Goal: Information Seeking & Learning: Learn about a topic

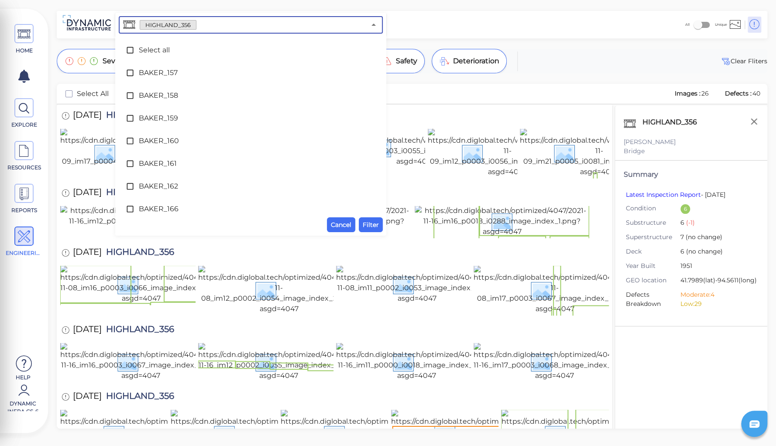
click at [203, 22] on input "text" at bounding box center [280, 25] width 169 height 12
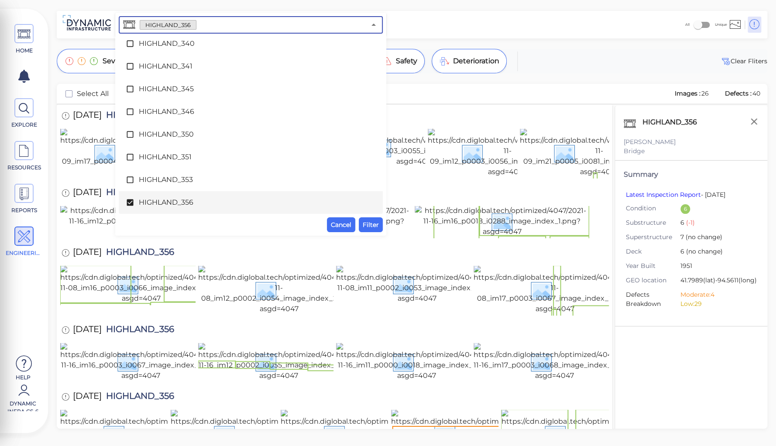
click at [147, 200] on span "HIGHLAND_356" at bounding box center [251, 202] width 224 height 10
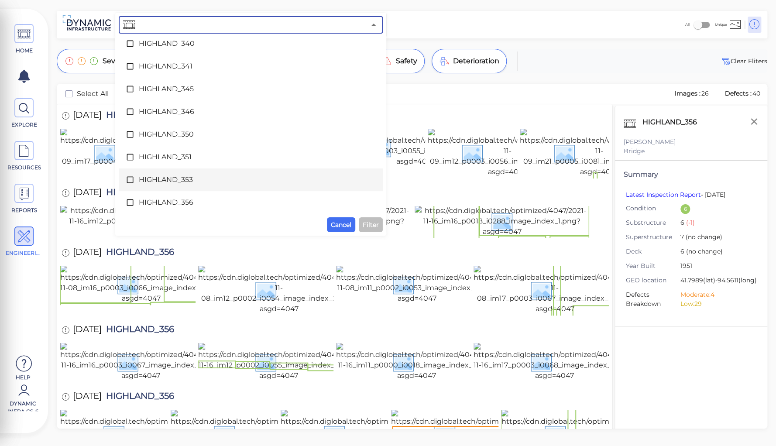
scroll to position [2415, 0]
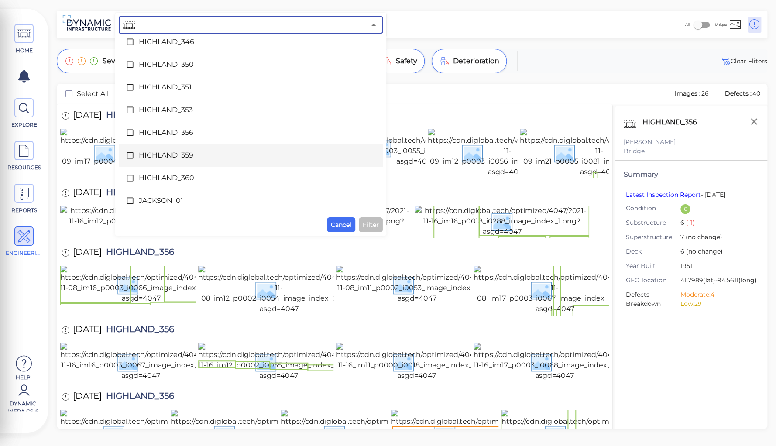
click at [183, 154] on span "HIGHLAND_359" at bounding box center [251, 155] width 224 height 10
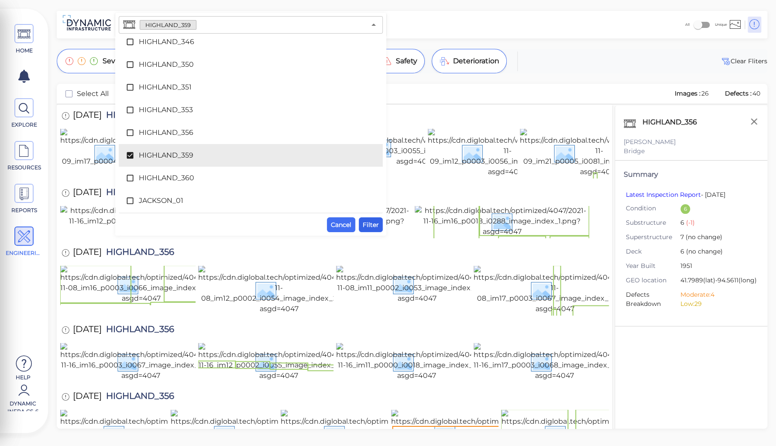
click at [371, 226] on span "Filter" at bounding box center [371, 225] width 16 height 10
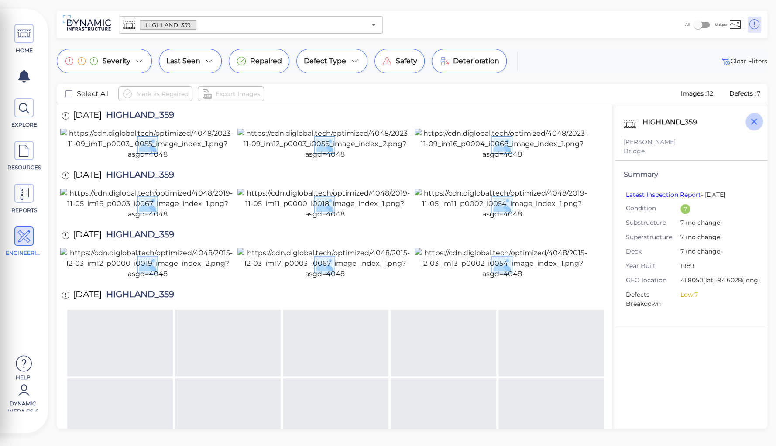
click at [754, 123] on icon "button" at bounding box center [754, 121] width 11 height 11
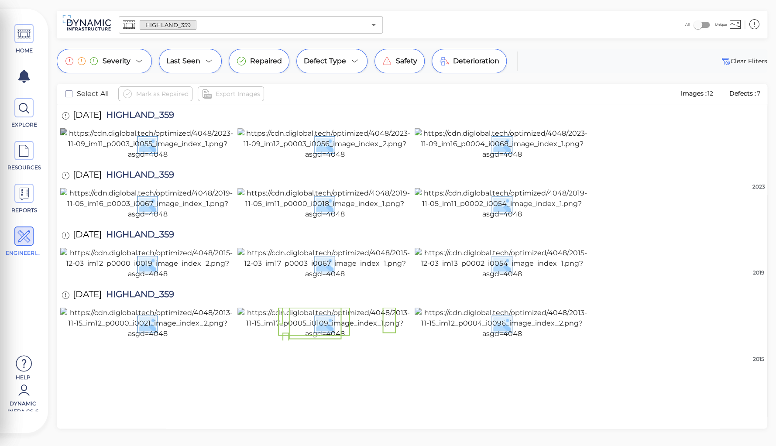
scroll to position [291, 0]
click at [529, 339] on img at bounding box center [502, 323] width 175 height 31
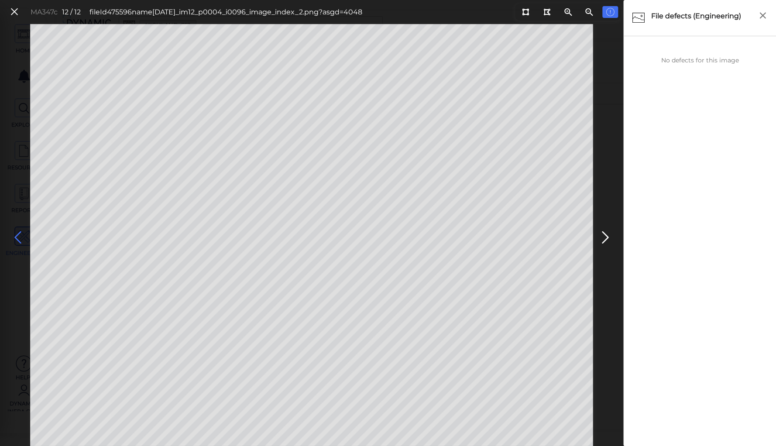
click at [17, 236] on icon at bounding box center [18, 237] width 14 height 17
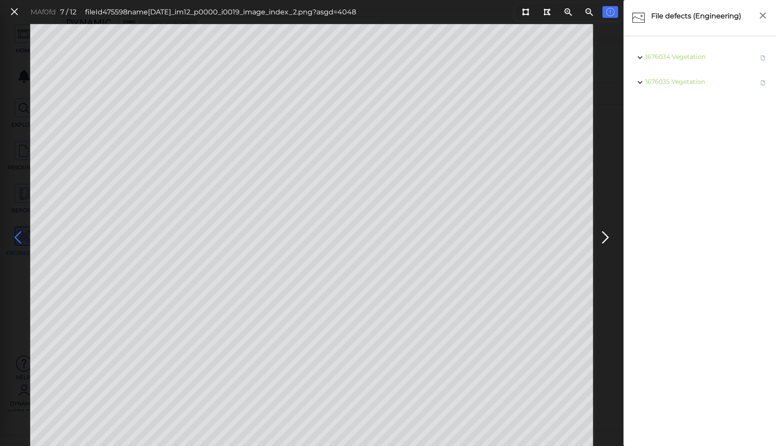
click at [17, 236] on icon at bounding box center [18, 237] width 14 height 17
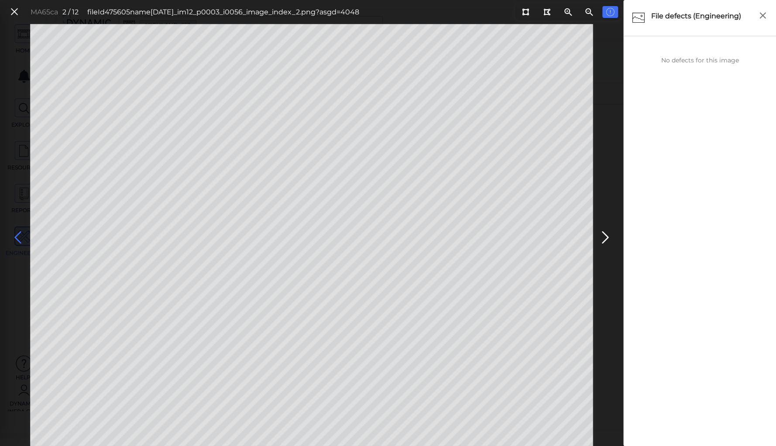
click at [17, 236] on icon at bounding box center [18, 237] width 14 height 17
drag, startPoint x: 16, startPoint y: 8, endPoint x: 47, endPoint y: 42, distance: 46.7
click at [17, 9] on icon at bounding box center [15, 12] width 10 height 12
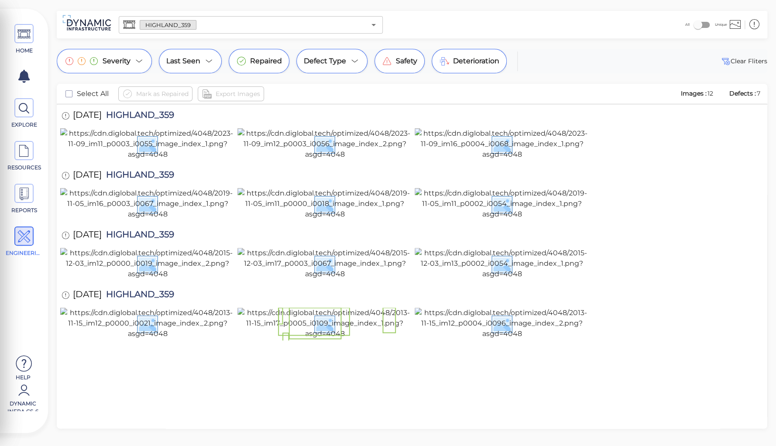
click at [216, 299] on div "[DATE] HIGHLAND_359" at bounding box center [412, 296] width 704 height 24
click at [510, 248] on img at bounding box center [502, 263] width 175 height 31
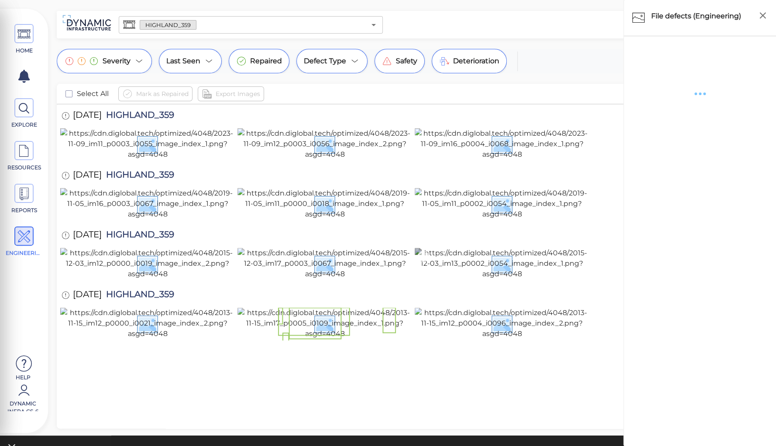
click at [510, 248] on img at bounding box center [502, 263] width 175 height 31
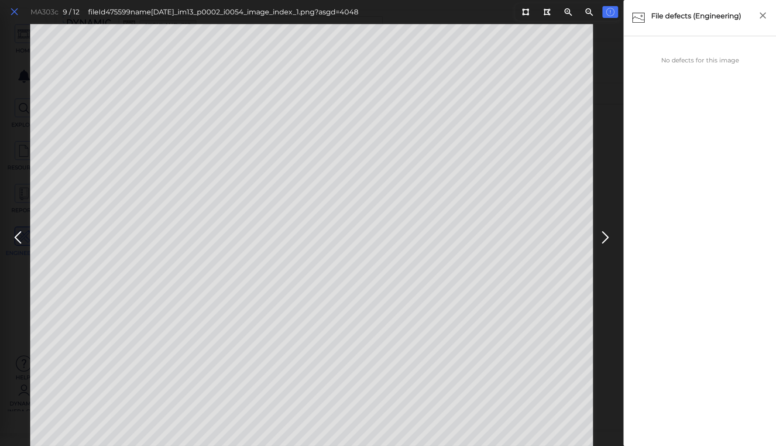
click at [12, 11] on icon at bounding box center [15, 12] width 10 height 12
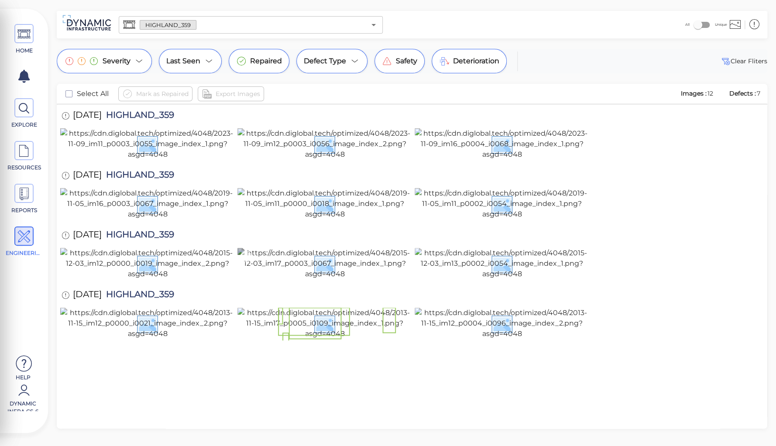
click at [328, 267] on img at bounding box center [324, 263] width 175 height 31
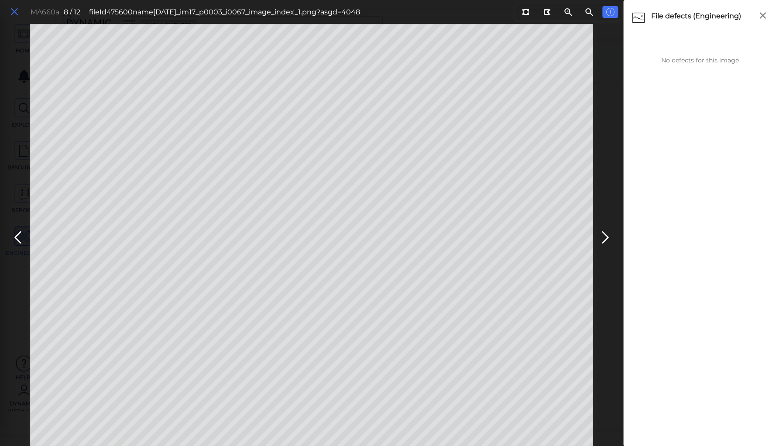
click at [15, 12] on icon at bounding box center [15, 12] width 10 height 12
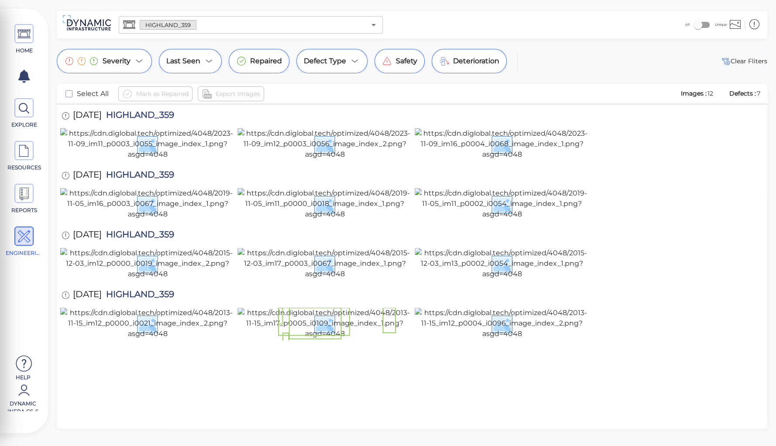
click at [679, 248] on div at bounding box center [412, 264] width 704 height 33
click at [145, 220] on img at bounding box center [147, 203] width 175 height 31
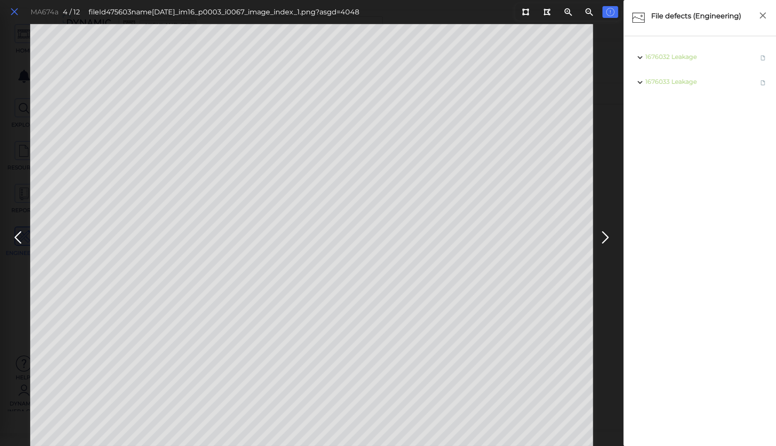
click at [13, 14] on icon at bounding box center [15, 12] width 10 height 12
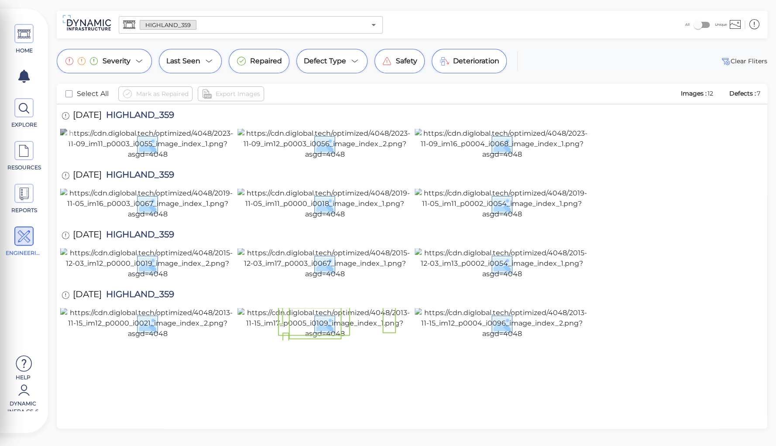
click at [122, 147] on img at bounding box center [147, 143] width 175 height 31
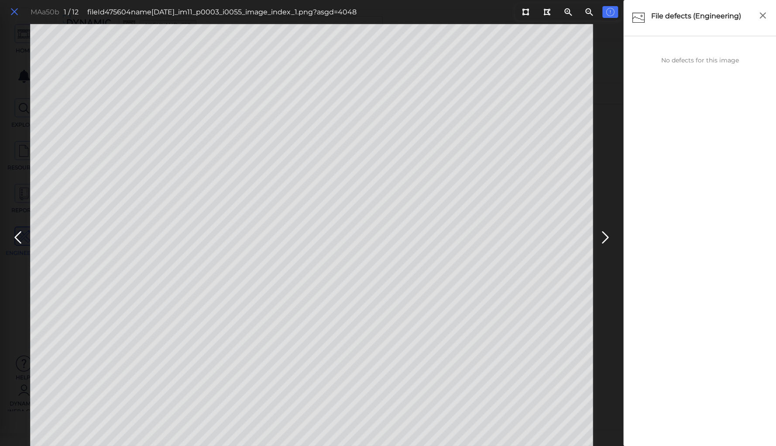
click at [16, 8] on icon at bounding box center [15, 12] width 10 height 12
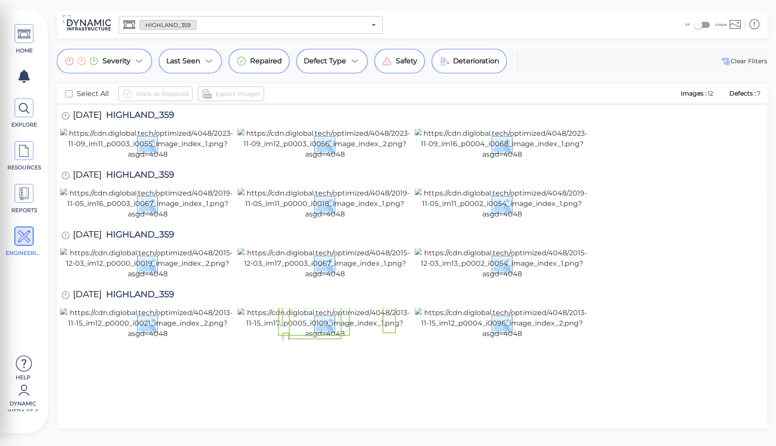
click at [139, 116] on span "HIGHLAND_359" at bounding box center [138, 116] width 72 height 12
copy span "HIGHLAND_359"
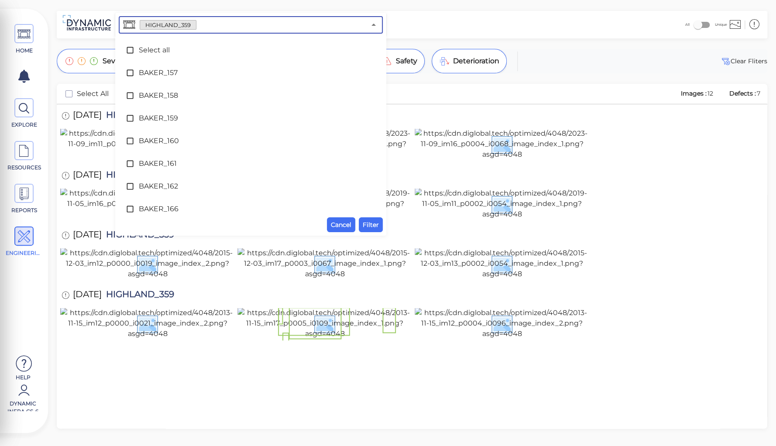
scroll to position [2367, 0]
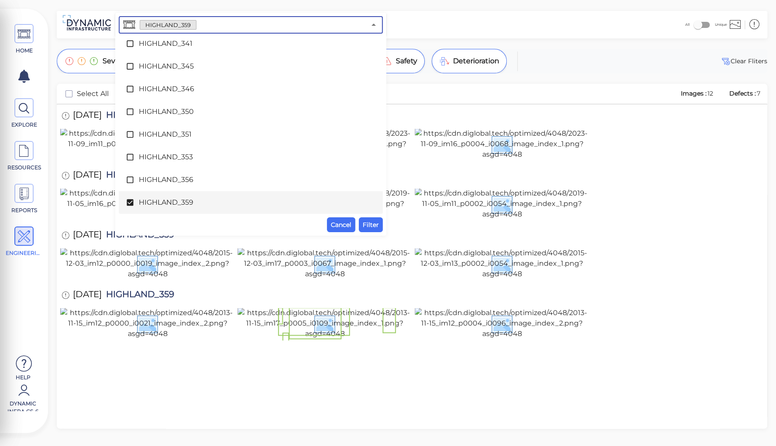
click at [205, 28] on input "text" at bounding box center [280, 25] width 169 height 12
click at [159, 203] on span "HIGHLAND_359" at bounding box center [251, 202] width 224 height 10
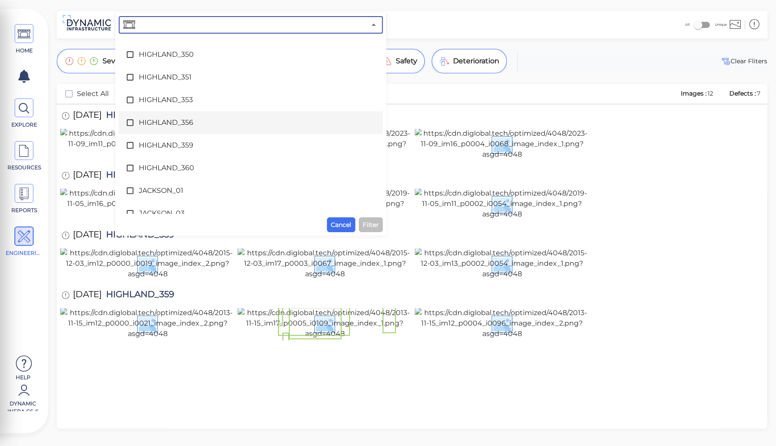
scroll to position [2437, 0]
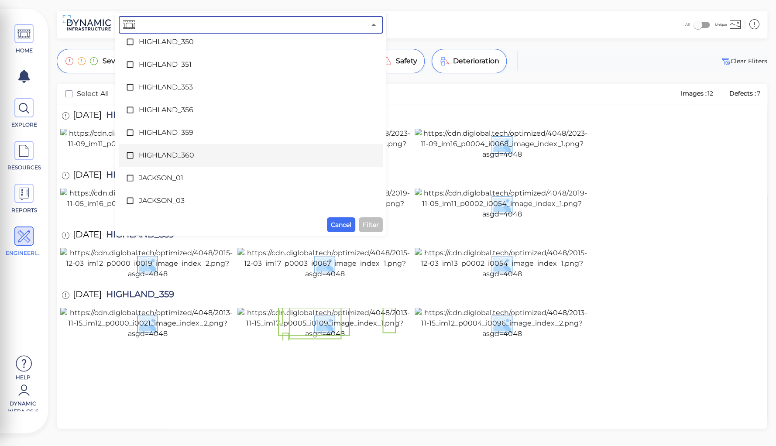
click at [166, 156] on span "HIGHLAND_360" at bounding box center [251, 155] width 224 height 10
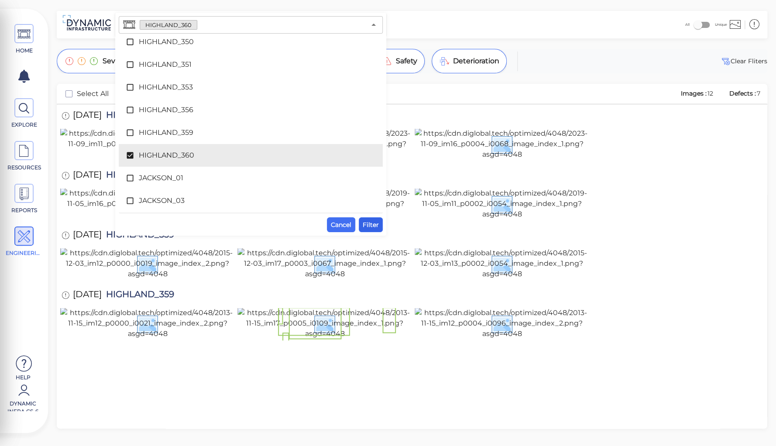
click at [365, 223] on span "Filter" at bounding box center [371, 225] width 16 height 10
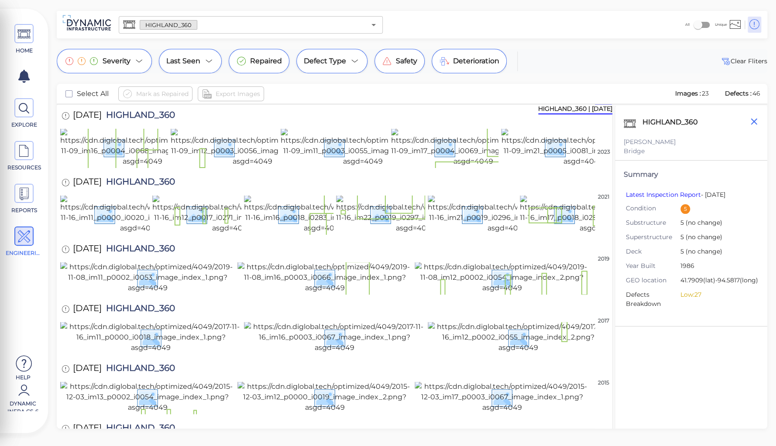
click at [752, 121] on icon "button" at bounding box center [754, 121] width 11 height 11
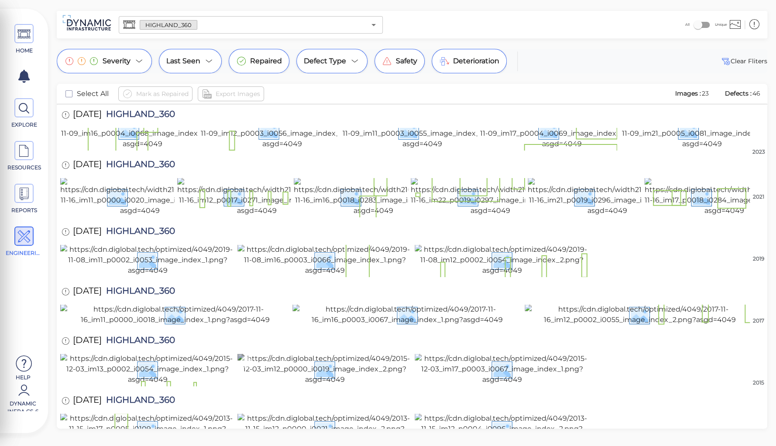
scroll to position [534, 0]
click at [473, 413] on img at bounding box center [502, 428] width 175 height 31
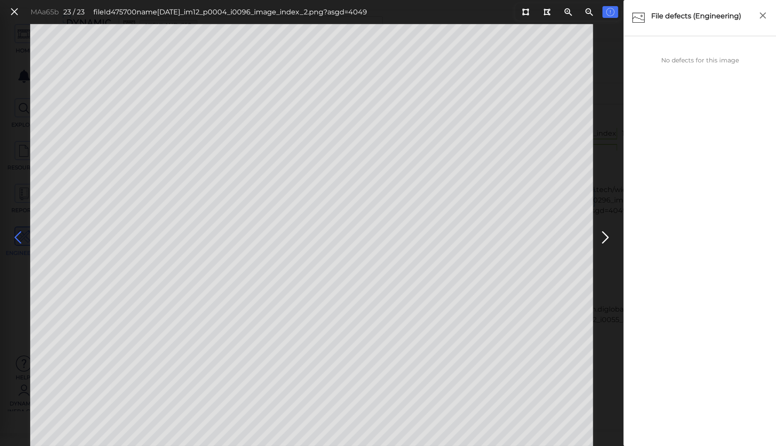
click at [22, 239] on icon at bounding box center [18, 237] width 14 height 17
click at [21, 239] on icon at bounding box center [18, 237] width 14 height 17
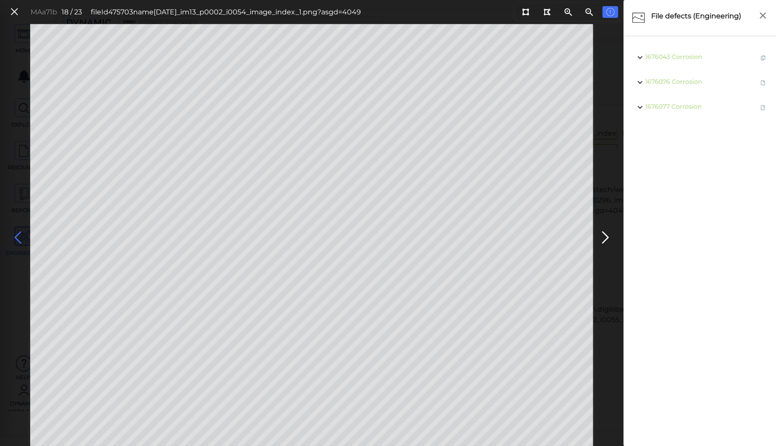
click at [21, 239] on icon at bounding box center [18, 237] width 14 height 17
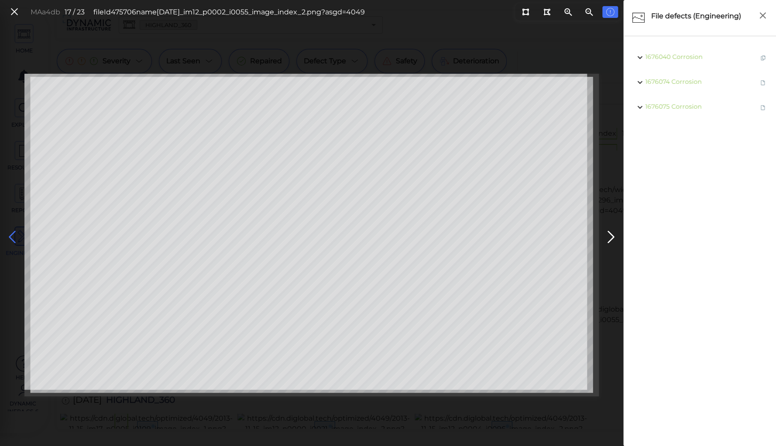
click at [21, 239] on button at bounding box center [12, 235] width 19 height 26
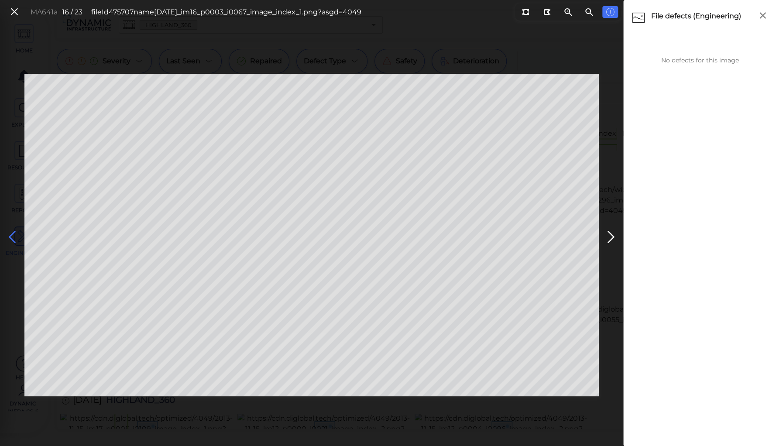
click at [10, 237] on icon at bounding box center [12, 237] width 14 height 17
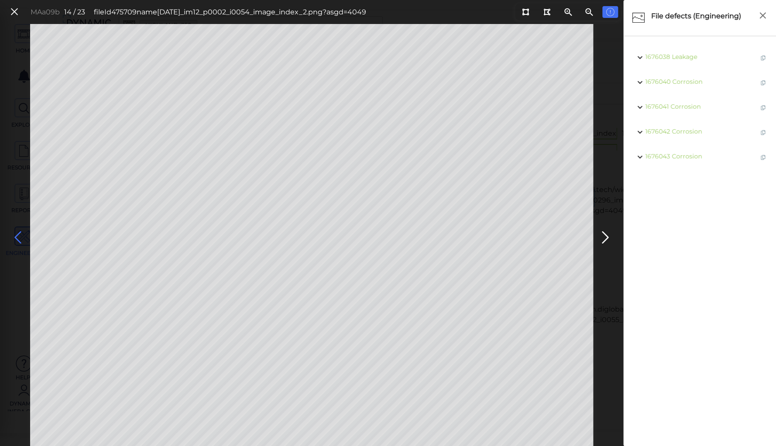
click at [16, 235] on icon at bounding box center [18, 237] width 14 height 17
click at [14, 233] on icon at bounding box center [18, 237] width 14 height 17
click at [17, 236] on icon at bounding box center [18, 237] width 14 height 17
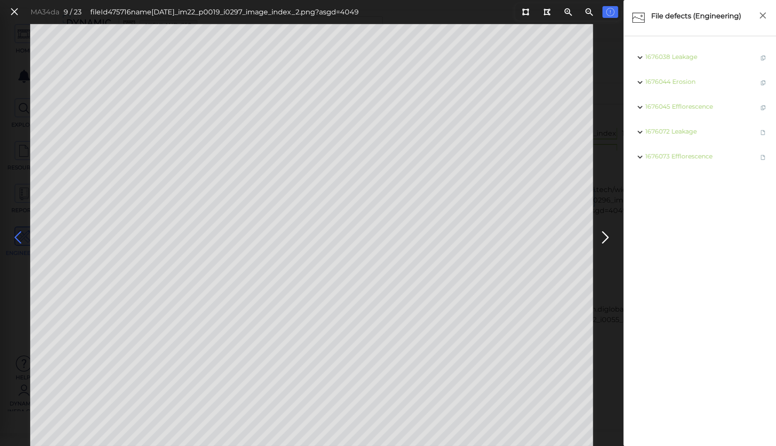
click at [17, 236] on icon at bounding box center [18, 237] width 14 height 17
click at [17, 234] on icon at bounding box center [18, 237] width 14 height 17
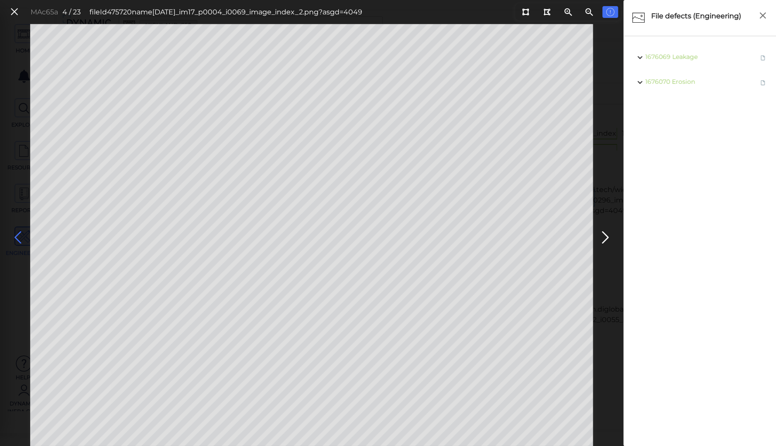
click at [17, 234] on icon at bounding box center [18, 237] width 14 height 17
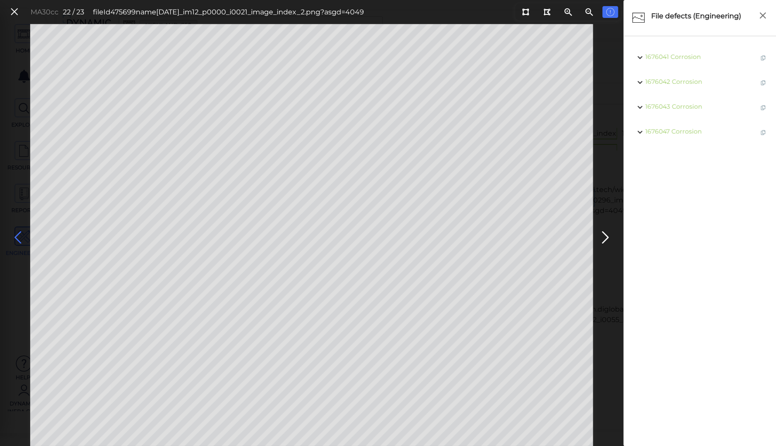
click at [17, 234] on icon at bounding box center [18, 237] width 14 height 17
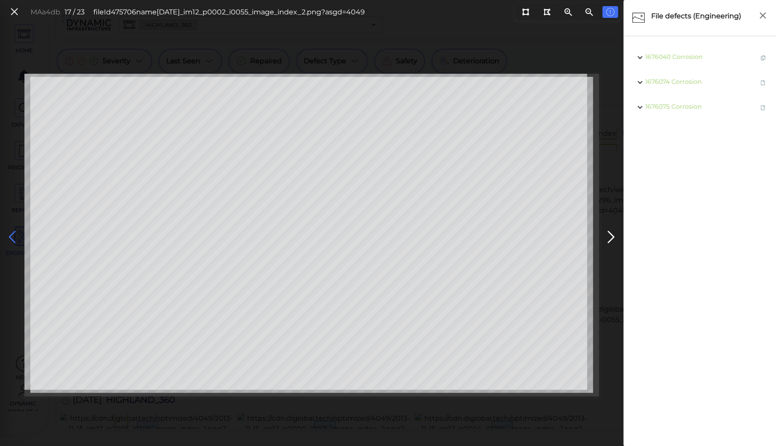
click at [17, 234] on icon at bounding box center [12, 237] width 14 height 17
click at [10, 235] on icon at bounding box center [12, 237] width 14 height 17
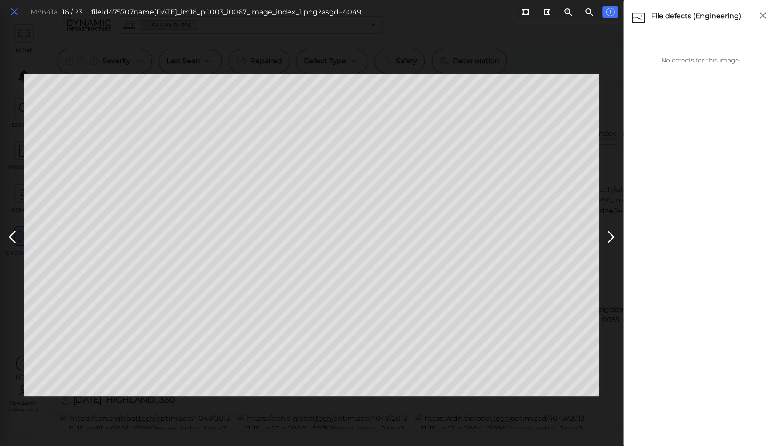
click at [15, 11] on icon at bounding box center [15, 12] width 10 height 12
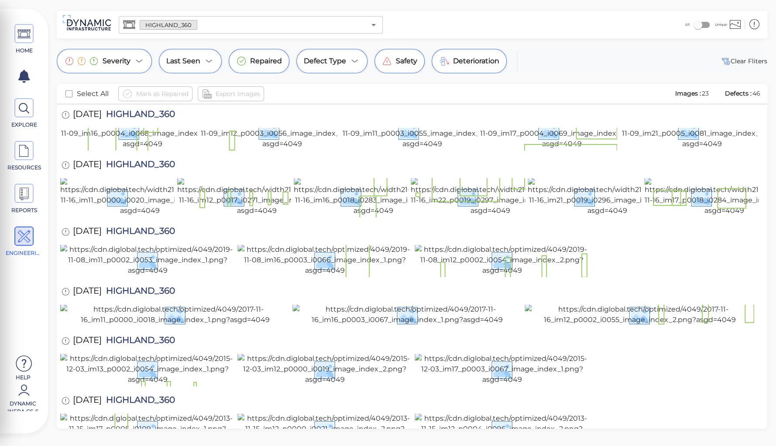
click at [141, 336] on span "HIGHLAND_360" at bounding box center [138, 342] width 73 height 12
copy span "HIGHLAND_360"
click at [192, 82] on div "Severity Last Seen Repaired Defect Type Safety Deterioration Clear Fliters Sele…" at bounding box center [412, 239] width 728 height 380
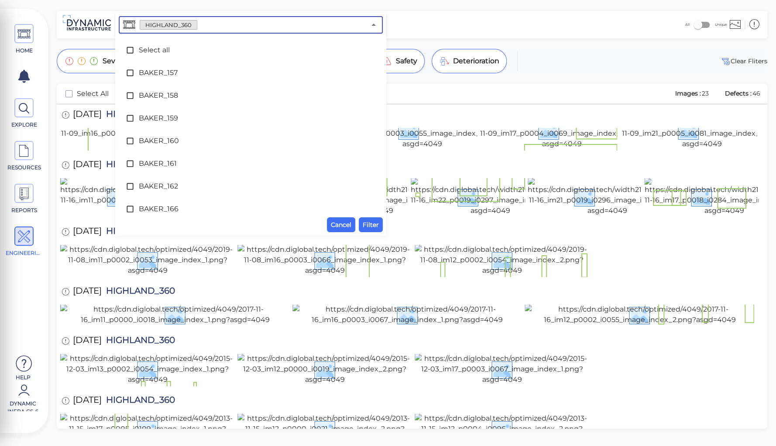
scroll to position [2390, 0]
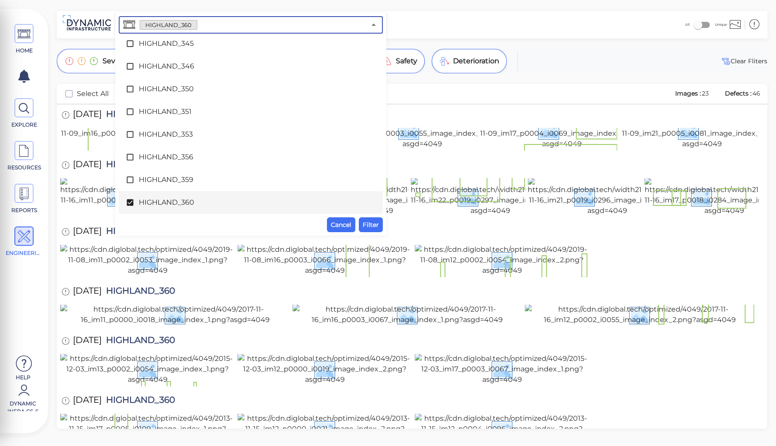
click at [219, 28] on input "text" at bounding box center [281, 25] width 169 height 12
click at [164, 201] on span "HIGHLAND_360" at bounding box center [251, 202] width 224 height 10
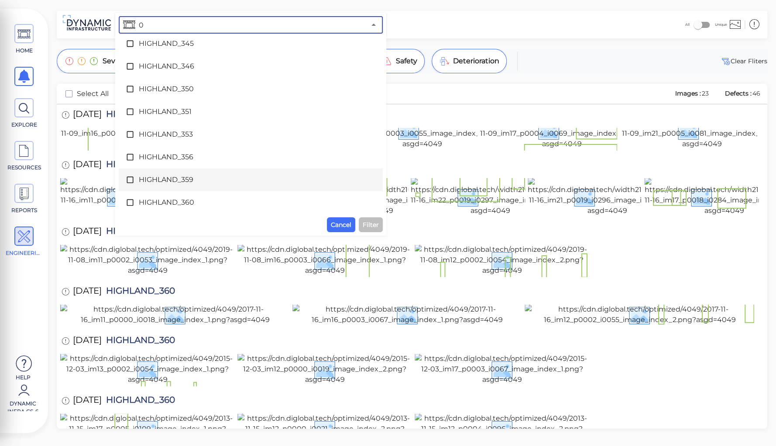
scroll to position [0, 0]
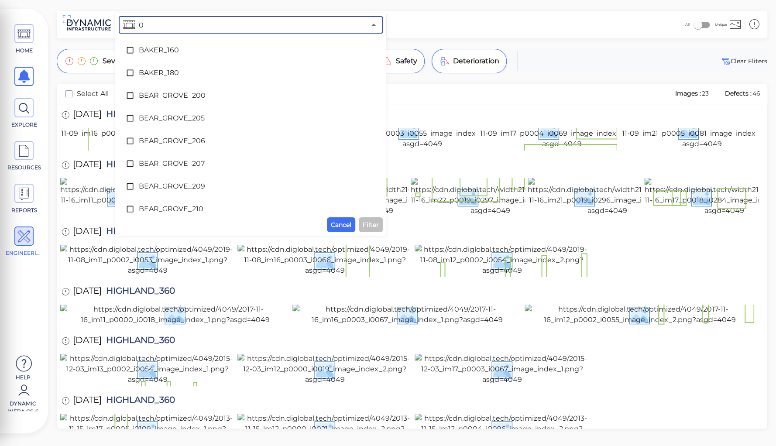
type input "01"
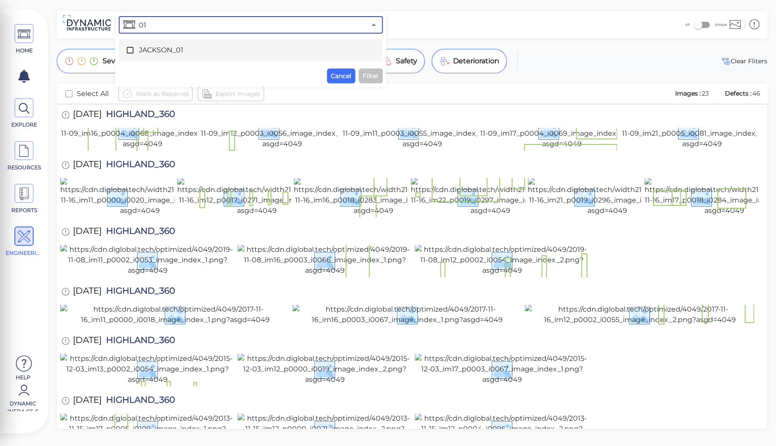
click at [162, 48] on span "JACKSON_01" at bounding box center [251, 50] width 224 height 10
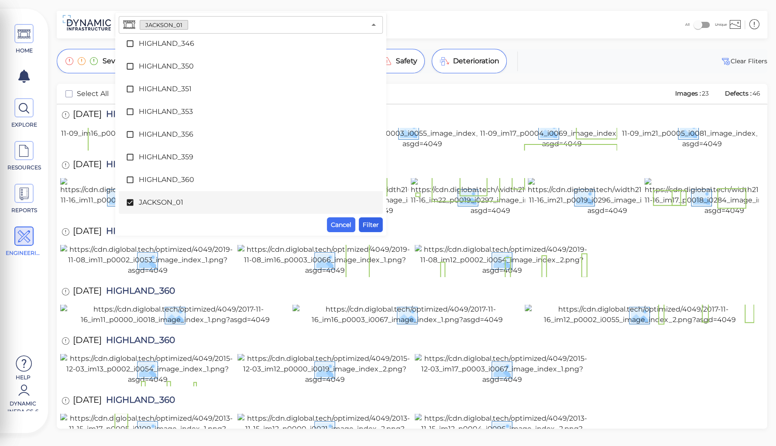
click at [367, 225] on span "Filter" at bounding box center [371, 225] width 16 height 10
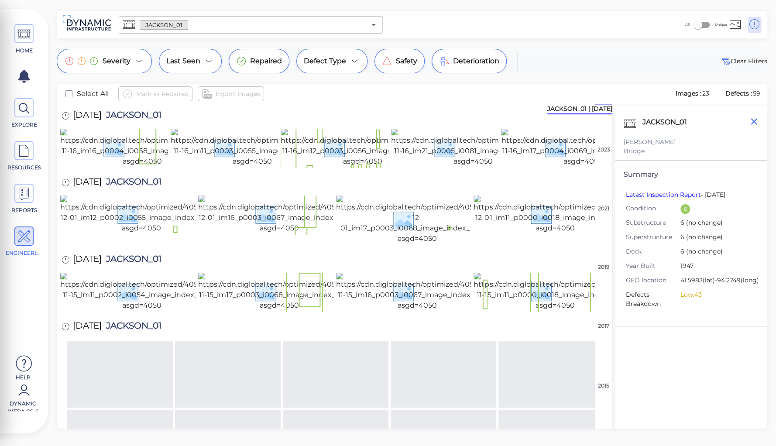
click at [753, 123] on icon "button" at bounding box center [754, 121] width 11 height 11
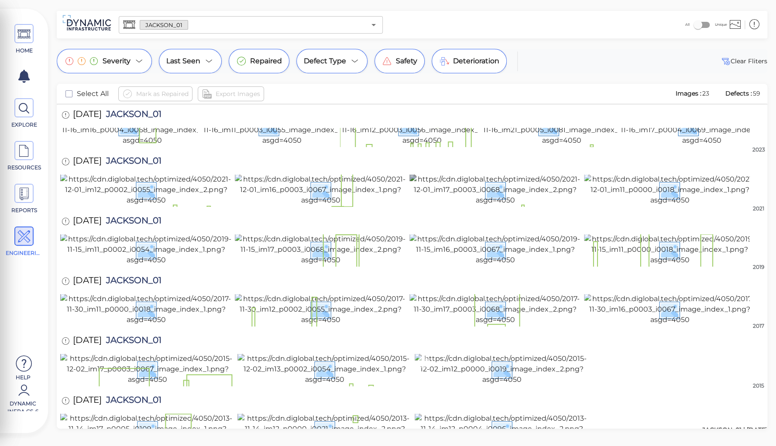
scroll to position [575, 0]
click at [506, 413] on img at bounding box center [502, 428] width 175 height 31
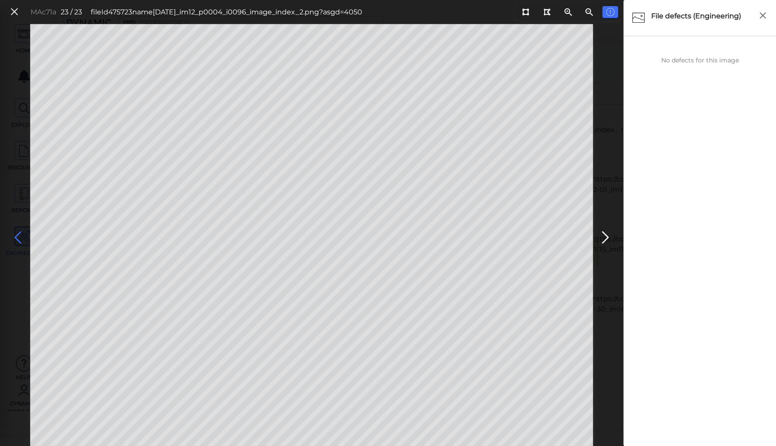
click at [18, 235] on icon at bounding box center [18, 237] width 14 height 17
click at [16, 236] on icon at bounding box center [18, 237] width 14 height 17
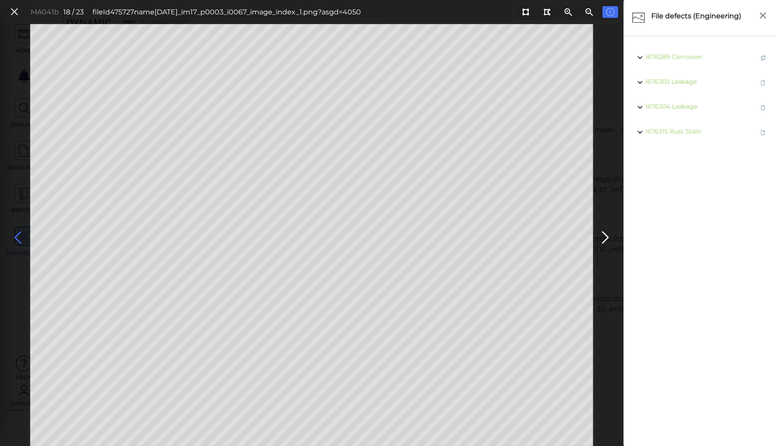
click at [16, 236] on icon at bounding box center [18, 237] width 14 height 17
click at [19, 234] on icon at bounding box center [18, 237] width 14 height 17
click at [13, 14] on icon at bounding box center [15, 12] width 10 height 12
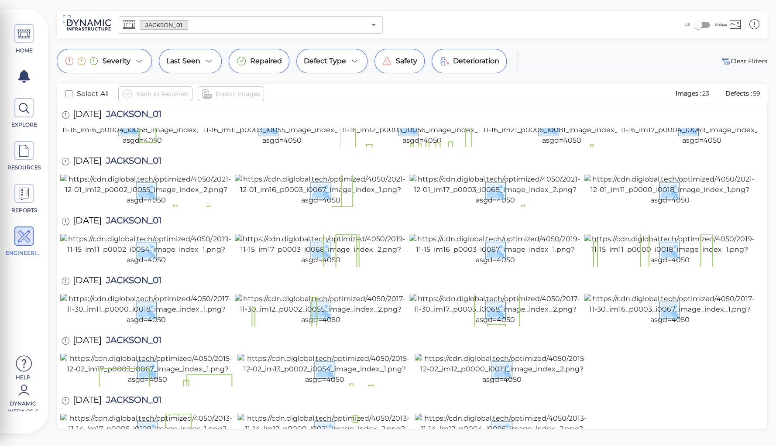
click at [623, 354] on div at bounding box center [412, 370] width 704 height 33
click at [550, 294] on img at bounding box center [495, 309] width 172 height 31
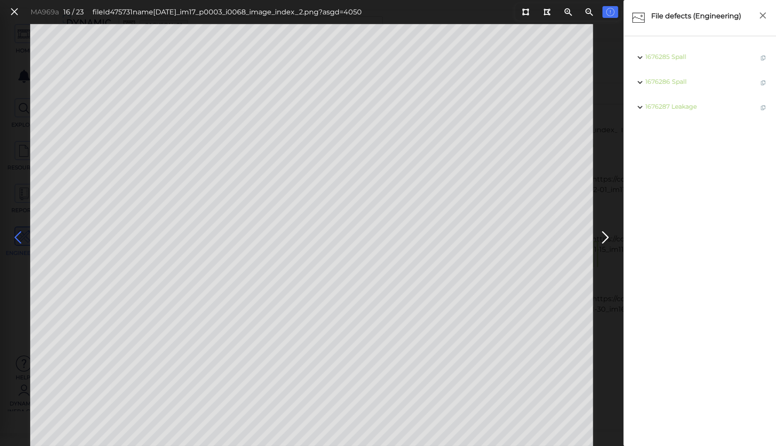
click at [19, 239] on icon at bounding box center [18, 237] width 14 height 17
click at [18, 233] on icon at bounding box center [18, 237] width 14 height 17
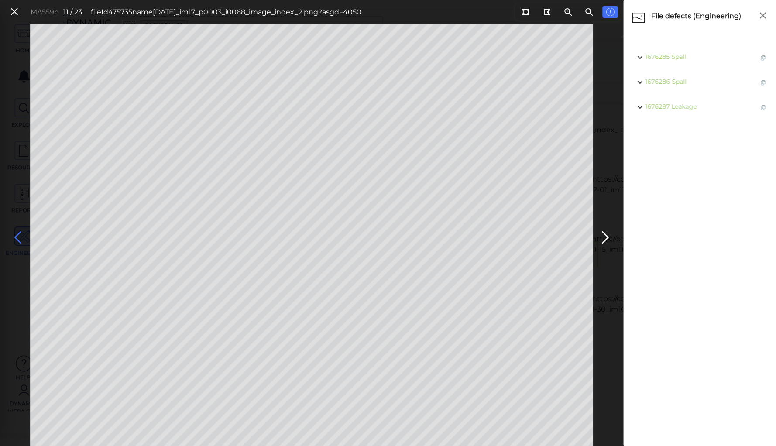
click at [18, 233] on icon at bounding box center [18, 237] width 14 height 17
click at [678, 83] on span "Gap" at bounding box center [680, 82] width 12 height 8
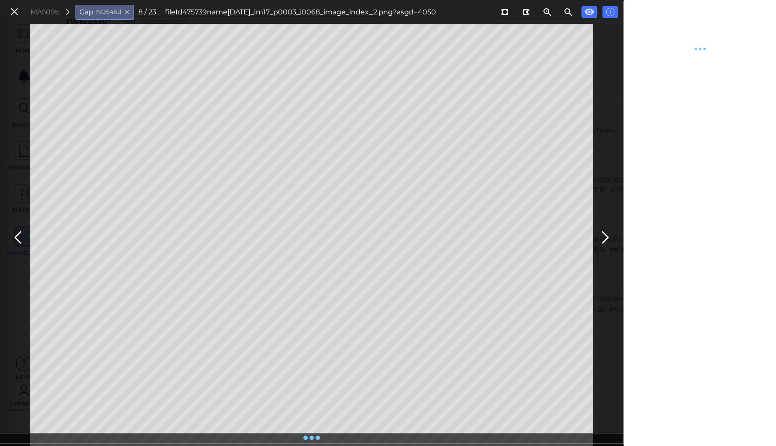
click at [678, 84] on div at bounding box center [700, 223] width 152 height 446
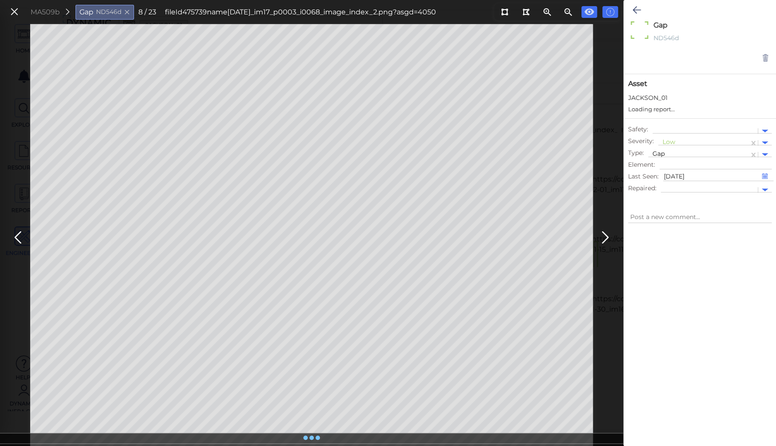
type textarea "x"
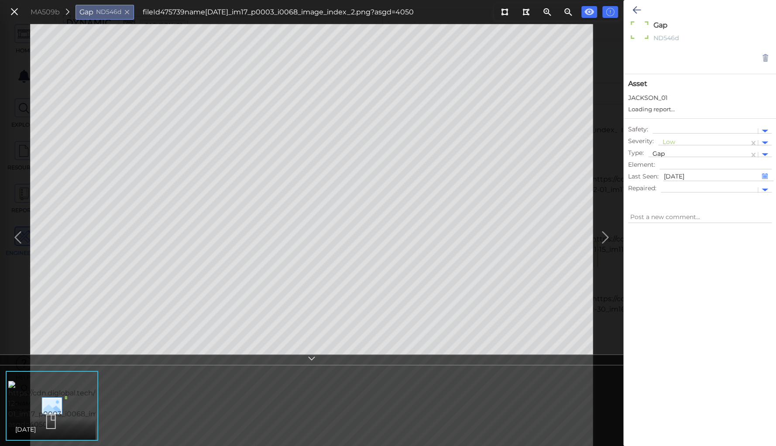
type textarea "x"
click at [667, 142] on div at bounding box center [704, 142] width 82 height 9
click at [679, 182] on div "Moderate" at bounding box center [681, 185] width 47 height 14
type textarea "x"
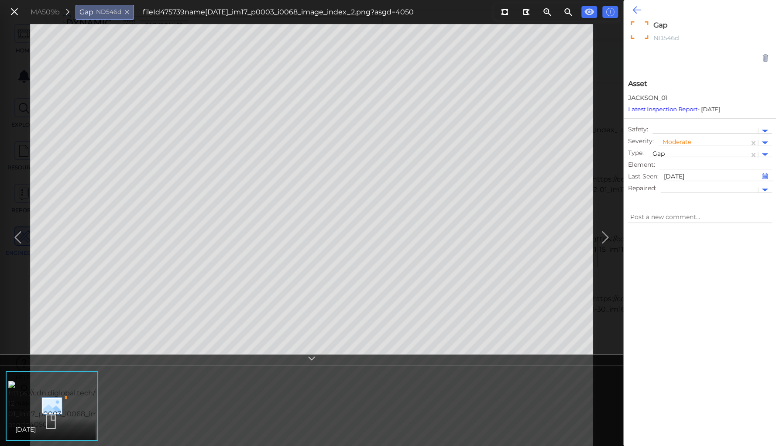
click at [636, 10] on icon at bounding box center [637, 10] width 8 height 10
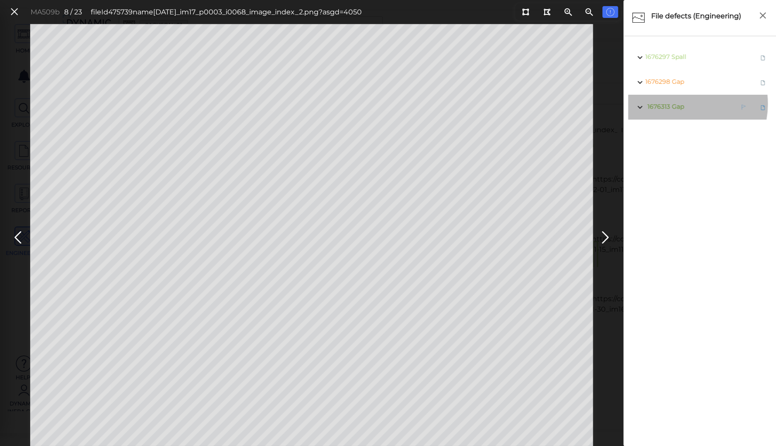
click at [679, 104] on span "Gap" at bounding box center [678, 107] width 12 height 8
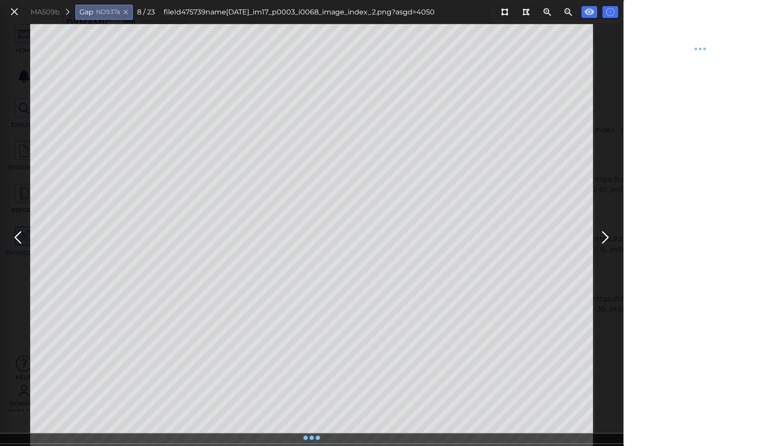
type textarea "x"
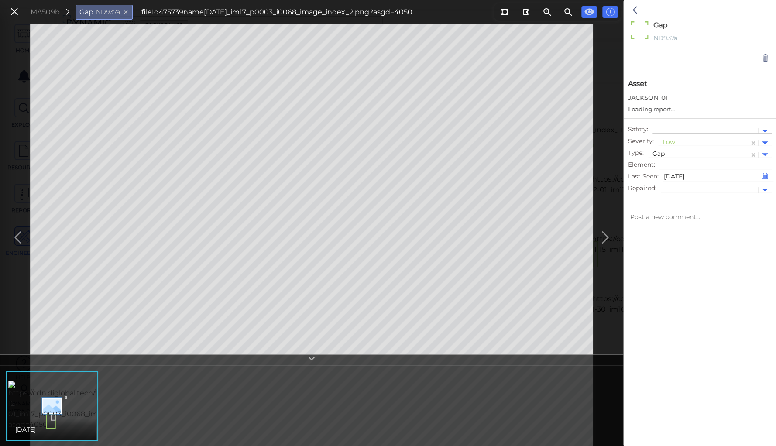
type textarea "x"
click at [633, 9] on icon at bounding box center [637, 10] width 8 height 10
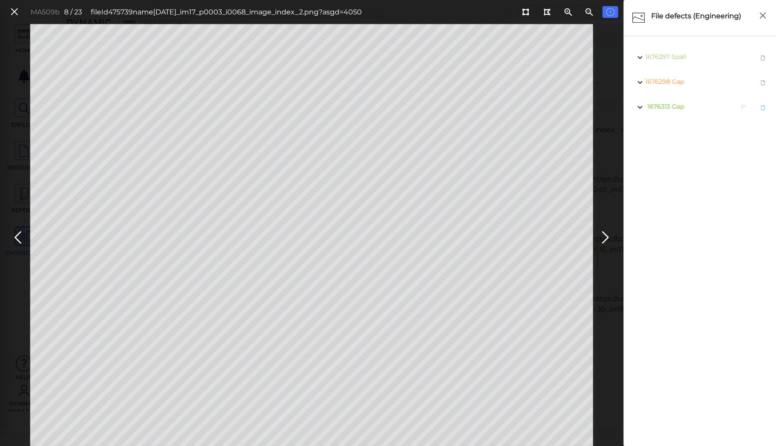
click at [673, 107] on span "Gap" at bounding box center [678, 107] width 12 height 8
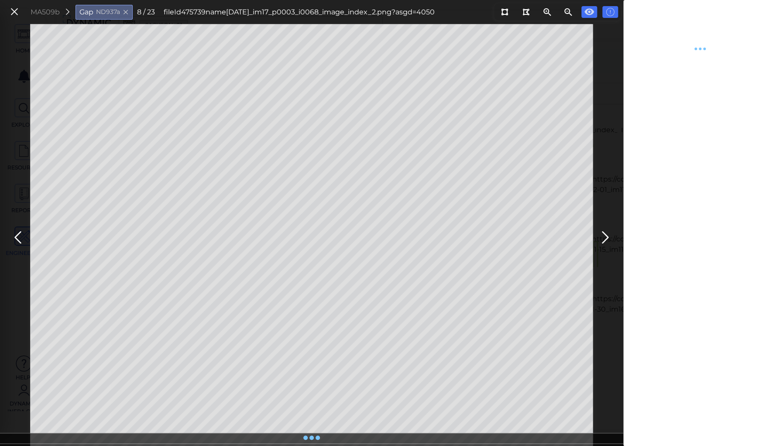
type textarea "x"
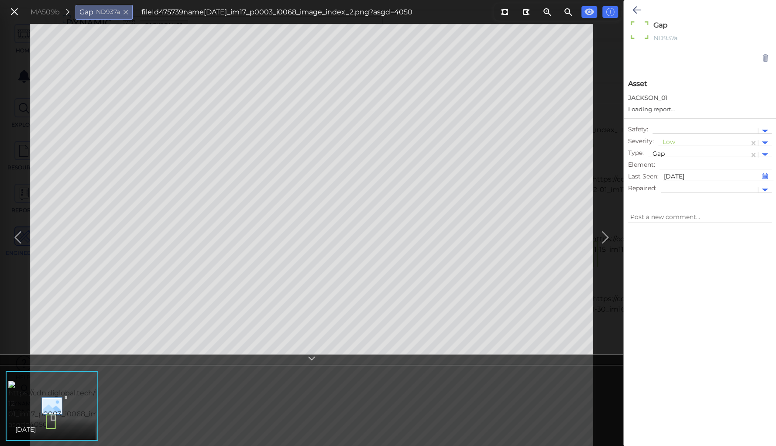
type textarea "x"
click at [666, 142] on div at bounding box center [704, 142] width 82 height 9
click at [675, 183] on div "Moderate" at bounding box center [681, 185] width 47 height 14
type textarea "x"
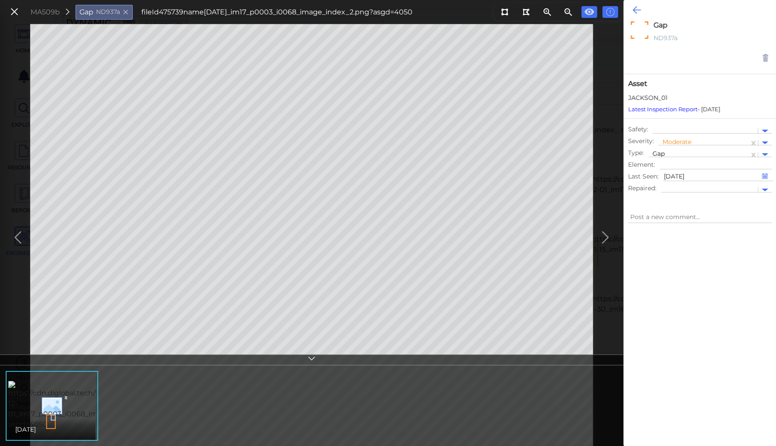
click at [636, 5] on icon at bounding box center [637, 10] width 8 height 10
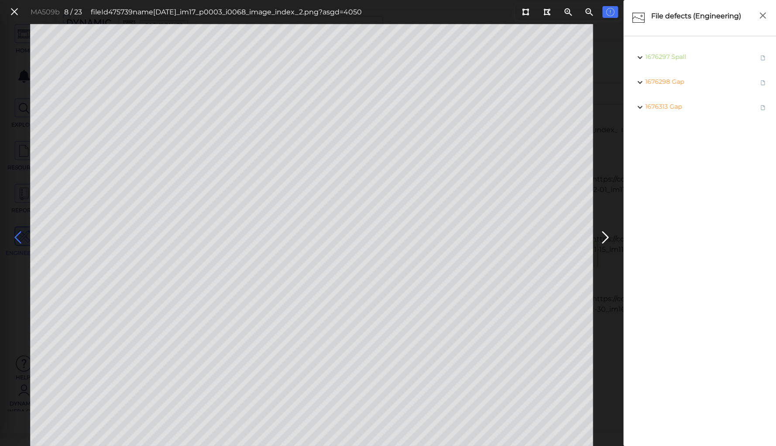
click at [19, 239] on icon at bounding box center [18, 237] width 14 height 17
click at [16, 234] on icon at bounding box center [18, 237] width 14 height 17
click at [20, 235] on icon at bounding box center [18, 237] width 14 height 17
click at [18, 236] on icon at bounding box center [18, 237] width 14 height 17
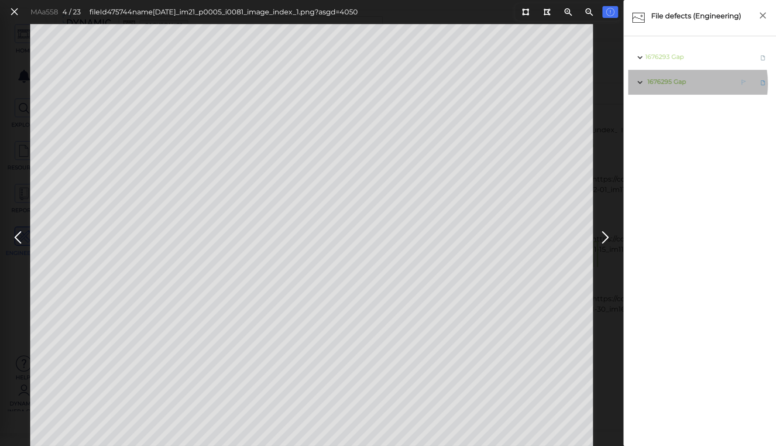
click at [679, 84] on span "Gap" at bounding box center [680, 82] width 12 height 8
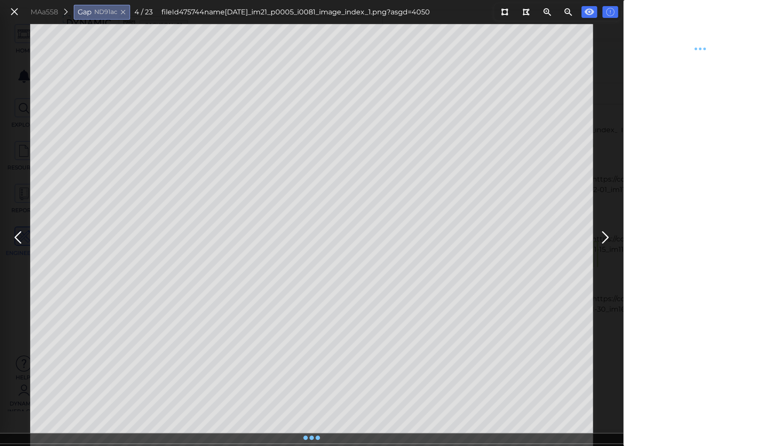
type textarea "x"
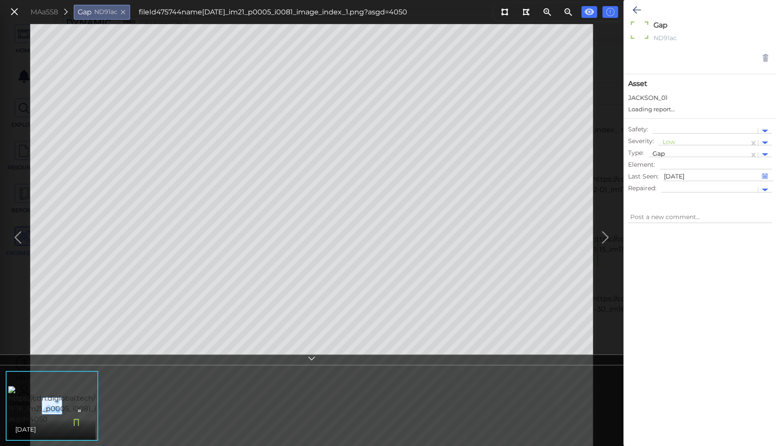
type textarea "x"
click at [671, 144] on div at bounding box center [704, 142] width 82 height 9
click at [674, 183] on div "Moderate" at bounding box center [681, 185] width 47 height 14
type textarea "x"
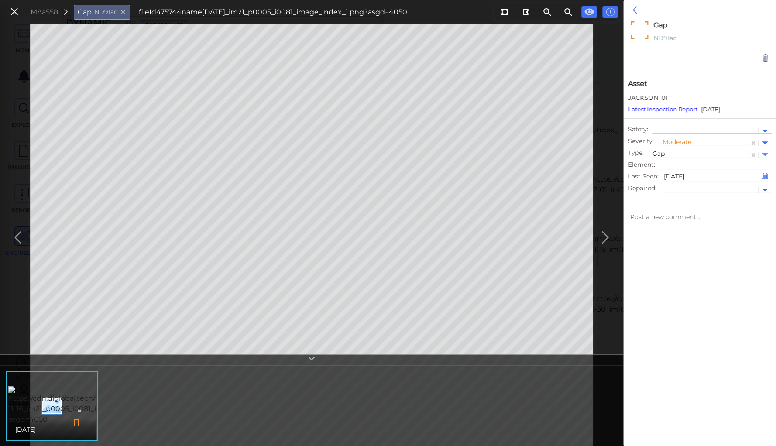
click at [633, 9] on icon at bounding box center [637, 10] width 8 height 10
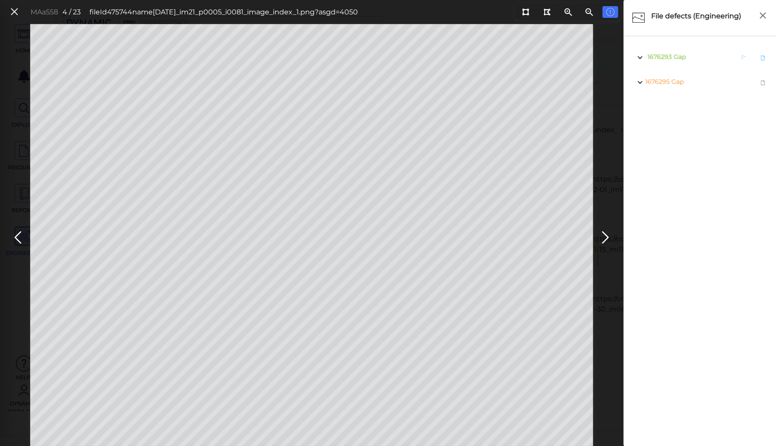
click at [683, 61] on span "1676293 Gap" at bounding box center [665, 57] width 41 height 11
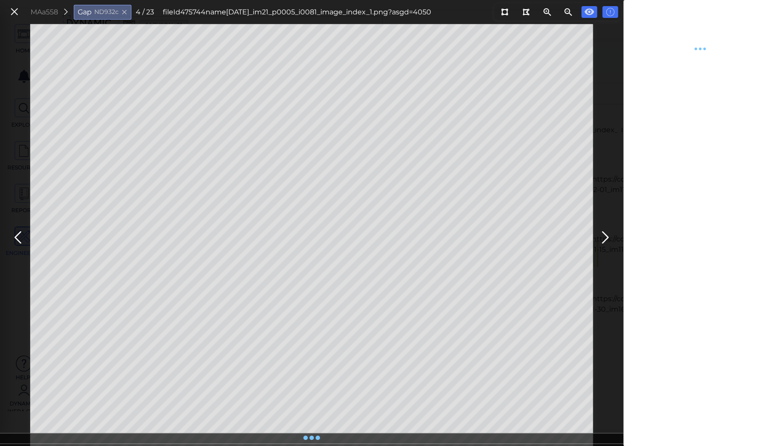
type textarea "x"
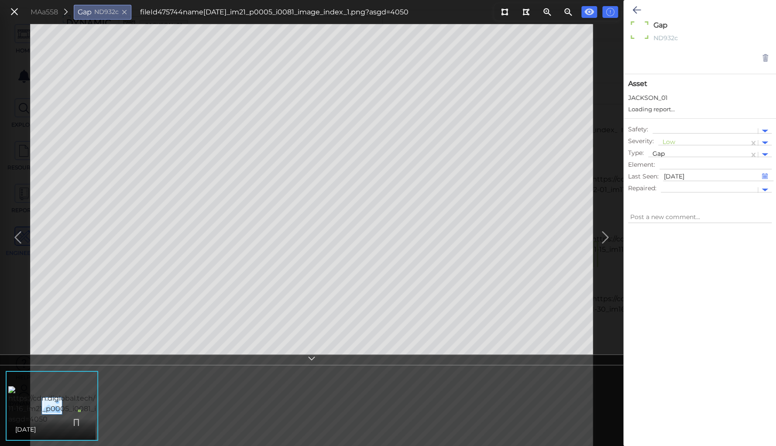
type textarea "x"
click at [666, 143] on div at bounding box center [704, 142] width 82 height 9
click at [674, 185] on div "Moderate" at bounding box center [681, 185] width 47 height 14
type textarea "x"
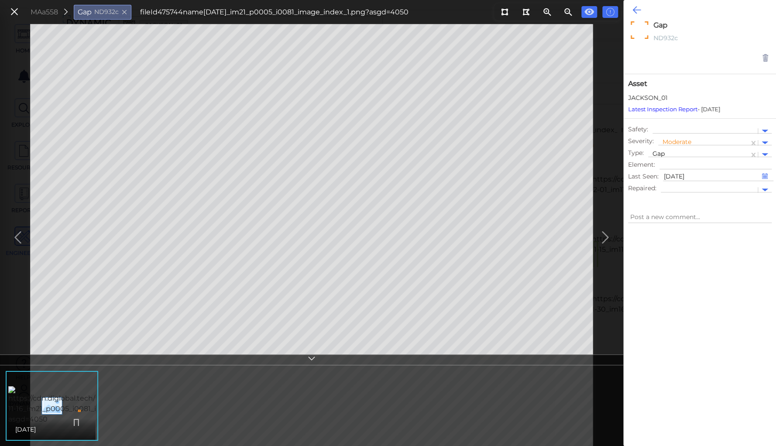
click at [634, 10] on icon at bounding box center [637, 10] width 8 height 10
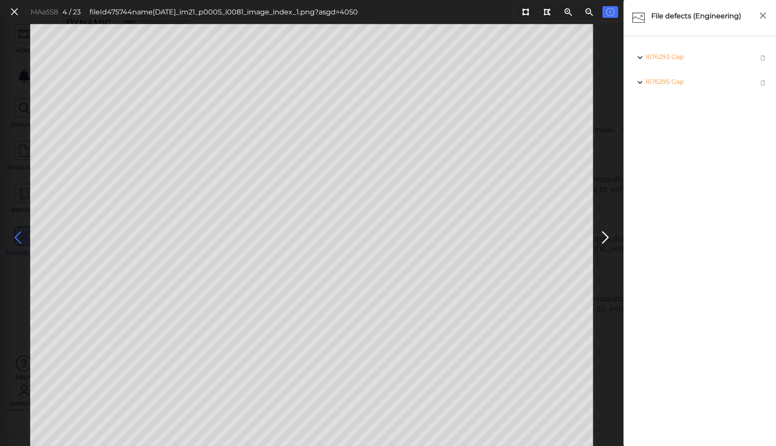
click at [17, 236] on icon at bounding box center [18, 237] width 14 height 17
click at [14, 8] on icon at bounding box center [15, 12] width 10 height 12
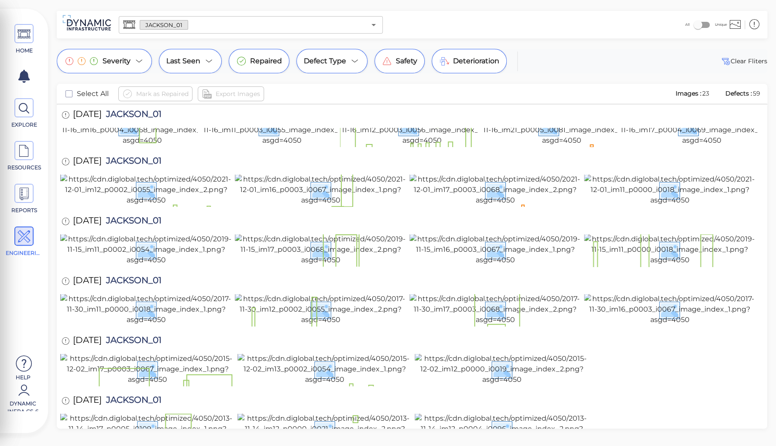
click at [133, 216] on span "JACKSON_01" at bounding box center [132, 222] width 60 height 12
copy span "JACKSON_01"
click at [176, 7] on div "HOME EXPLORE RESOURCES REPORTS ENGINEERING Help Dynamic Infra CS-6 How to My Di…" at bounding box center [388, 223] width 776 height 446
click at [203, 25] on input "text" at bounding box center [277, 25] width 178 height 12
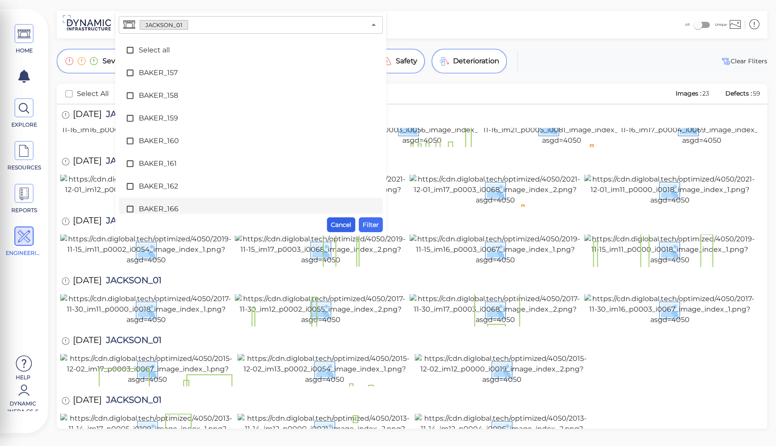
click at [347, 225] on span "Cancel" at bounding box center [341, 225] width 21 height 10
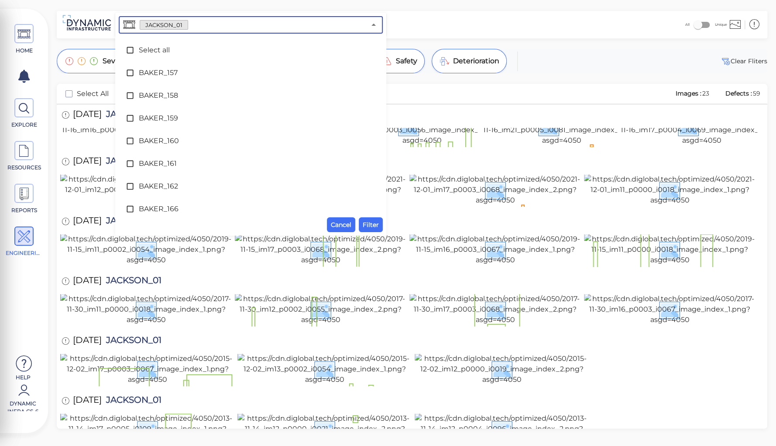
scroll to position [2413, 0]
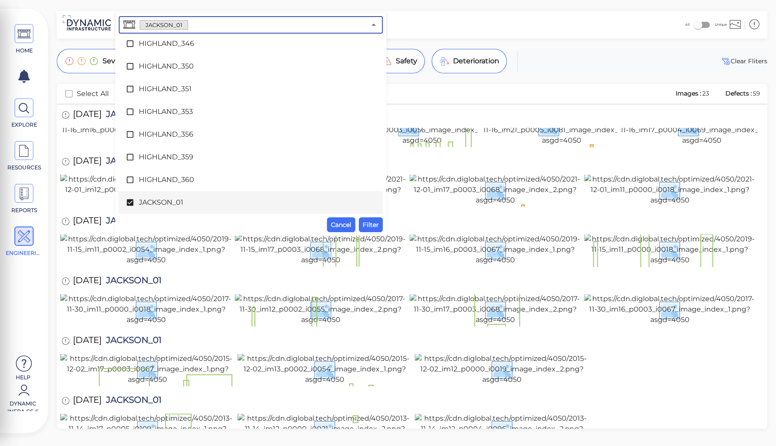
click at [193, 27] on input "text" at bounding box center [277, 25] width 178 height 12
click at [150, 203] on span "JACKSON_01" at bounding box center [251, 202] width 224 height 10
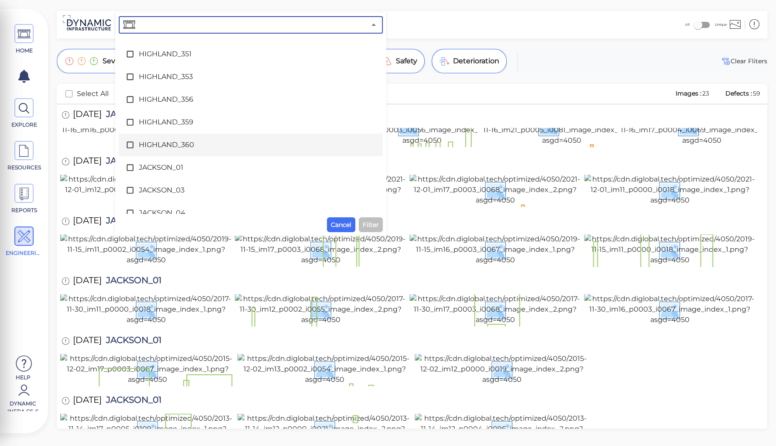
scroll to position [2483, 0]
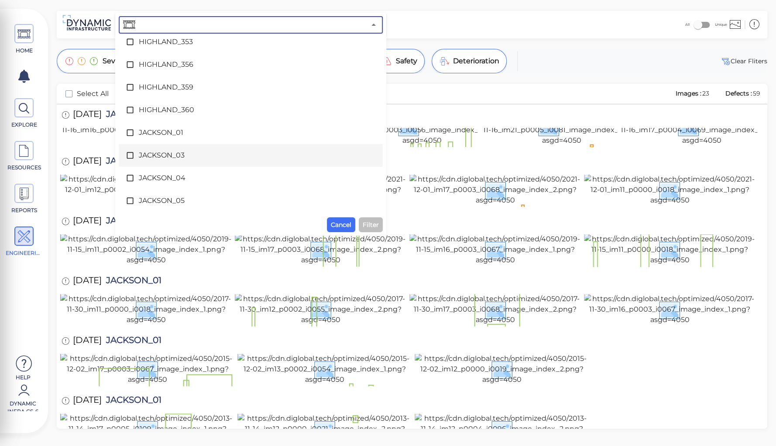
click at [162, 157] on span "JACKSON_03" at bounding box center [251, 155] width 224 height 10
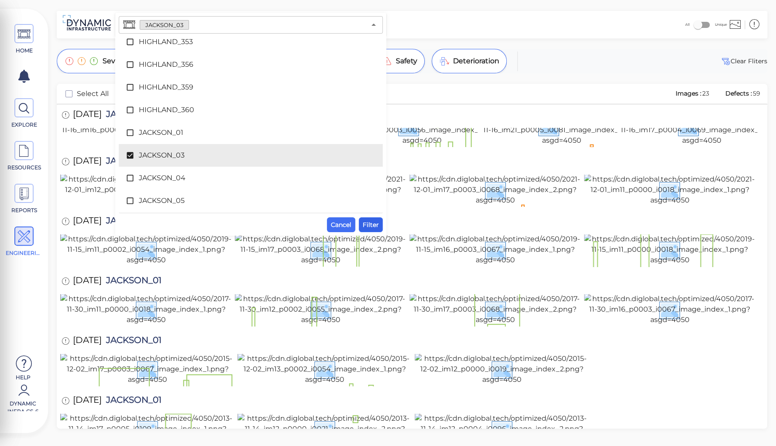
click at [372, 222] on span "Filter" at bounding box center [371, 225] width 16 height 10
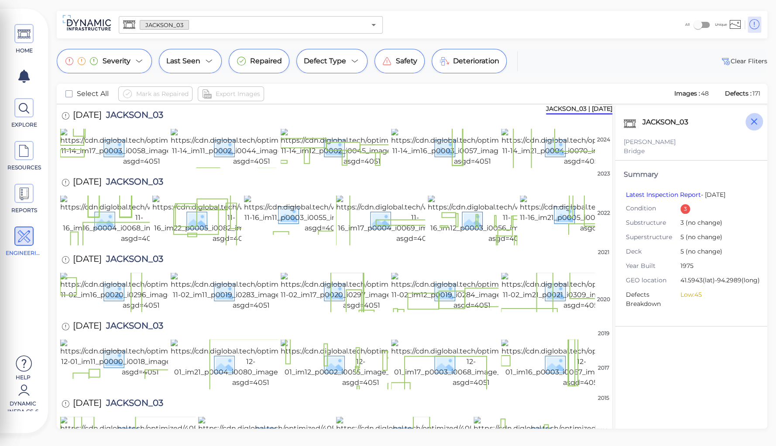
click at [753, 121] on icon "button" at bounding box center [754, 121] width 11 height 11
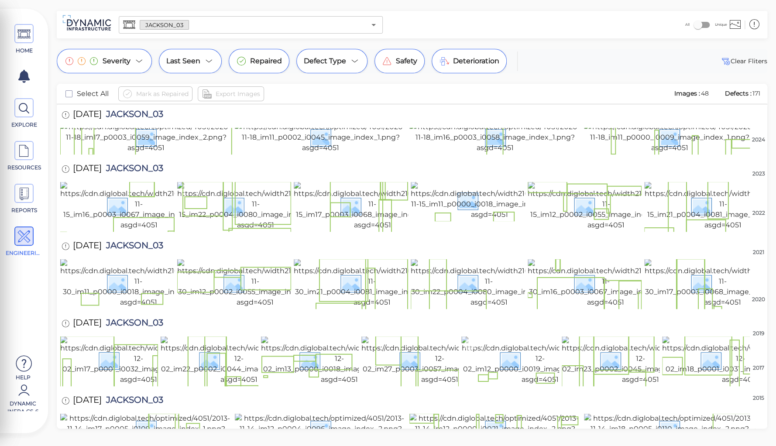
scroll to position [807, 0]
click at [669, 413] on img at bounding box center [670, 428] width 172 height 31
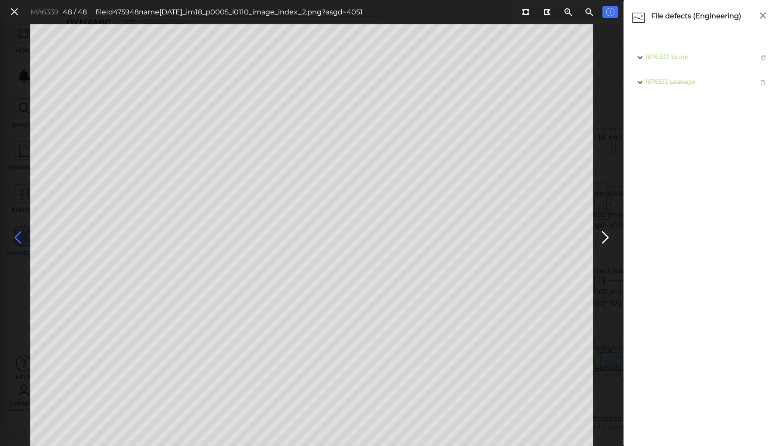
click at [18, 235] on icon at bounding box center [18, 237] width 14 height 17
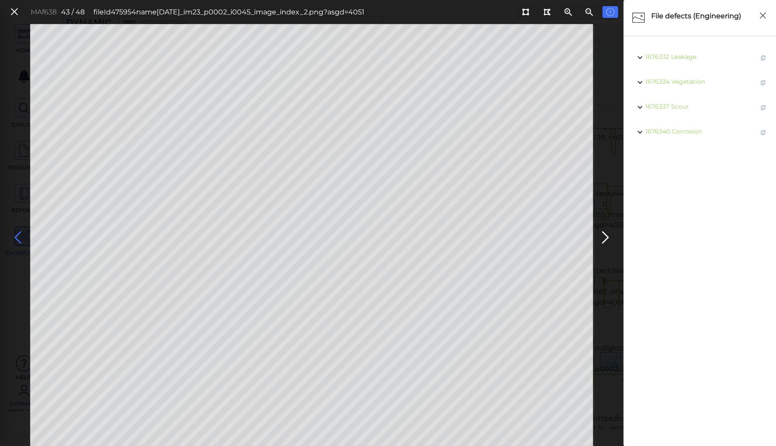
click at [18, 235] on icon at bounding box center [18, 237] width 14 height 17
click at [679, 79] on span "Spall" at bounding box center [681, 82] width 15 height 8
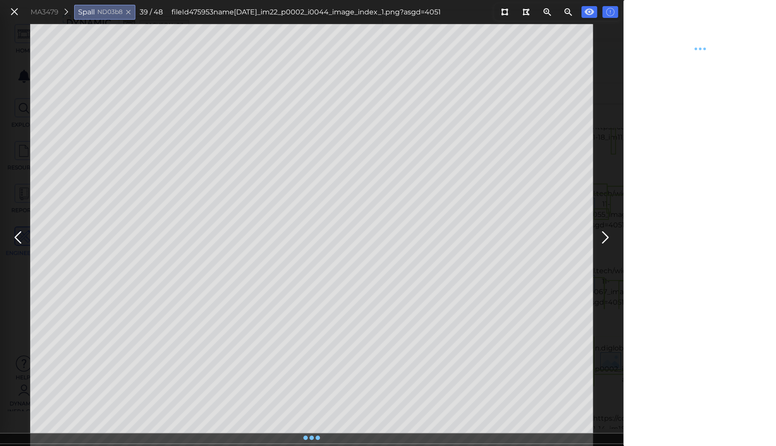
type textarea "x"
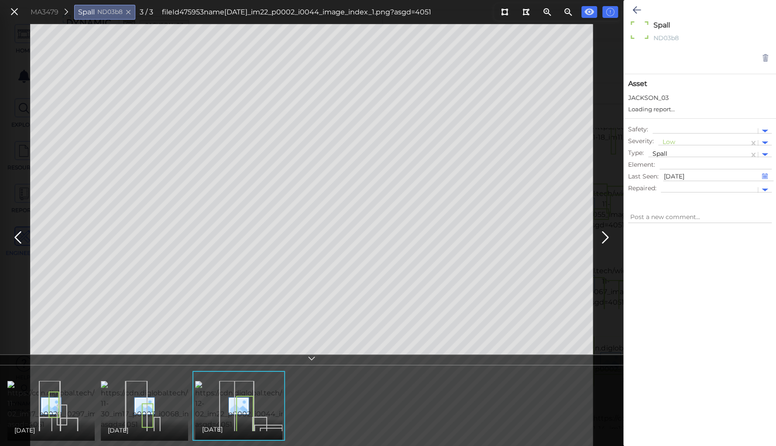
type textarea "x"
click at [671, 141] on div at bounding box center [704, 142] width 82 height 9
click at [679, 182] on div "Moderate" at bounding box center [681, 185] width 47 height 14
type textarea "x"
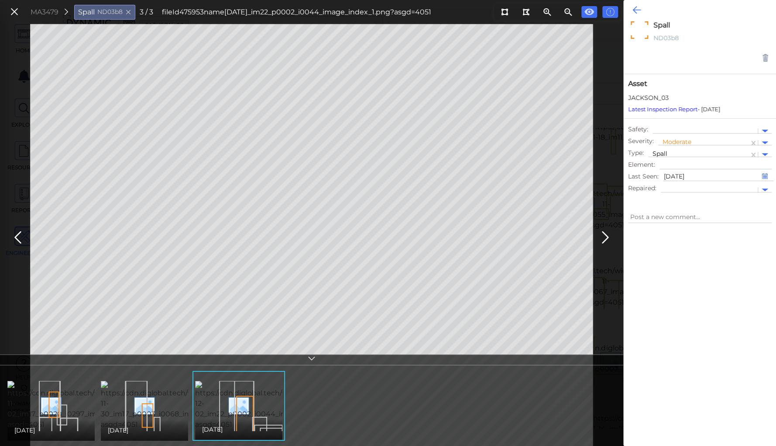
click at [639, 7] on icon at bounding box center [637, 10] width 8 height 10
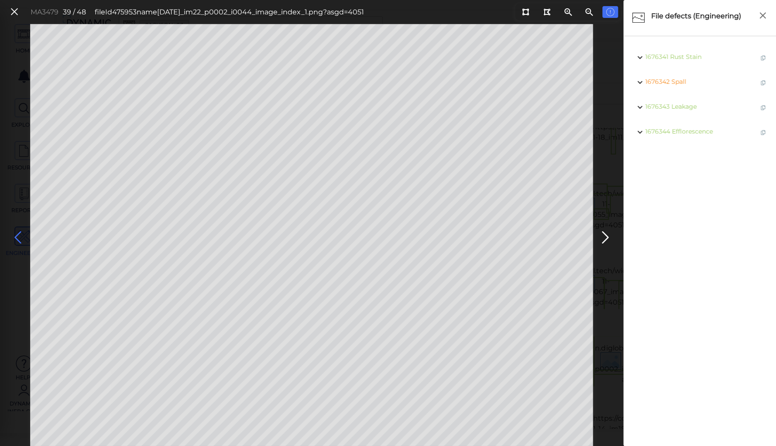
click at [18, 236] on icon at bounding box center [18, 237] width 14 height 17
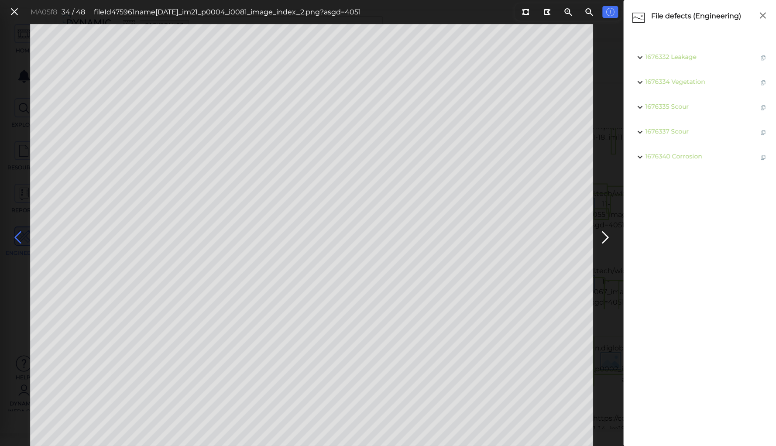
click at [18, 236] on icon at bounding box center [18, 237] width 14 height 17
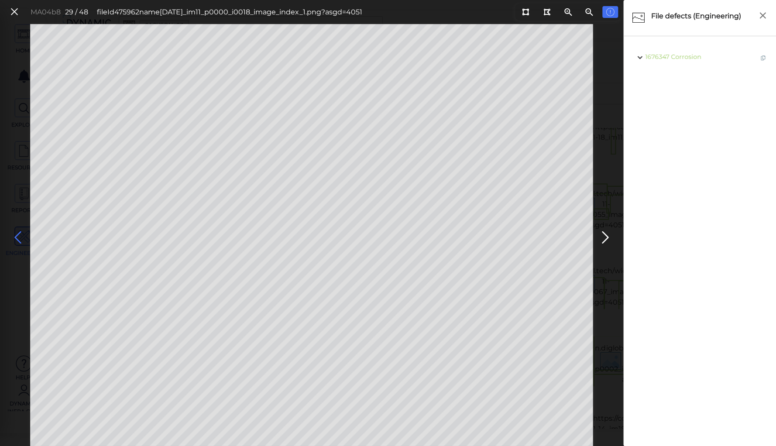
click at [18, 236] on icon at bounding box center [18, 237] width 14 height 17
click at [16, 237] on icon at bounding box center [18, 237] width 14 height 17
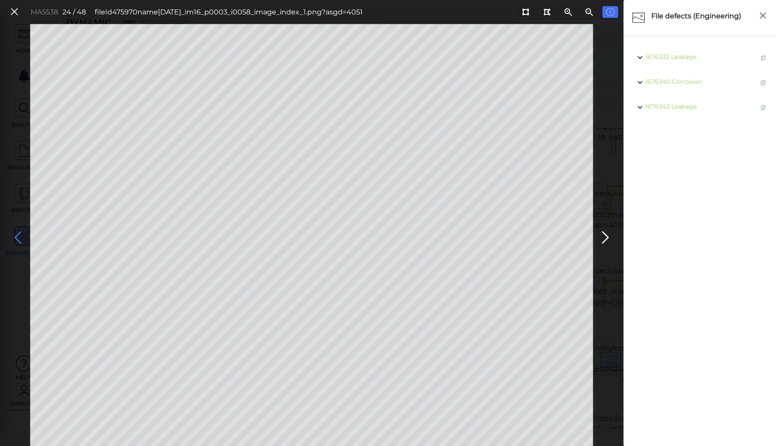
click at [17, 236] on icon at bounding box center [18, 237] width 14 height 17
click at [21, 236] on icon at bounding box center [18, 237] width 14 height 17
click at [17, 236] on icon at bounding box center [18, 237] width 14 height 17
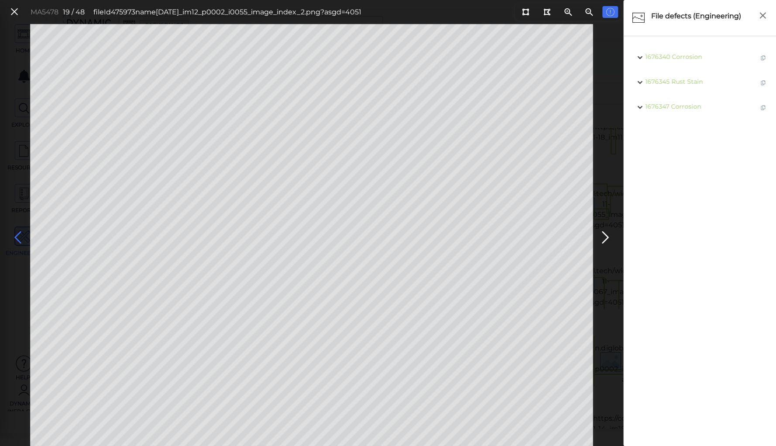
click at [17, 236] on icon at bounding box center [18, 237] width 14 height 17
click at [17, 235] on icon at bounding box center [18, 237] width 14 height 17
click at [18, 237] on icon at bounding box center [18, 237] width 14 height 17
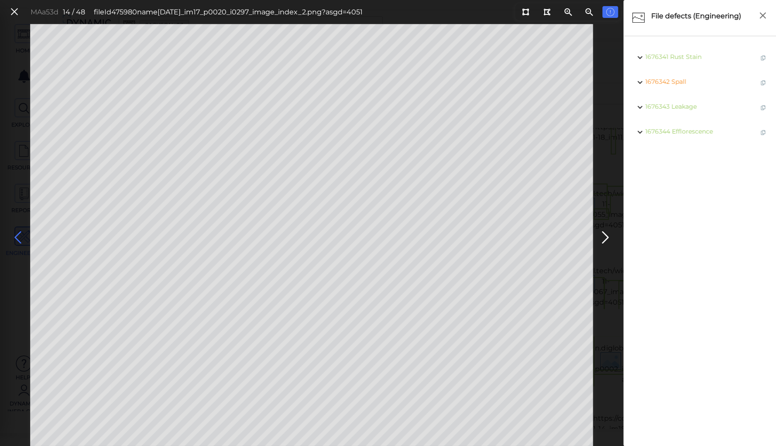
click at [18, 237] on icon at bounding box center [18, 237] width 14 height 17
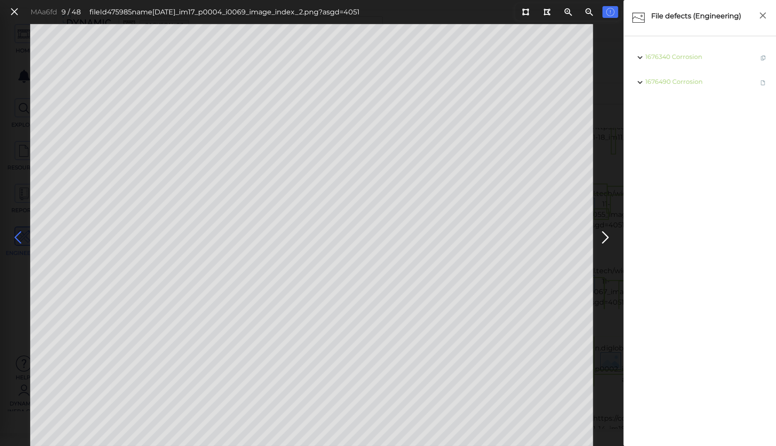
click at [18, 237] on icon at bounding box center [18, 237] width 14 height 17
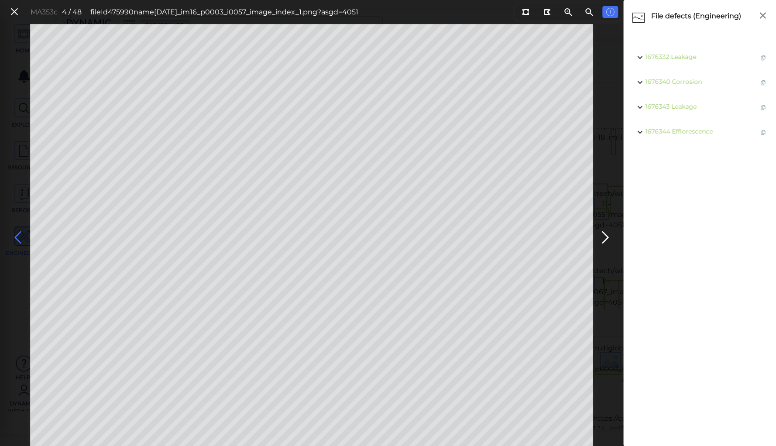
click at [18, 237] on icon at bounding box center [18, 237] width 14 height 17
click at [524, 11] on icon at bounding box center [525, 12] width 7 height 7
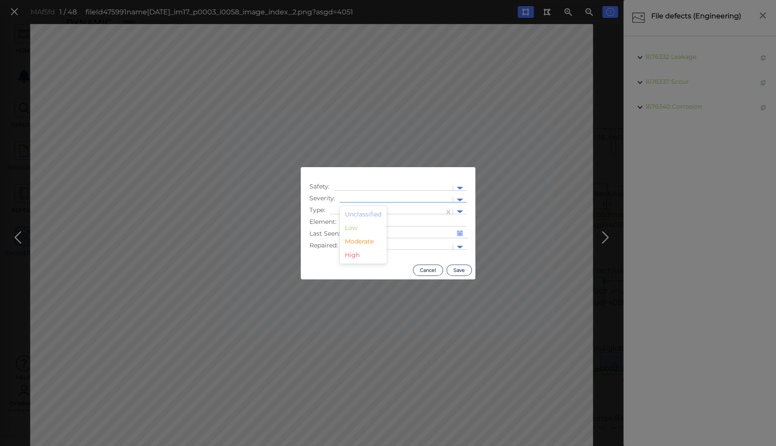
click at [378, 199] on div at bounding box center [396, 200] width 104 height 9
click at [365, 244] on div "Moderate" at bounding box center [363, 242] width 47 height 14
click at [364, 209] on div at bounding box center [387, 211] width 106 height 9
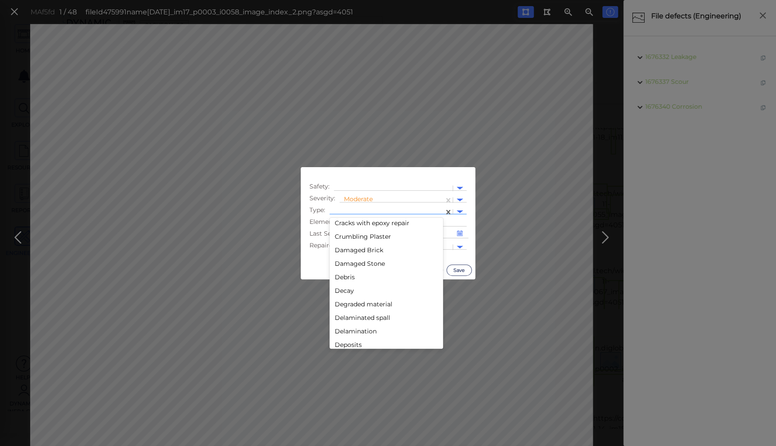
scroll to position [349, 0]
click at [343, 278] on div "Decay" at bounding box center [387, 279] width 114 height 14
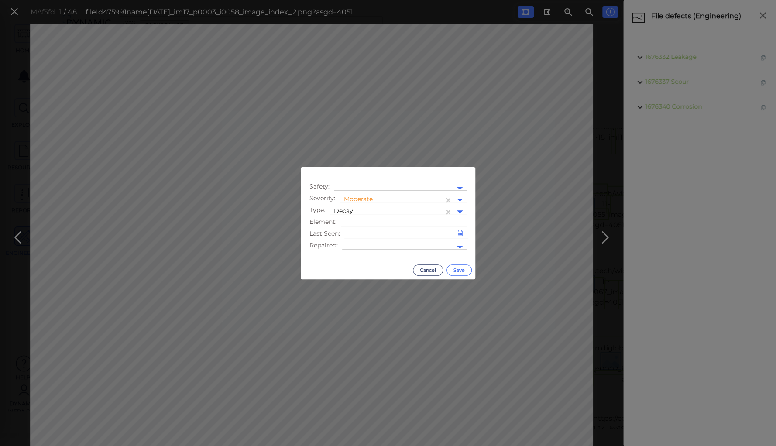
click at [464, 267] on button "Save" at bounding box center [459, 270] width 25 height 11
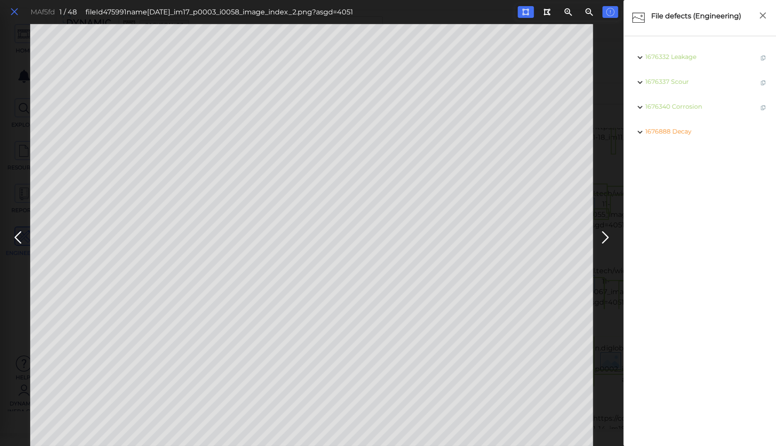
click at [14, 9] on icon at bounding box center [15, 12] width 10 height 12
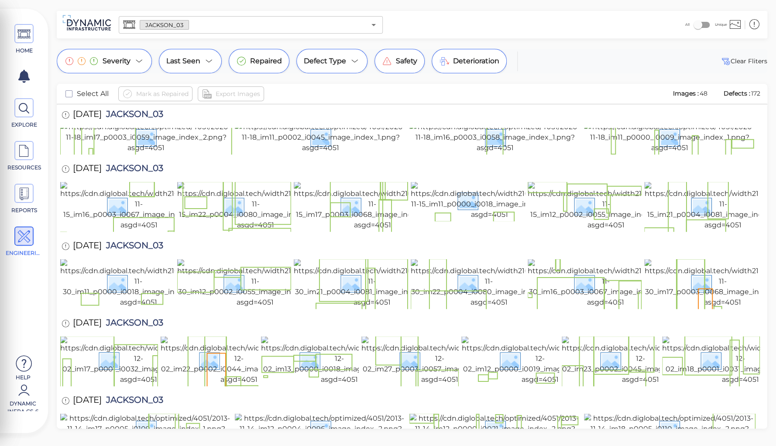
click at [140, 241] on span "JACKSON_03" at bounding box center [133, 247] width 62 height 12
copy span "JACKSON_03"
click at [193, 3] on div "HOME EXPLORE RESOURCES REPORTS ENGINEERING Help Dynamic Infra CS-6 How to My Di…" at bounding box center [388, 223] width 776 height 446
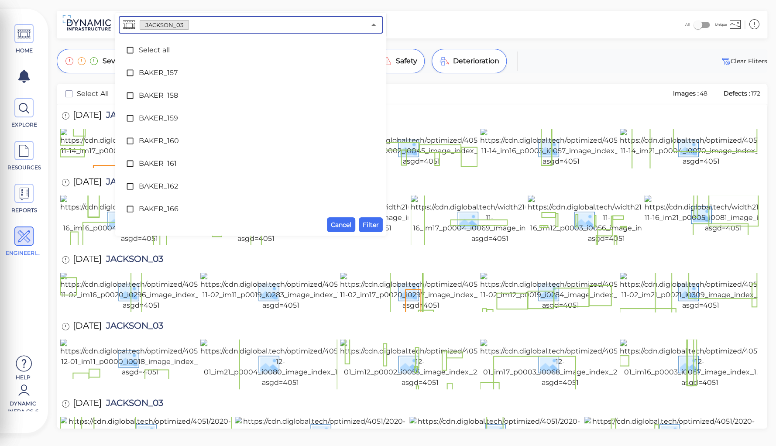
scroll to position [2436, 0]
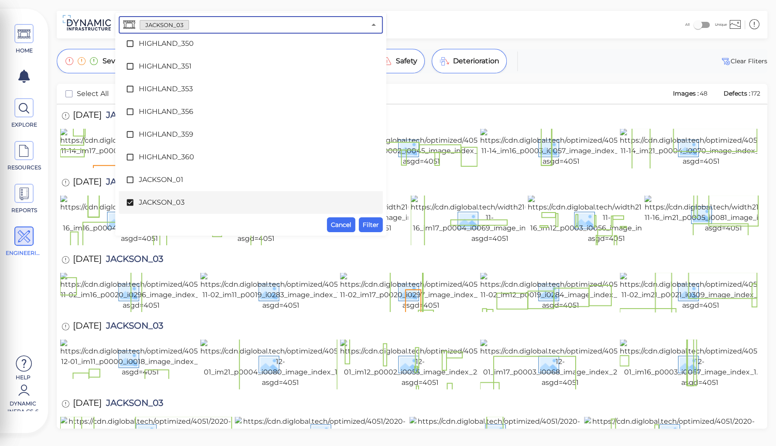
click at [198, 25] on input "text" at bounding box center [277, 25] width 177 height 12
click at [162, 202] on span "JACKSON_03" at bounding box center [251, 202] width 224 height 10
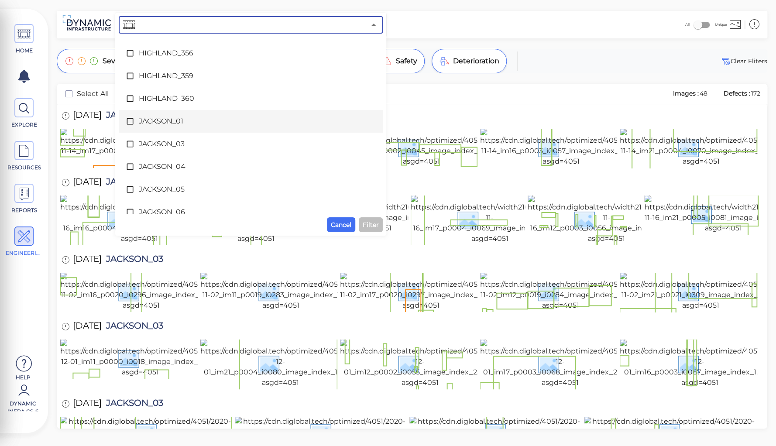
scroll to position [2505, 0]
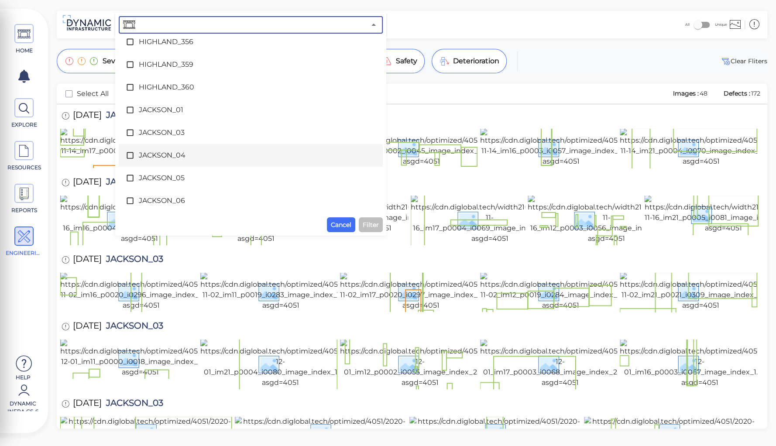
click at [162, 154] on span "JACKSON_04" at bounding box center [251, 155] width 224 height 10
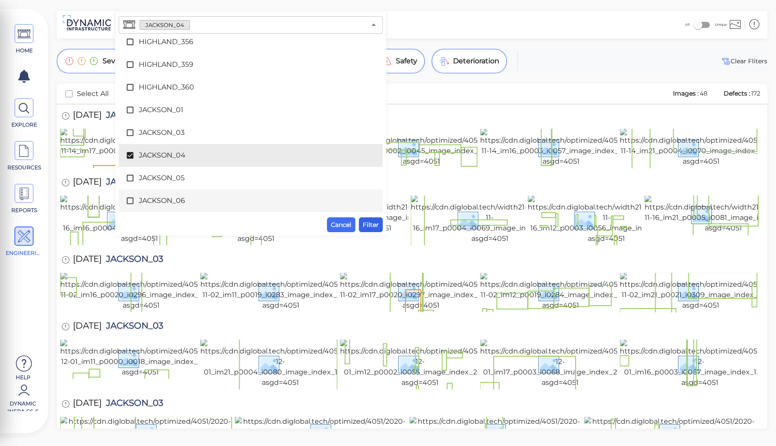
click at [365, 224] on span "Filter" at bounding box center [371, 225] width 16 height 10
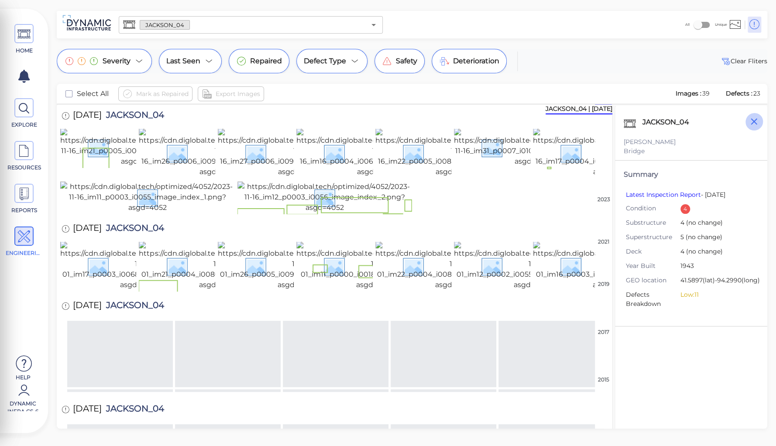
click at [757, 122] on icon "button" at bounding box center [754, 121] width 11 height 11
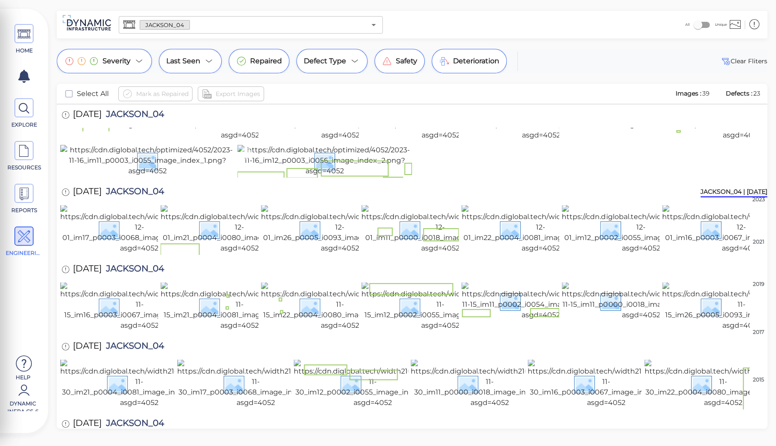
scroll to position [175, 0]
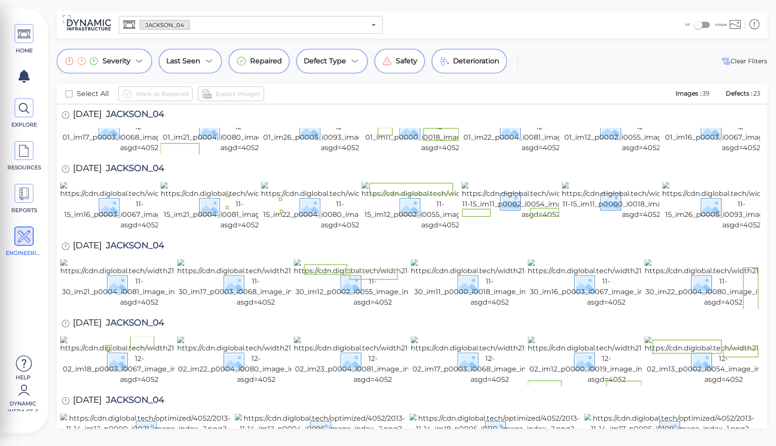
click at [525, 153] on img at bounding box center [540, 128] width 158 height 49
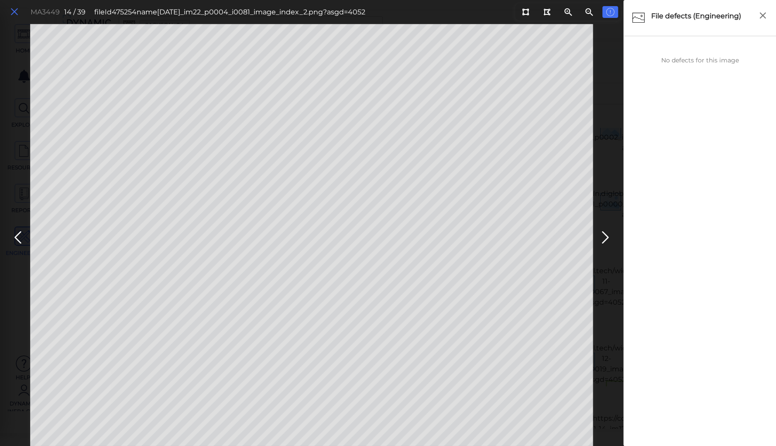
click at [13, 11] on icon at bounding box center [15, 12] width 10 height 12
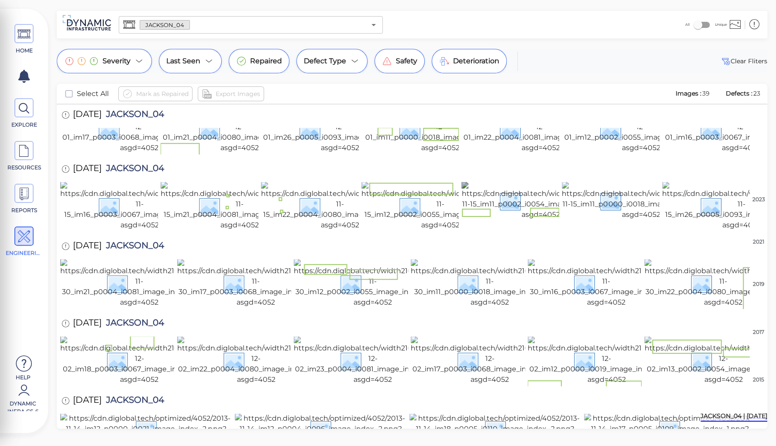
scroll to position [478, 0]
click at [695, 413] on img at bounding box center [670, 428] width 172 height 31
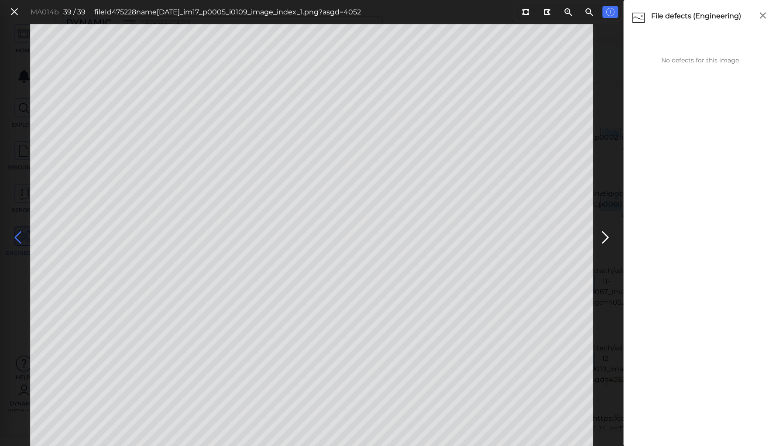
click at [16, 238] on icon at bounding box center [18, 237] width 14 height 17
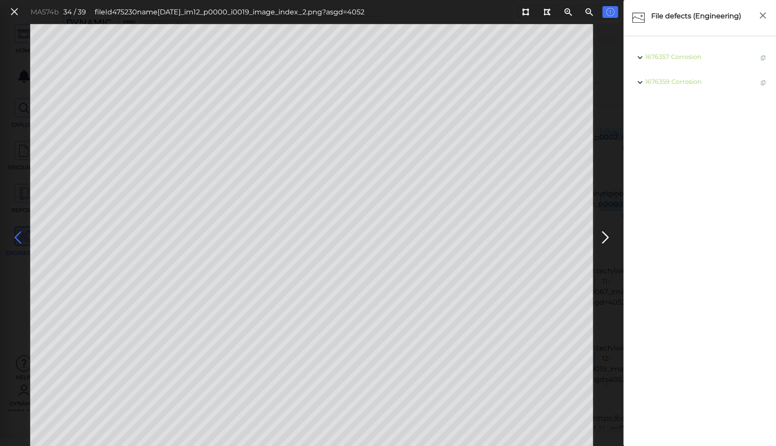
click at [16, 238] on icon at bounding box center [18, 237] width 14 height 17
drag, startPoint x: 525, startPoint y: 13, endPoint x: 518, endPoint y: 14, distance: 7.1
click at [524, 13] on icon at bounding box center [525, 12] width 7 height 7
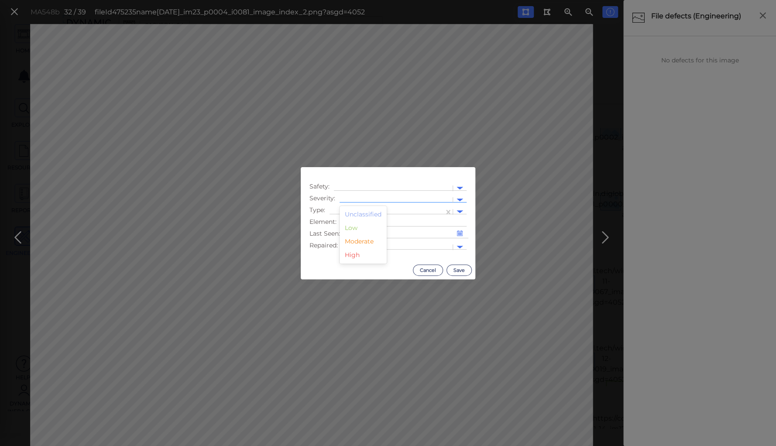
click at [357, 197] on div at bounding box center [396, 200] width 104 height 9
click at [351, 228] on div "Low" at bounding box center [363, 228] width 47 height 14
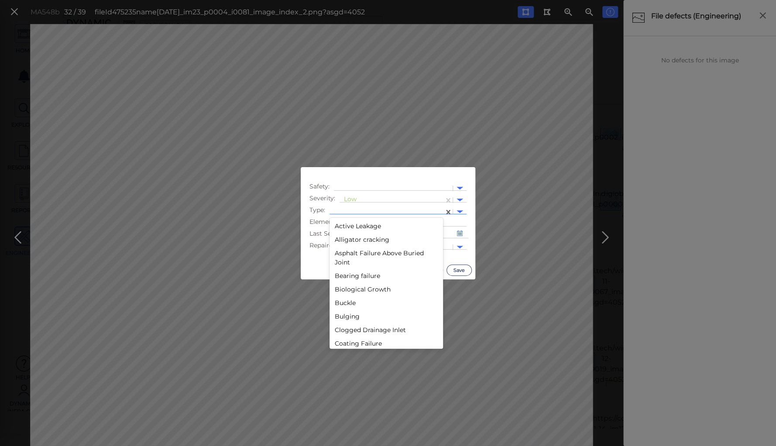
click at [355, 210] on div at bounding box center [387, 211] width 106 height 9
click at [352, 255] on div "Deterioration" at bounding box center [387, 255] width 114 height 14
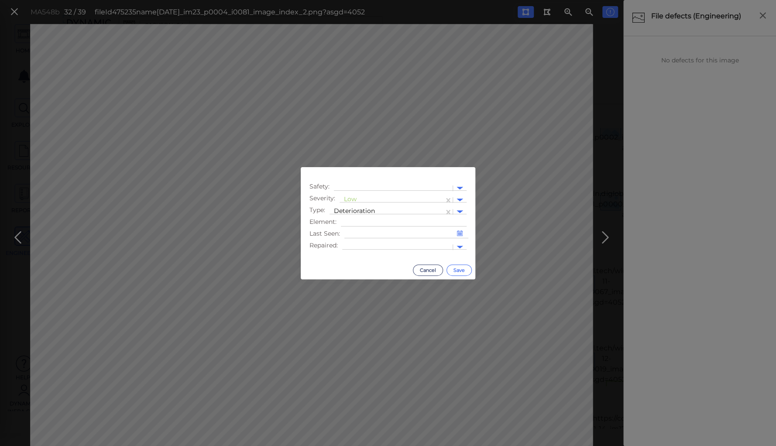
click at [455, 272] on button "Save" at bounding box center [459, 270] width 25 height 11
click at [372, 197] on div at bounding box center [396, 200] width 104 height 9
click at [364, 199] on div at bounding box center [396, 200] width 104 height 9
click at [365, 241] on div "Moderate" at bounding box center [363, 242] width 47 height 14
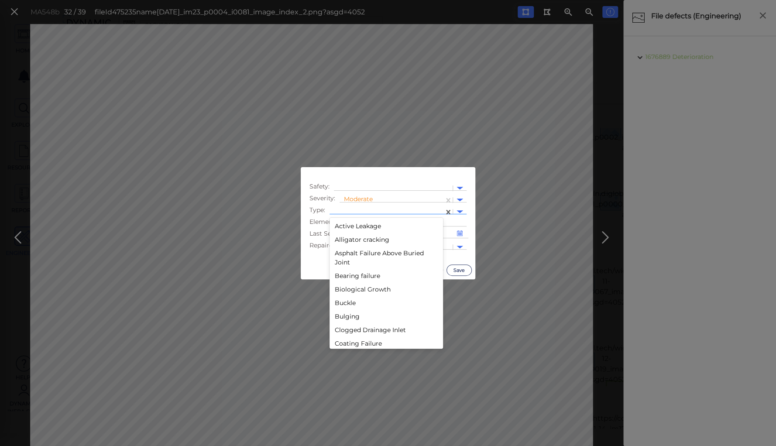
click at [368, 211] on div at bounding box center [387, 211] width 106 height 9
click at [348, 277] on div "Decay" at bounding box center [387, 279] width 114 height 14
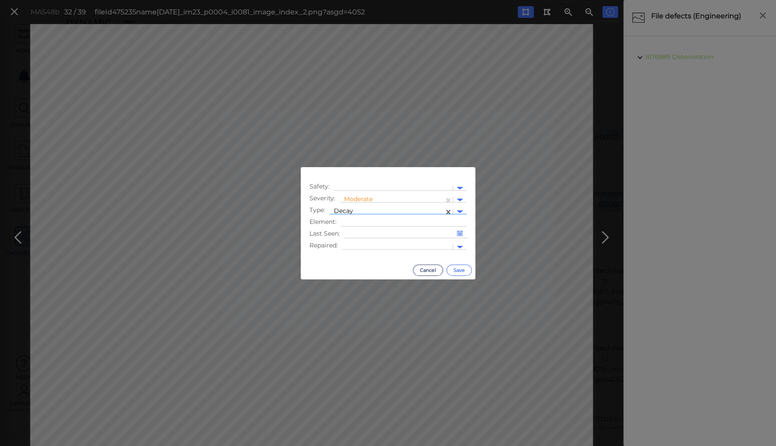
click at [466, 271] on button "Save" at bounding box center [459, 270] width 25 height 11
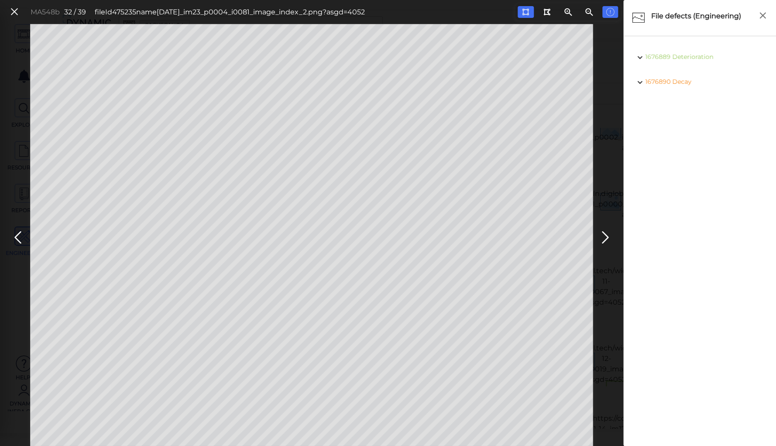
click at [676, 83] on span "Decay" at bounding box center [681, 82] width 19 height 8
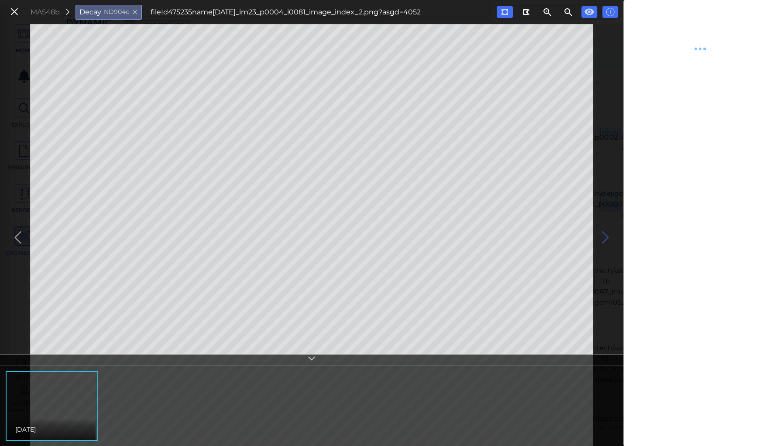
type textarea "x"
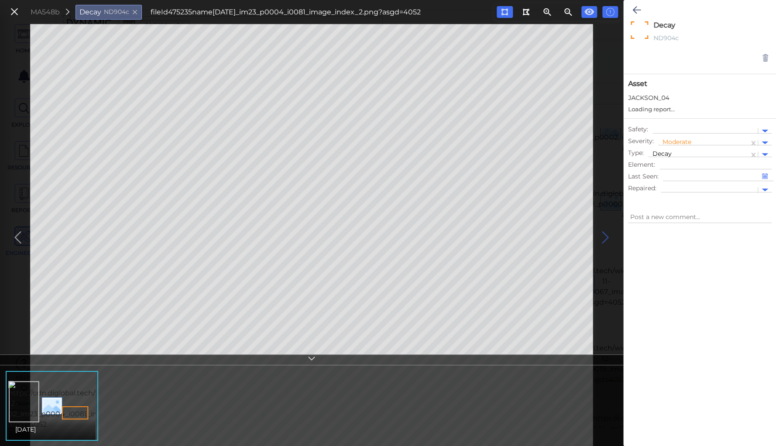
type textarea "x"
click at [636, 12] on icon at bounding box center [637, 10] width 8 height 10
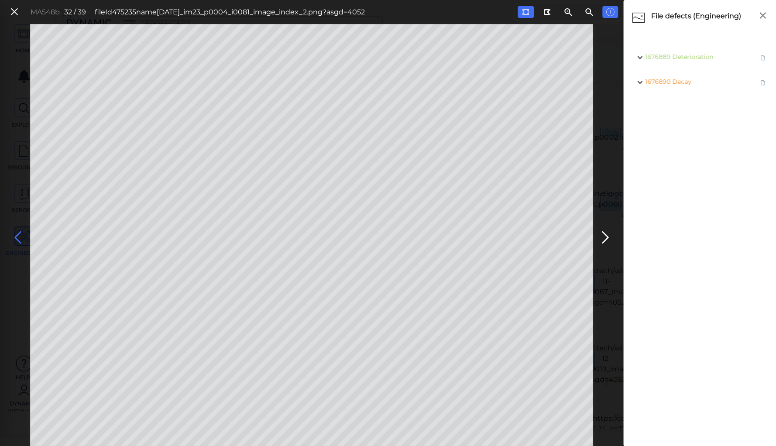
click at [16, 236] on icon at bounding box center [18, 237] width 14 height 17
click at [17, 236] on icon at bounding box center [18, 237] width 14 height 17
click at [17, 237] on icon at bounding box center [18, 237] width 14 height 17
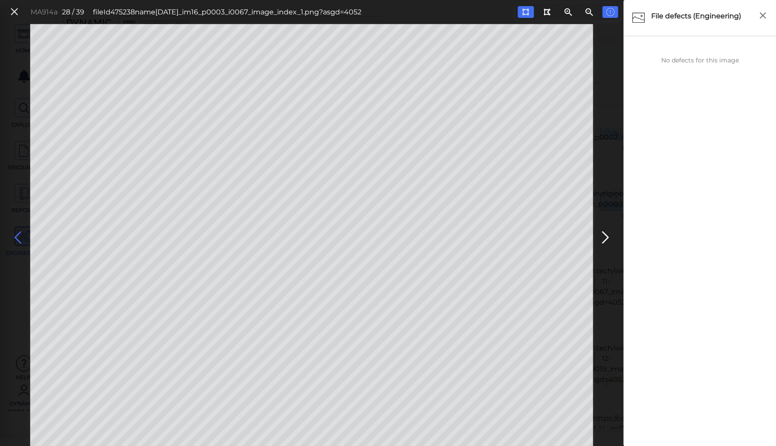
click at [18, 234] on icon at bounding box center [18, 237] width 14 height 17
click at [17, 233] on icon at bounding box center [18, 237] width 14 height 17
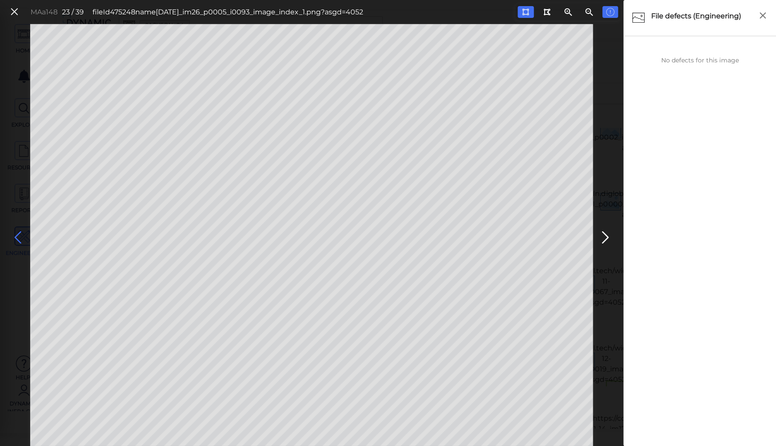
click at [17, 233] on icon at bounding box center [18, 237] width 14 height 17
click at [17, 232] on icon at bounding box center [18, 237] width 14 height 17
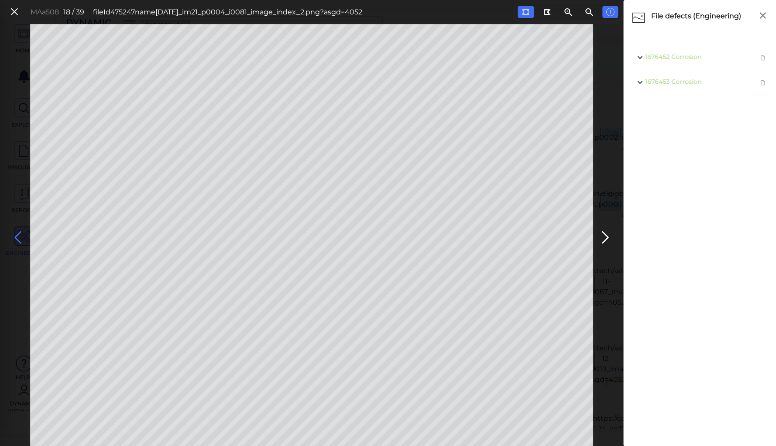
click at [19, 232] on icon at bounding box center [18, 237] width 14 height 17
click at [16, 234] on icon at bounding box center [18, 237] width 14 height 17
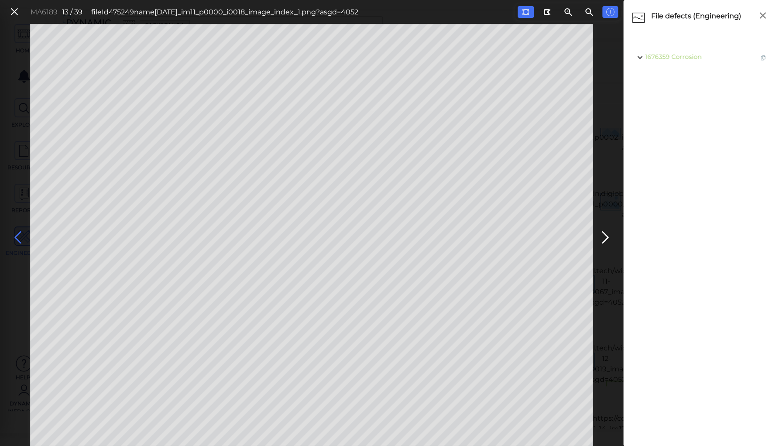
click at [16, 232] on icon at bounding box center [18, 237] width 14 height 17
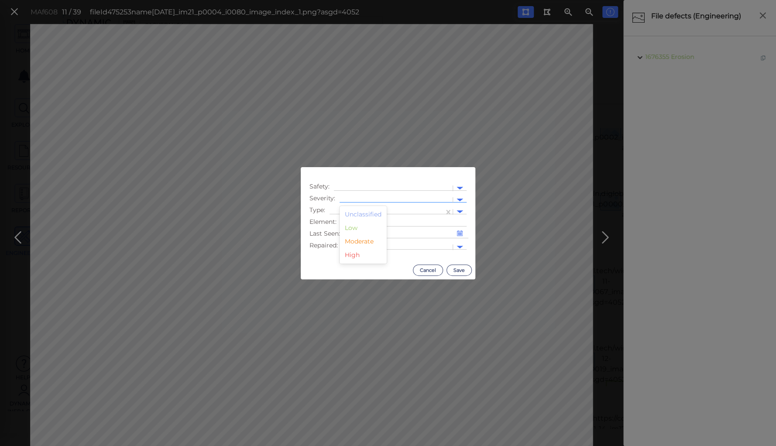
click at [361, 195] on div at bounding box center [396, 200] width 113 height 13
click at [359, 244] on div "Moderate" at bounding box center [363, 242] width 47 height 14
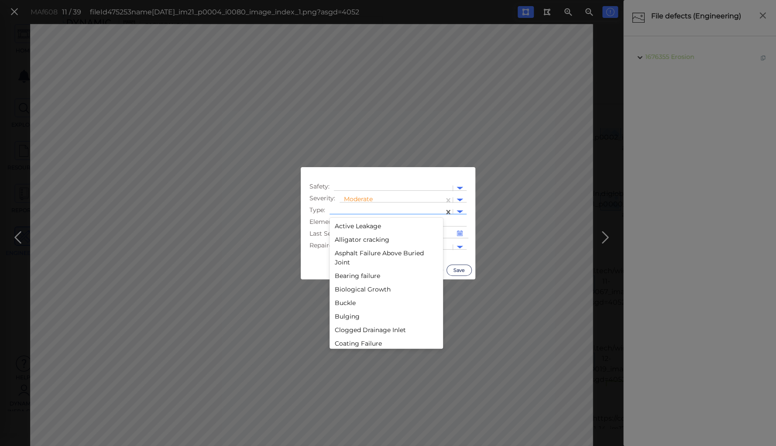
click at [365, 210] on div at bounding box center [387, 211] width 106 height 9
click at [358, 295] on div "Displacement" at bounding box center [387, 296] width 114 height 14
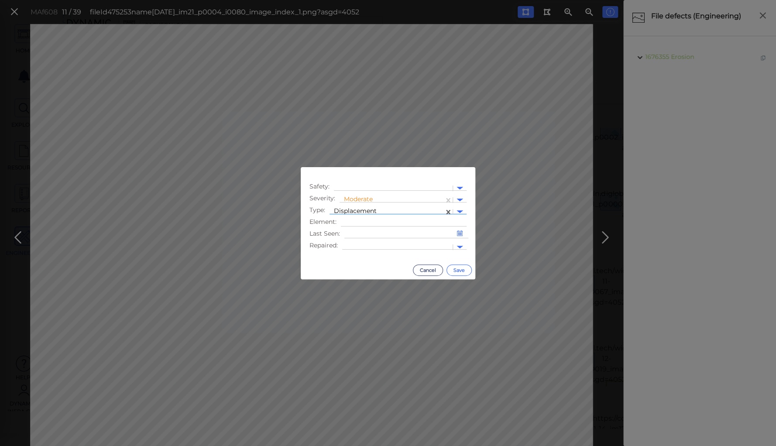
click at [461, 267] on button "Save" at bounding box center [459, 270] width 25 height 11
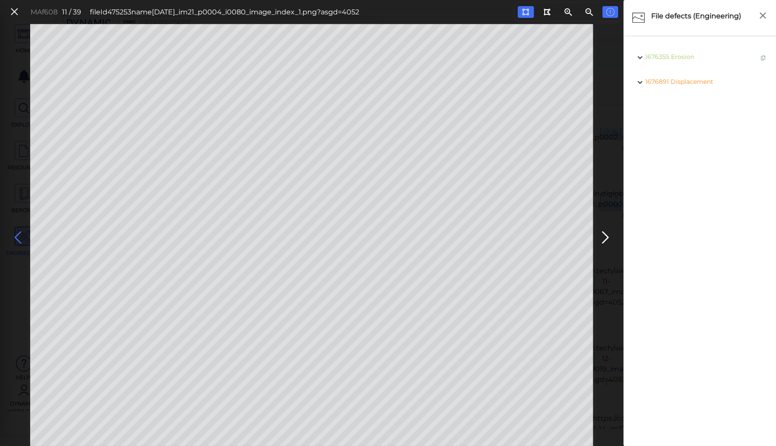
click at [21, 233] on icon at bounding box center [18, 237] width 14 height 17
click at [18, 233] on icon at bounding box center [18, 237] width 14 height 17
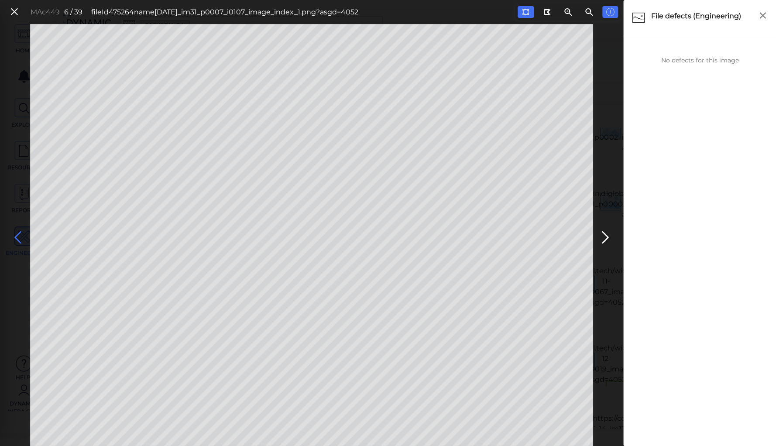
click at [18, 233] on icon at bounding box center [18, 237] width 14 height 17
click at [17, 233] on icon at bounding box center [18, 237] width 14 height 17
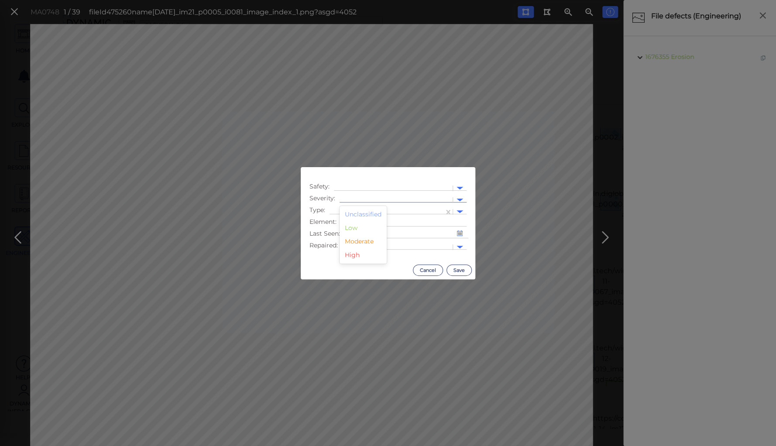
click at [380, 197] on div at bounding box center [396, 200] width 104 height 9
click at [354, 241] on div "Moderate" at bounding box center [363, 242] width 47 height 14
click at [355, 210] on div at bounding box center [387, 211] width 106 height 9
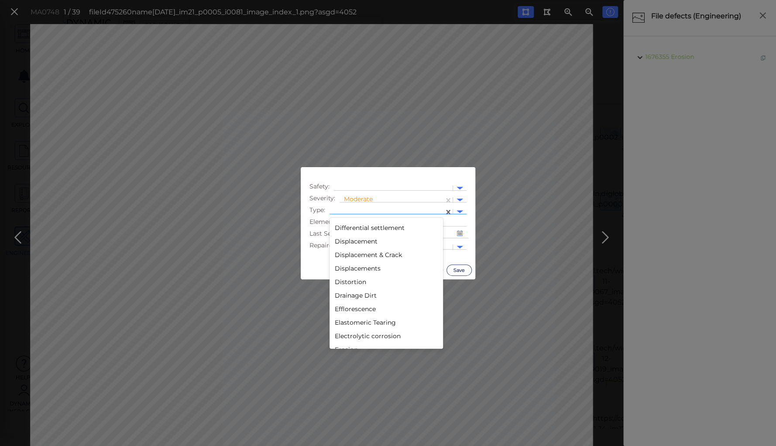
scroll to position [524, 0]
click at [360, 252] on div "Displacements" at bounding box center [387, 253] width 114 height 14
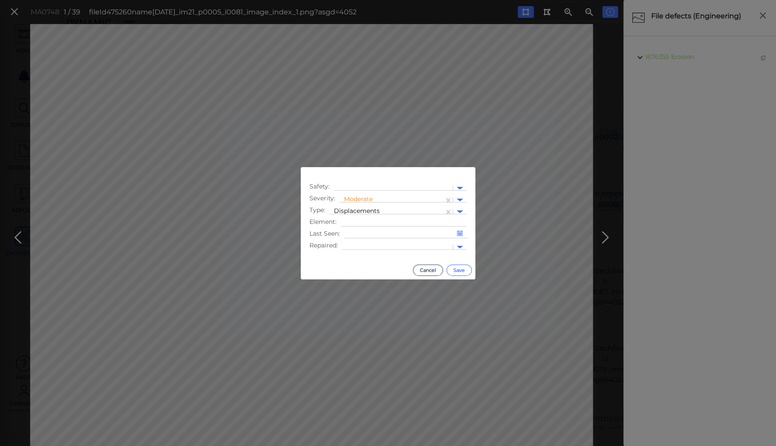
click at [457, 270] on button "Save" at bounding box center [459, 270] width 25 height 11
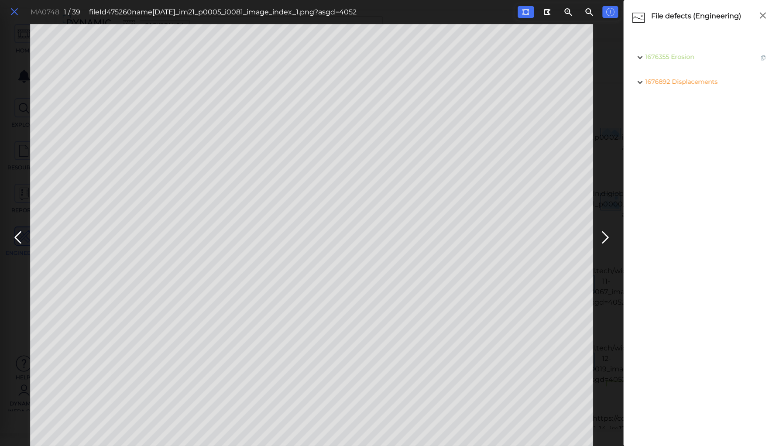
click at [16, 12] on icon at bounding box center [15, 12] width 10 height 12
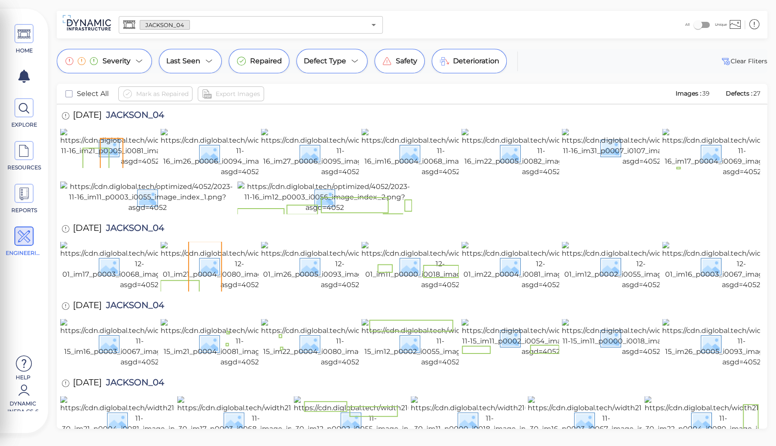
click at [141, 114] on span "JACKSON_04" at bounding box center [133, 116] width 62 height 12
copy span "JACKSON_04"
click at [502, 214] on div at bounding box center [412, 198] width 704 height 33
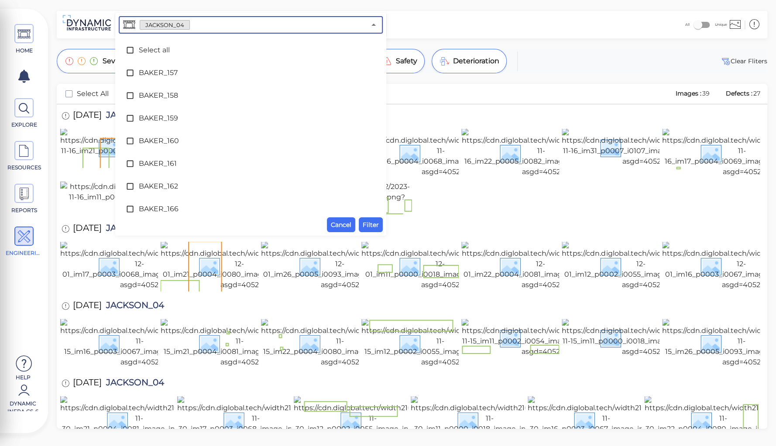
click at [206, 27] on input "text" at bounding box center [278, 25] width 176 height 12
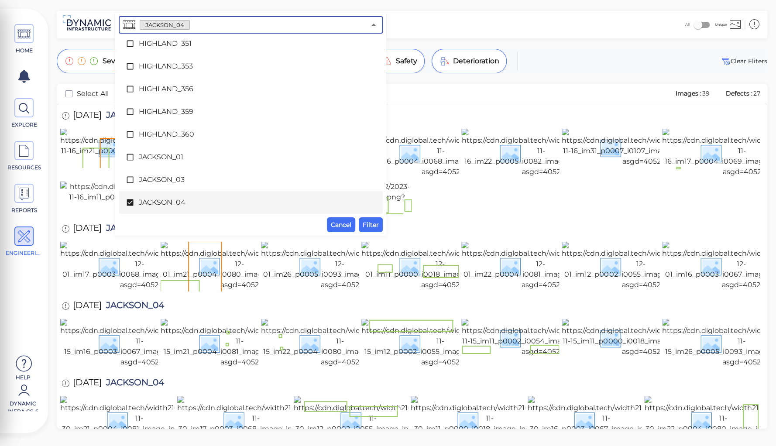
click at [154, 204] on span "JACKSON_04" at bounding box center [251, 202] width 224 height 10
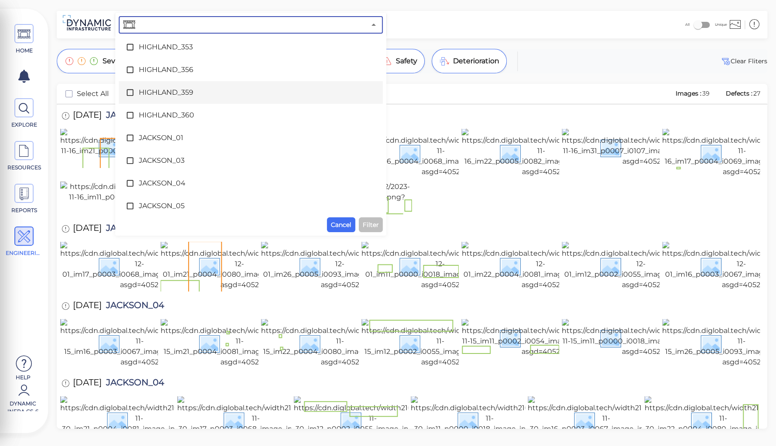
scroll to position [2493, 0]
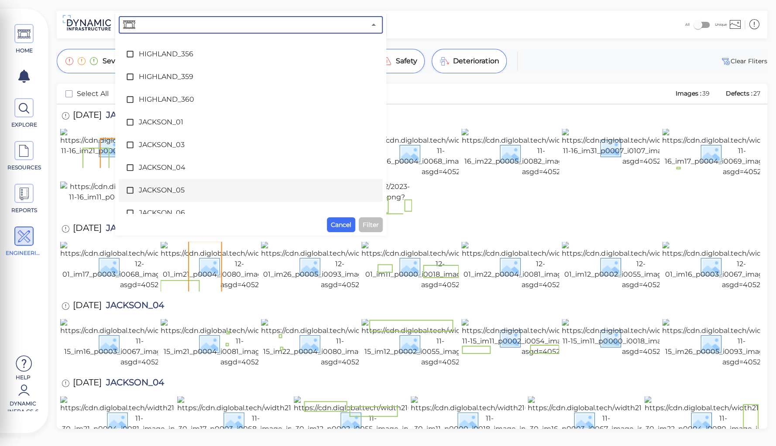
click at [166, 186] on span "JACKSON_05" at bounding box center [251, 190] width 224 height 10
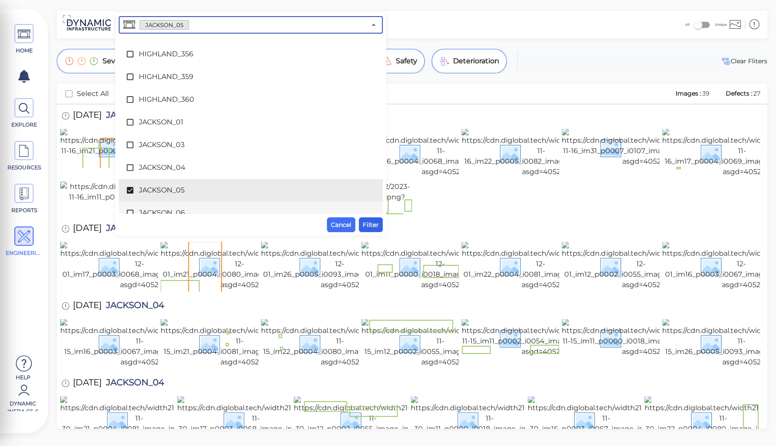
click at [369, 220] on span "Filter" at bounding box center [371, 225] width 16 height 10
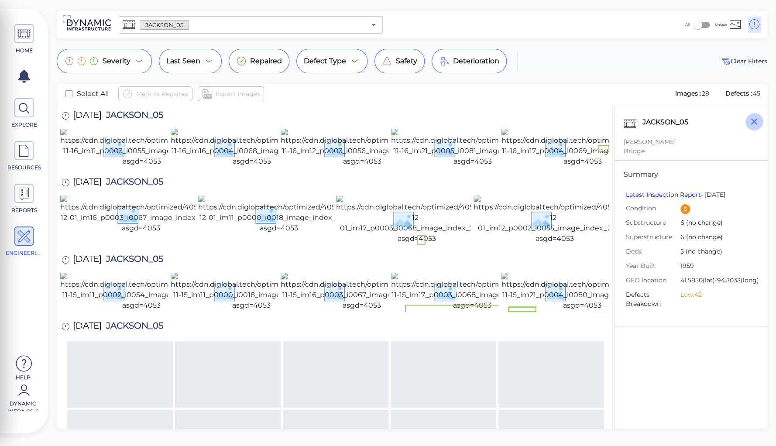
drag, startPoint x: 754, startPoint y: 123, endPoint x: 628, endPoint y: 165, distance: 133.1
click at [754, 124] on icon "button" at bounding box center [754, 121] width 11 height 11
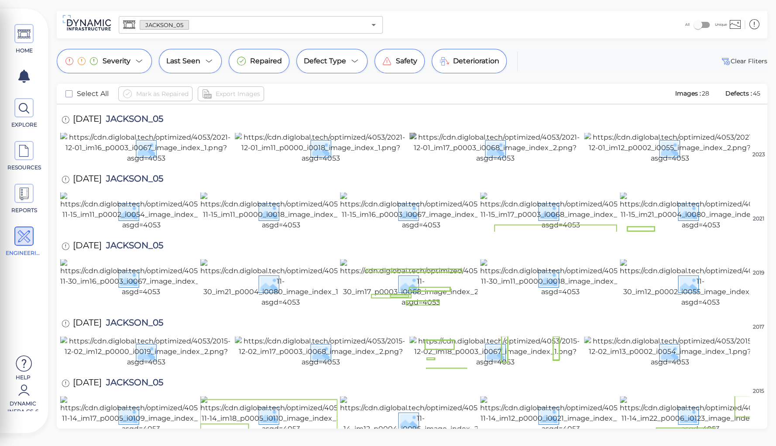
scroll to position [493, 0]
click at [635, 396] on div at bounding box center [628, 406] width 17 height 20
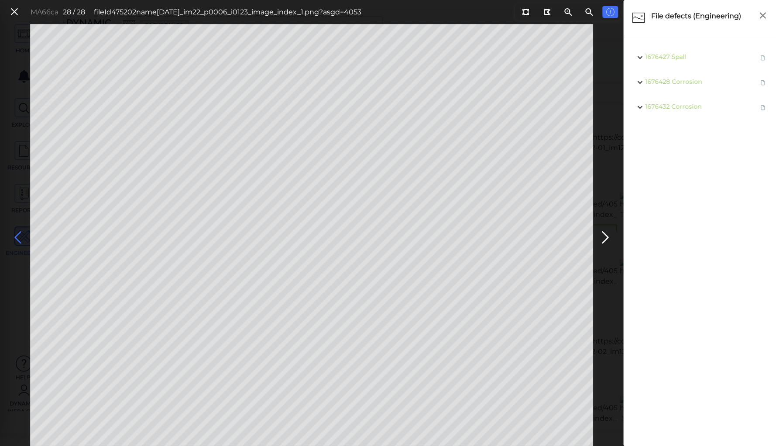
click at [16, 234] on icon at bounding box center [18, 237] width 14 height 17
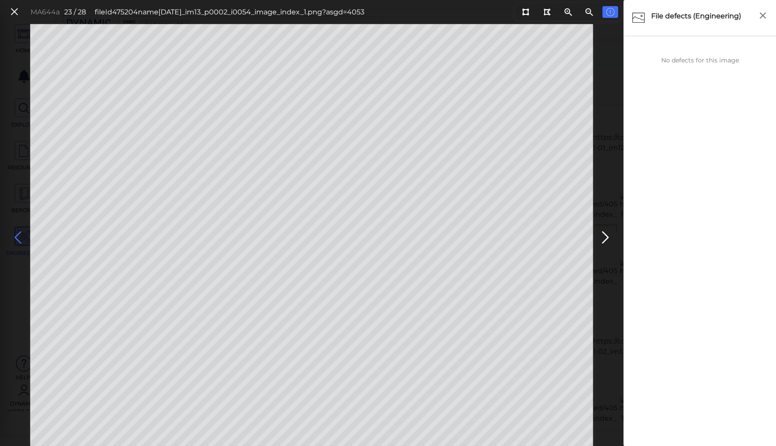
click at [16, 234] on icon at bounding box center [18, 237] width 14 height 17
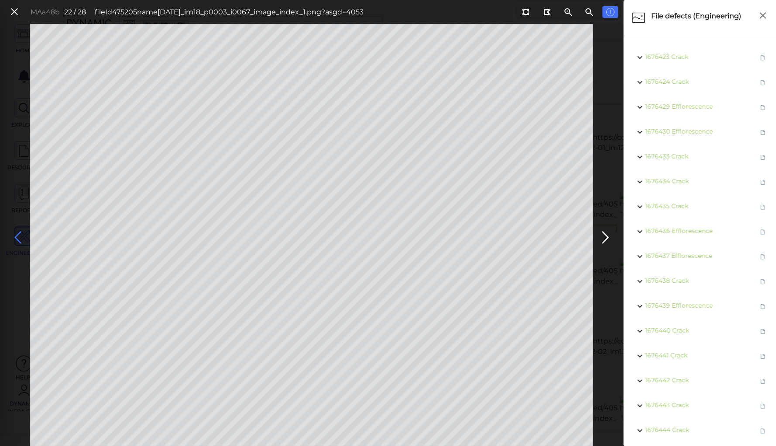
click at [16, 238] on icon at bounding box center [18, 237] width 14 height 17
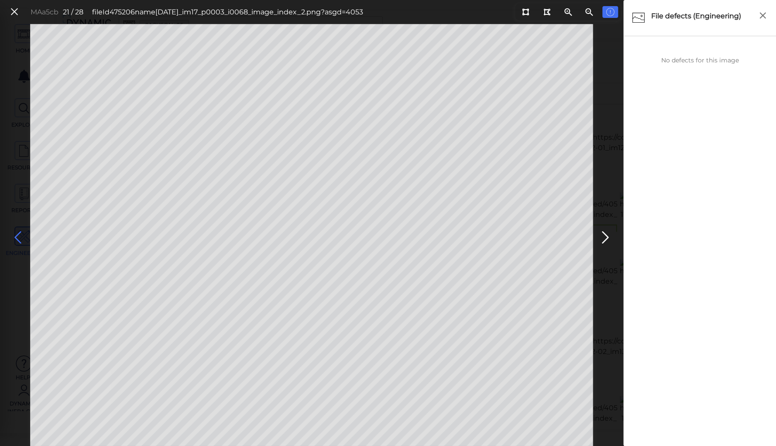
click at [14, 238] on icon at bounding box center [18, 237] width 14 height 17
click at [18, 237] on icon at bounding box center [18, 237] width 14 height 17
click at [17, 237] on icon at bounding box center [18, 237] width 14 height 17
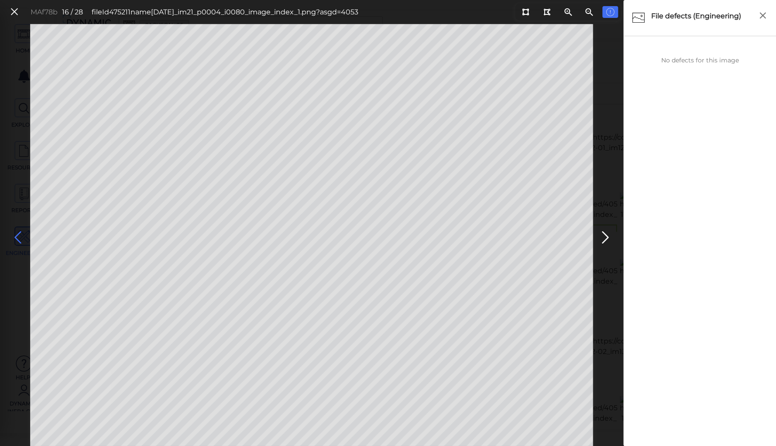
click at [17, 237] on icon at bounding box center [18, 237] width 14 height 17
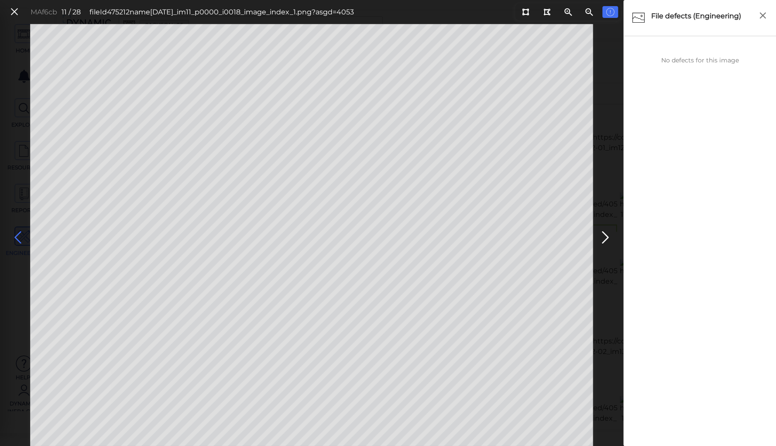
click at [17, 237] on icon at bounding box center [18, 237] width 14 height 17
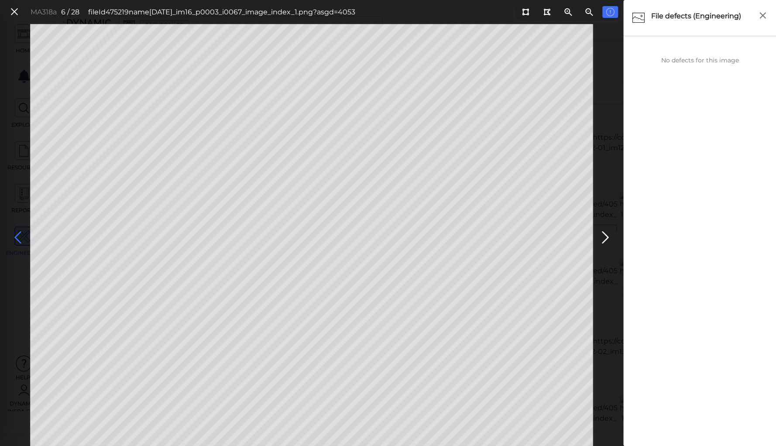
click at [17, 237] on icon at bounding box center [18, 237] width 14 height 17
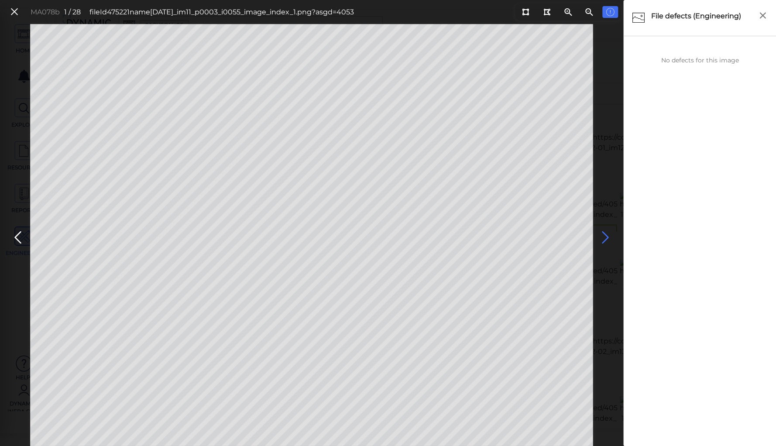
click at [603, 236] on icon at bounding box center [606, 237] width 14 height 17
click at [18, 236] on icon at bounding box center [18, 237] width 14 height 17
click at [14, 12] on icon at bounding box center [15, 12] width 10 height 12
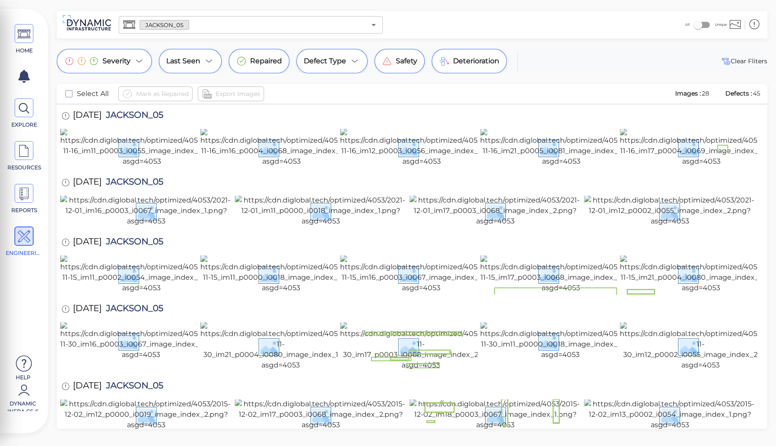
click at [147, 117] on span "JACKSON_05" at bounding box center [133, 116] width 62 height 12
copy span "JACKSON_05"
click at [180, 111] on div "[DATE] JACKSON_05" at bounding box center [121, 116] width 122 height 24
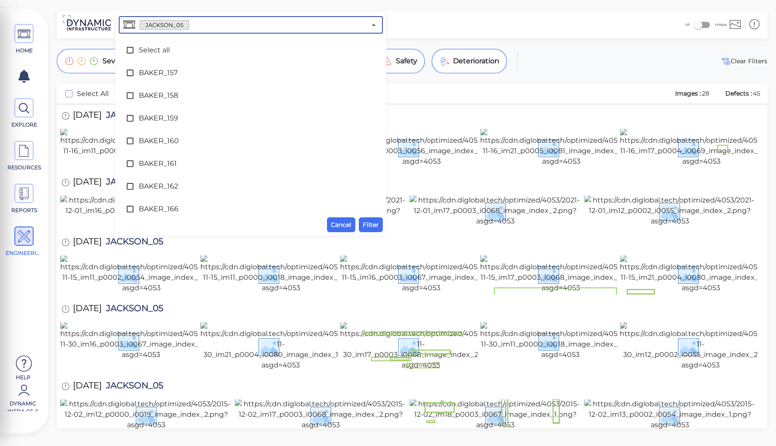
click at [196, 26] on input "text" at bounding box center [277, 25] width 177 height 12
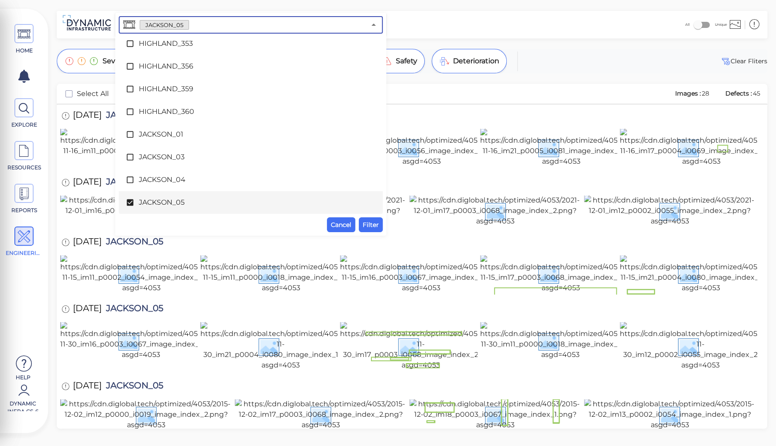
click at [173, 203] on span "JACKSON_05" at bounding box center [251, 202] width 224 height 10
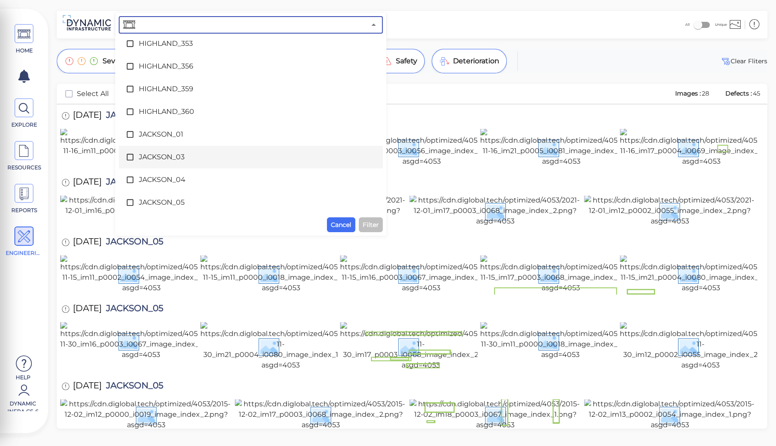
scroll to position [2516, 0]
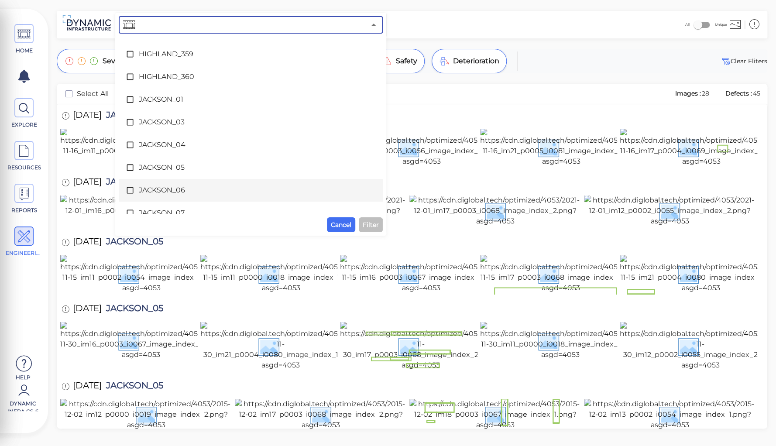
click at [171, 189] on span "JACKSON_06" at bounding box center [251, 190] width 224 height 10
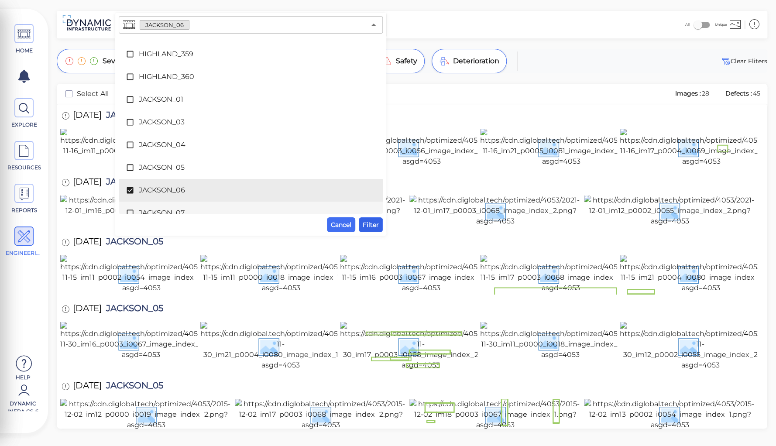
click at [366, 223] on span "Filter" at bounding box center [371, 225] width 16 height 10
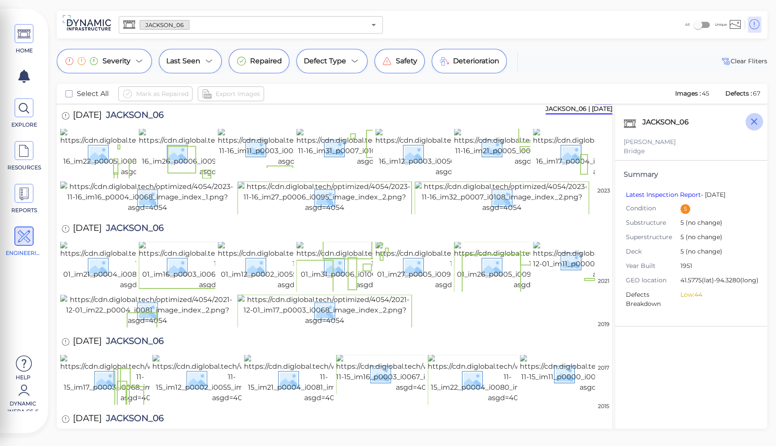
click at [754, 124] on icon "button" at bounding box center [754, 121] width 11 height 11
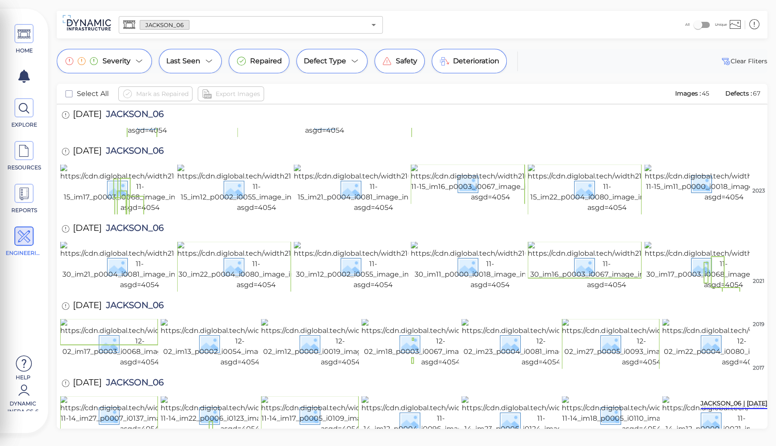
scroll to position [558, 0]
click at [704, 396] on img at bounding box center [741, 420] width 159 height 49
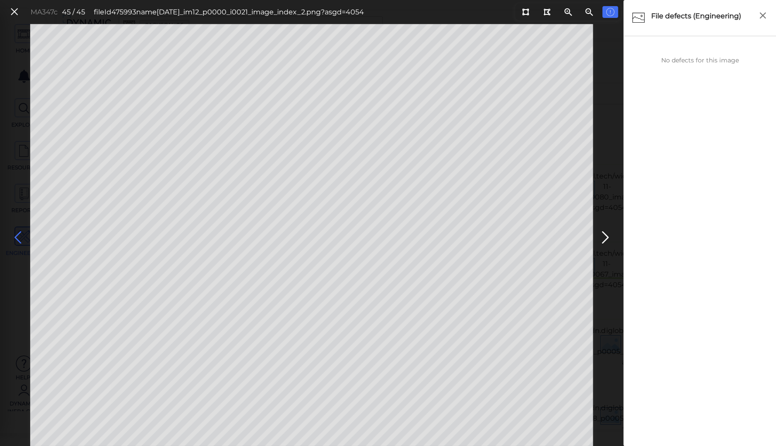
click at [18, 236] on icon at bounding box center [18, 237] width 14 height 17
click at [525, 12] on icon at bounding box center [525, 12] width 7 height 7
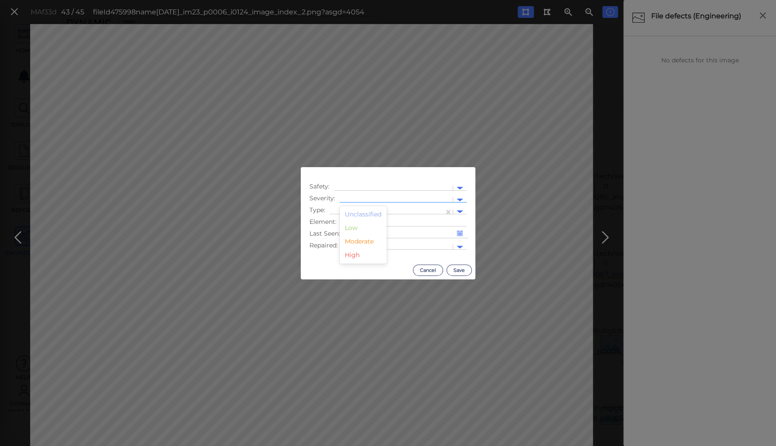
click at [358, 196] on div at bounding box center [396, 200] width 104 height 9
click at [354, 243] on div "Moderate" at bounding box center [363, 242] width 47 height 14
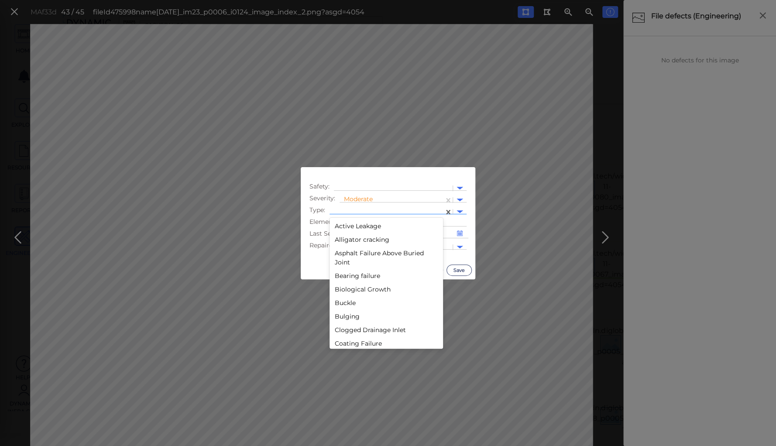
click at [360, 210] on div at bounding box center [387, 211] width 106 height 9
click at [364, 259] on div "Joint Arrangement" at bounding box center [387, 258] width 114 height 14
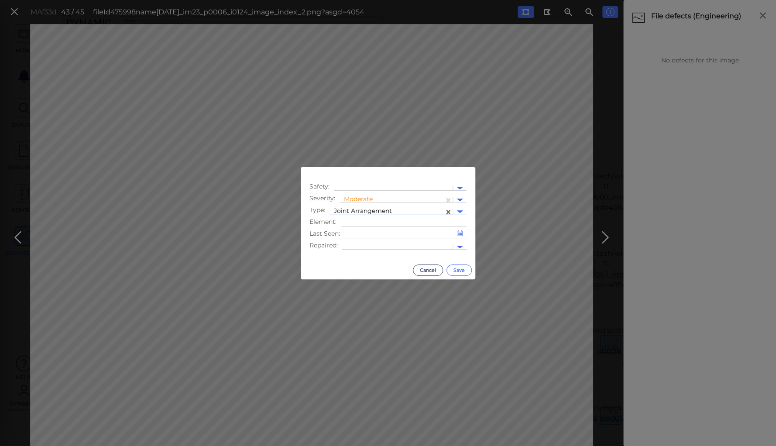
click at [458, 267] on button "Save" at bounding box center [459, 270] width 25 height 11
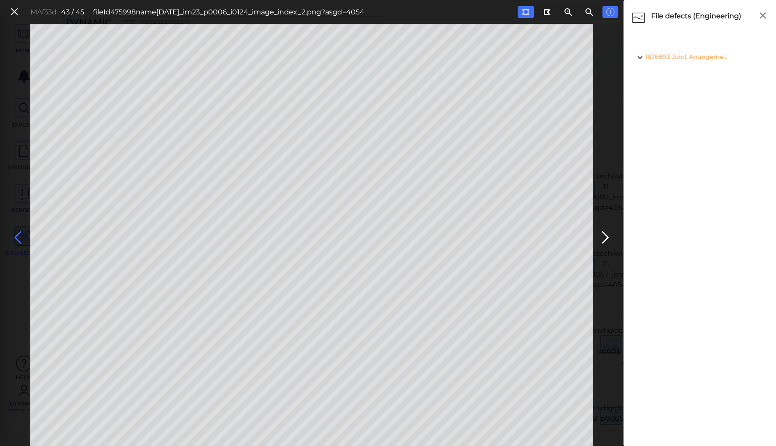
click at [17, 237] on icon at bounding box center [18, 237] width 14 height 17
click at [16, 237] on icon at bounding box center [18, 237] width 14 height 17
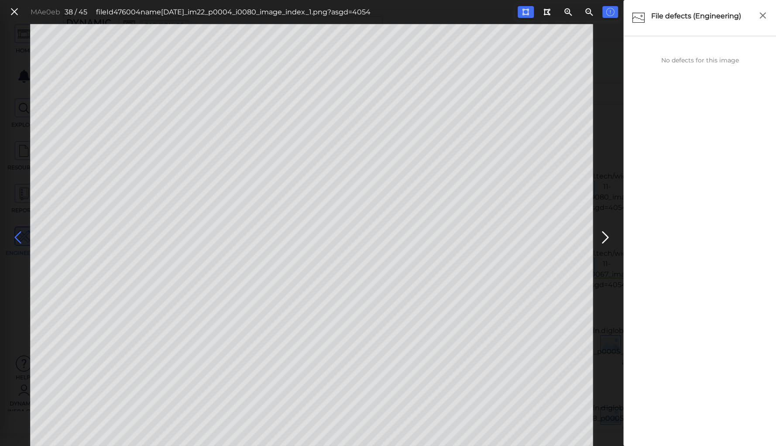
click at [16, 237] on icon at bounding box center [18, 237] width 14 height 17
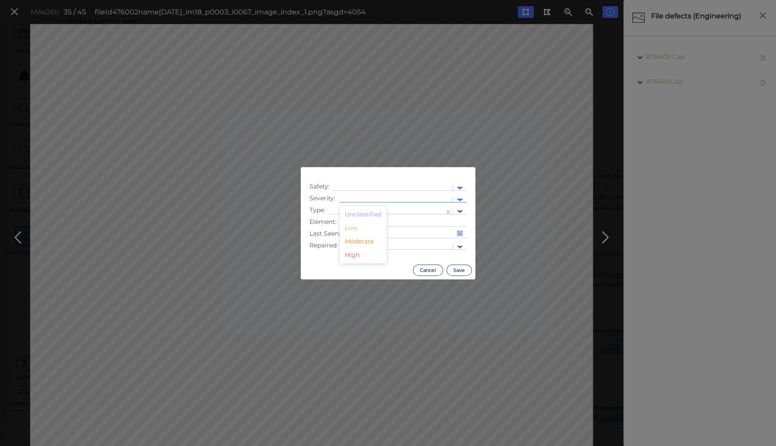
click at [374, 197] on div at bounding box center [396, 200] width 104 height 9
click at [360, 241] on div "Moderate" at bounding box center [363, 242] width 47 height 14
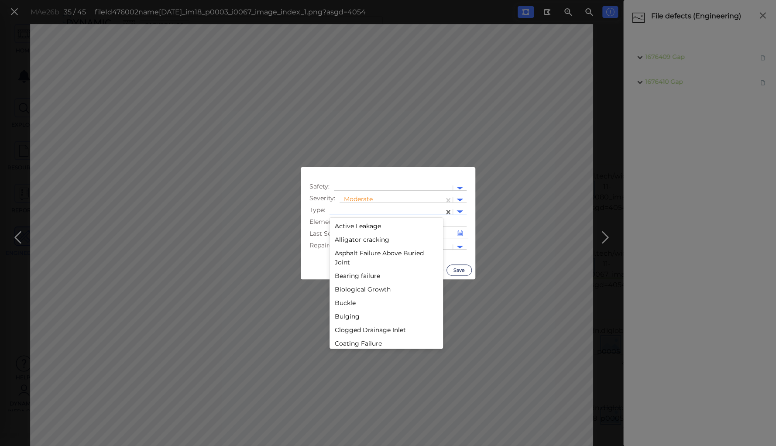
click at [360, 210] on div at bounding box center [387, 211] width 106 height 9
click at [356, 258] on div "Joint Arrangement" at bounding box center [387, 258] width 114 height 14
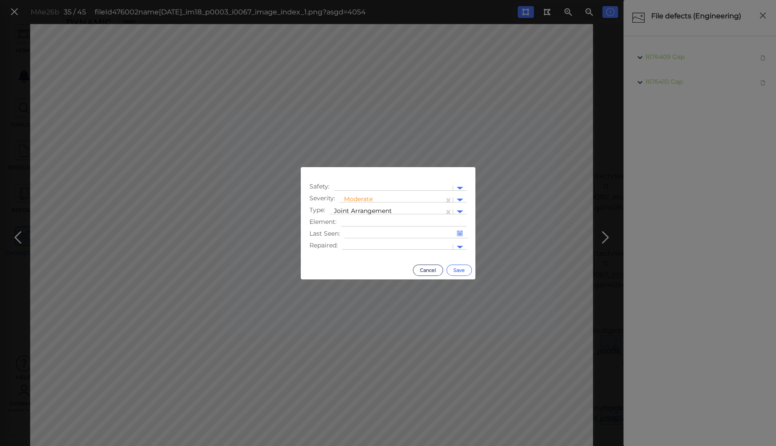
click at [454, 270] on button "Save" at bounding box center [459, 270] width 25 height 11
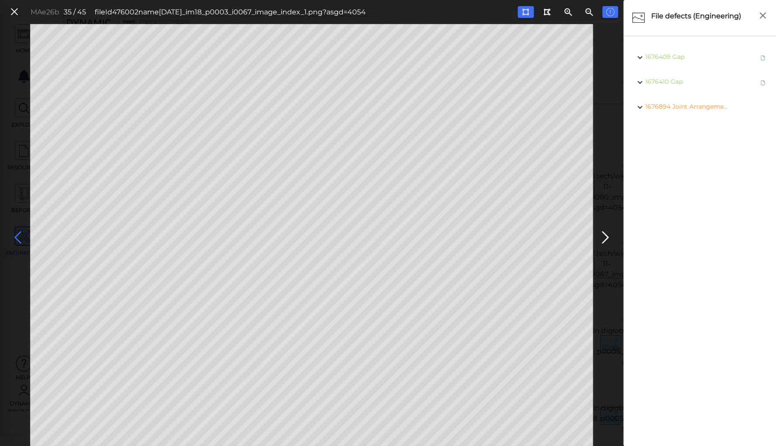
click at [17, 234] on icon at bounding box center [18, 237] width 14 height 17
click at [17, 236] on icon at bounding box center [18, 237] width 14 height 17
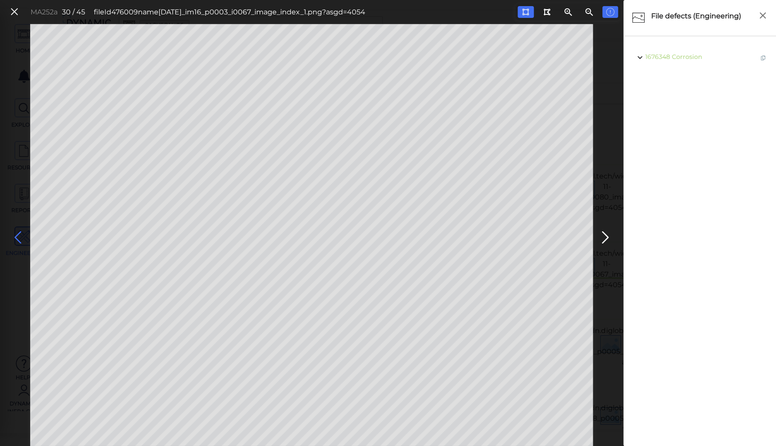
click at [17, 236] on icon at bounding box center [18, 237] width 14 height 17
click at [17, 237] on icon at bounding box center [18, 237] width 14 height 17
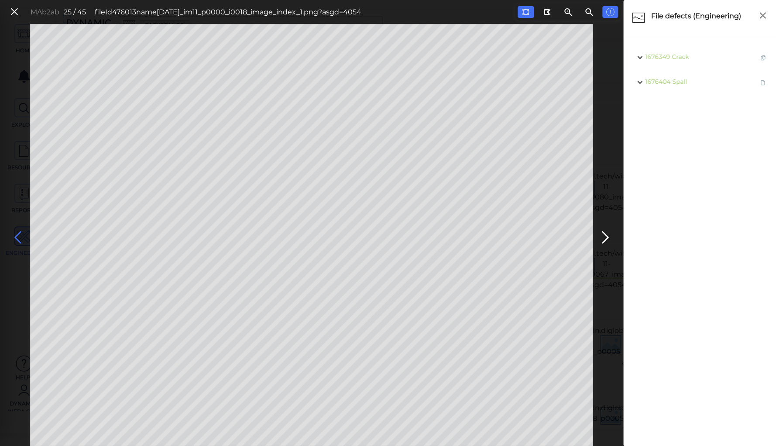
click at [17, 237] on icon at bounding box center [18, 237] width 14 height 17
click at [19, 237] on icon at bounding box center [18, 237] width 14 height 17
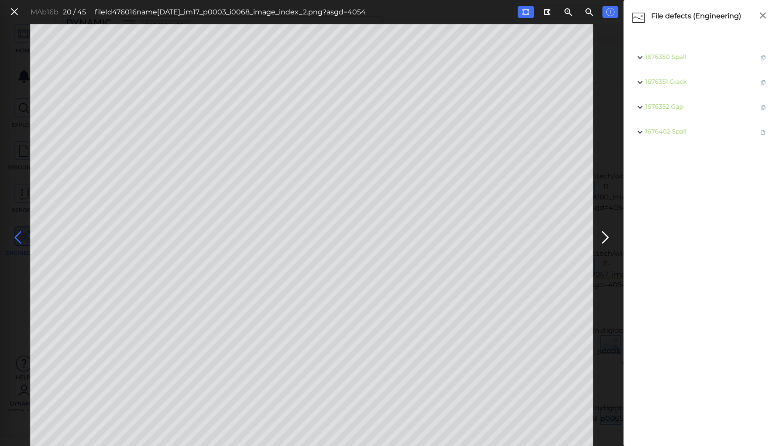
click at [17, 236] on icon at bounding box center [18, 237] width 14 height 17
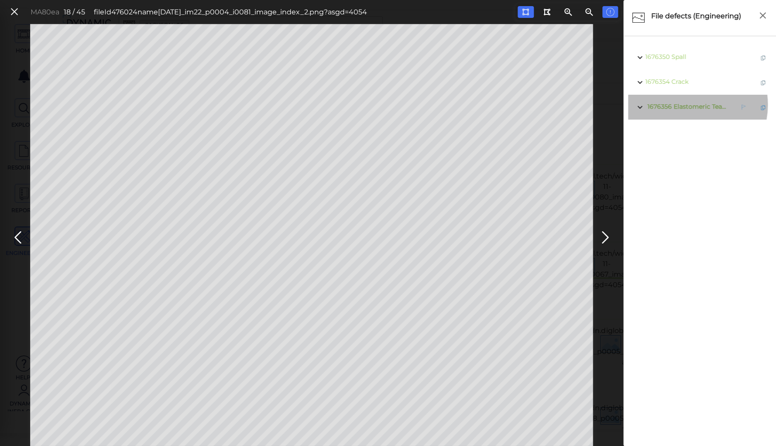
click at [684, 105] on span "Elastomeric Tearing" at bounding box center [704, 107] width 61 height 8
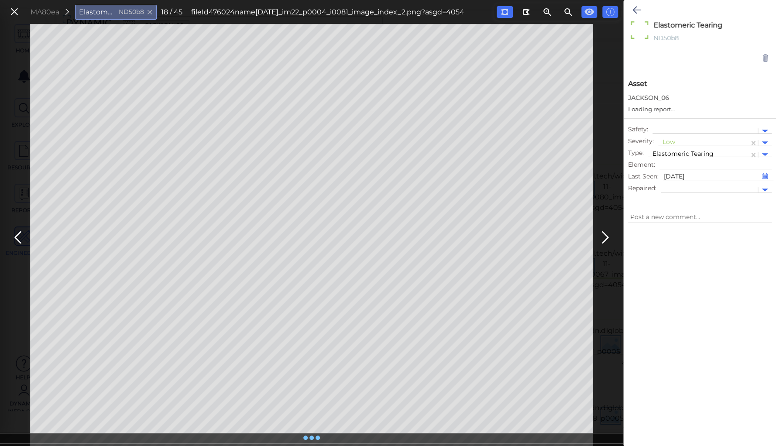
type textarea "x"
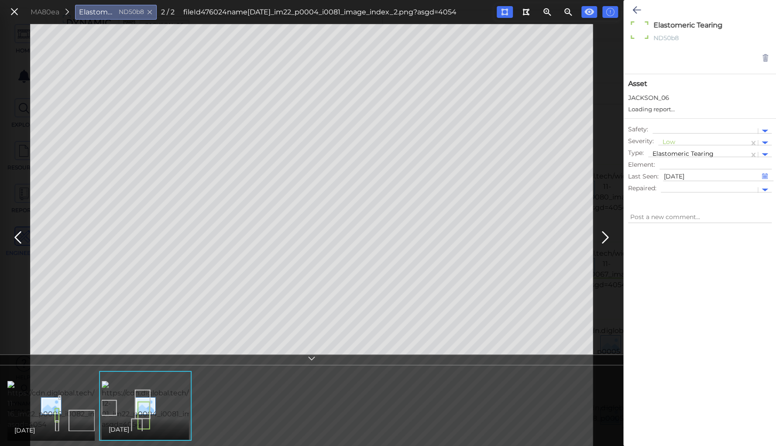
type textarea "x"
click at [668, 142] on div at bounding box center [704, 142] width 82 height 9
click at [672, 185] on div "Moderate" at bounding box center [681, 185] width 47 height 14
type textarea "x"
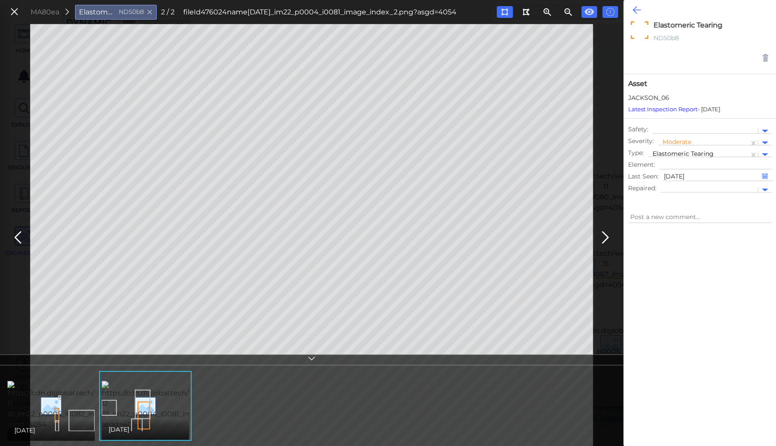
click at [636, 7] on icon at bounding box center [637, 10] width 8 height 10
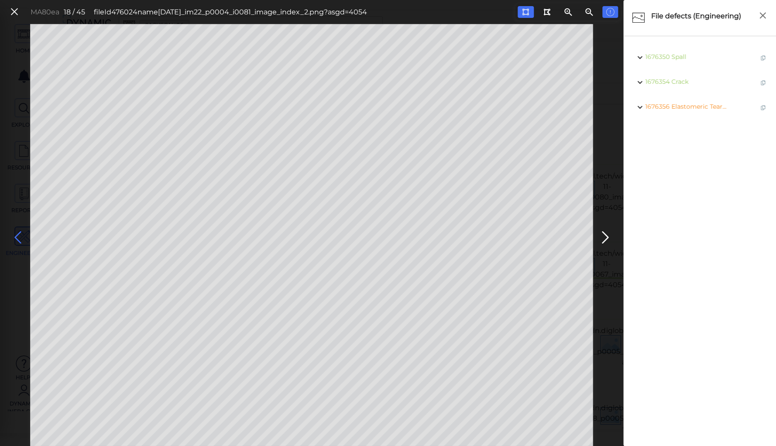
click at [17, 236] on icon at bounding box center [18, 237] width 14 height 17
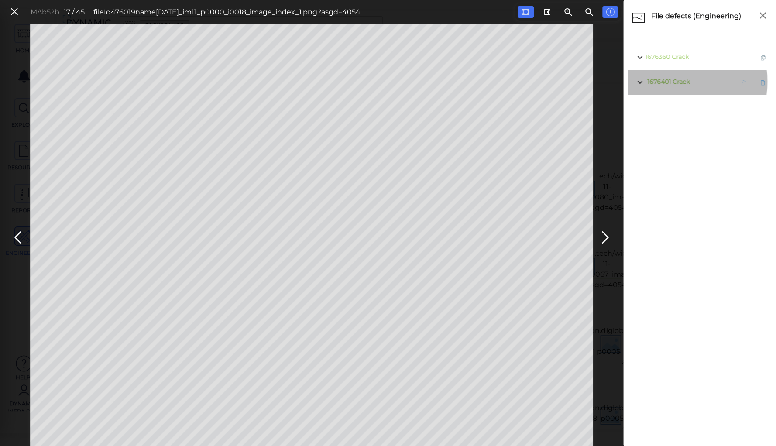
click at [679, 82] on span "Crack" at bounding box center [681, 82] width 17 height 8
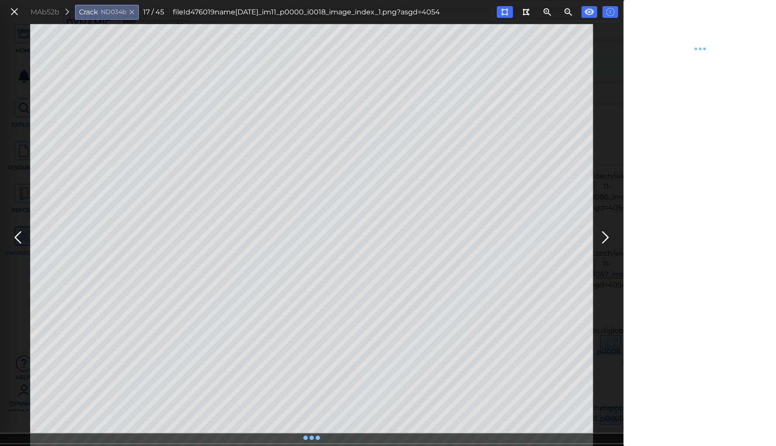
type textarea "x"
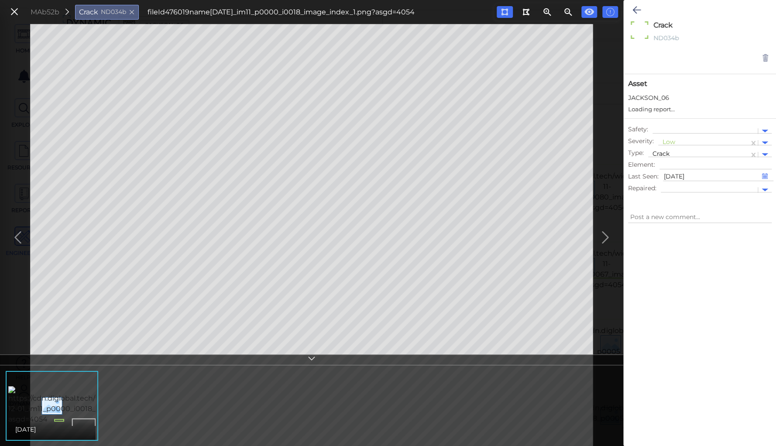
type textarea "x"
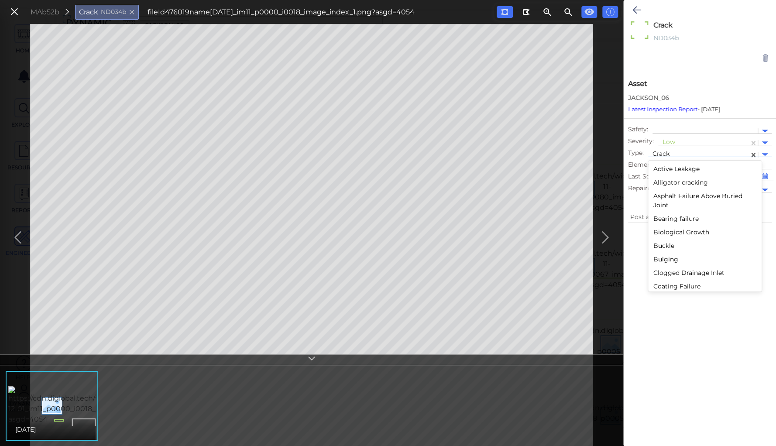
click at [662, 154] on div at bounding box center [699, 154] width 92 height 9
click at [667, 219] on div "Pothole" at bounding box center [705, 220] width 114 height 14
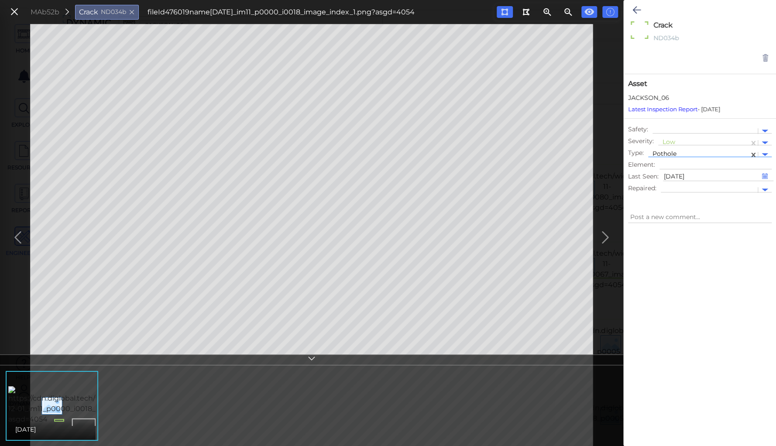
type textarea "x"
type textarea "Pothole"
type textarea "x"
click at [637, 8] on icon at bounding box center [637, 10] width 8 height 10
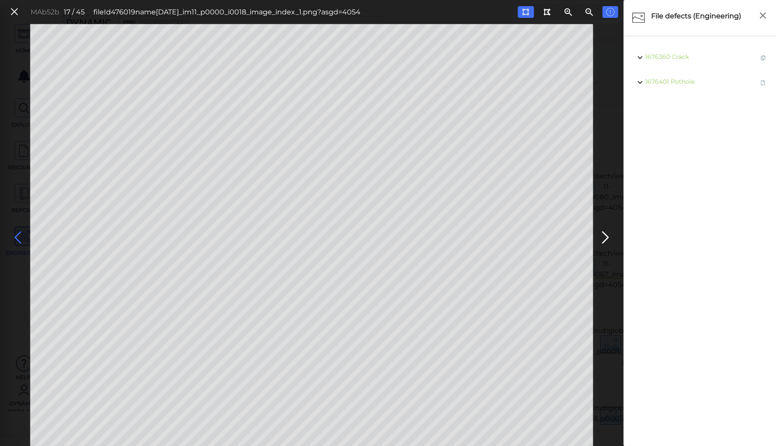
click at [18, 237] on icon at bounding box center [18, 237] width 14 height 17
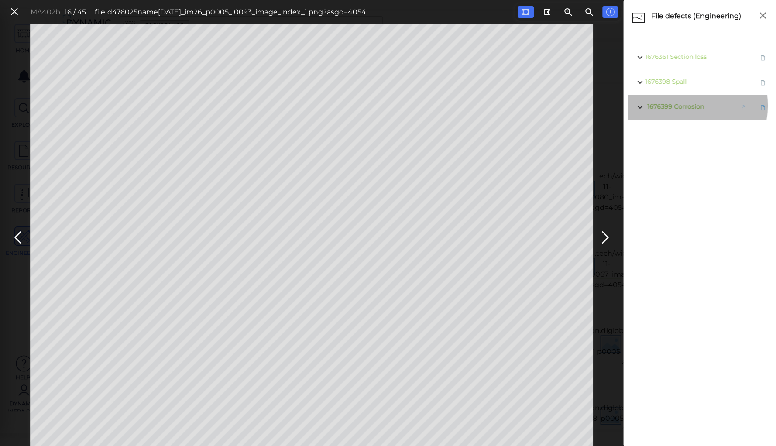
click at [697, 106] on span "Corrosion" at bounding box center [689, 107] width 30 height 8
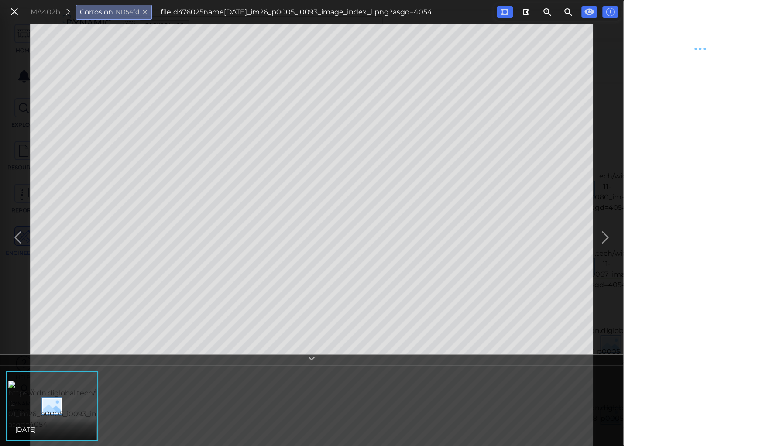
type textarea "x"
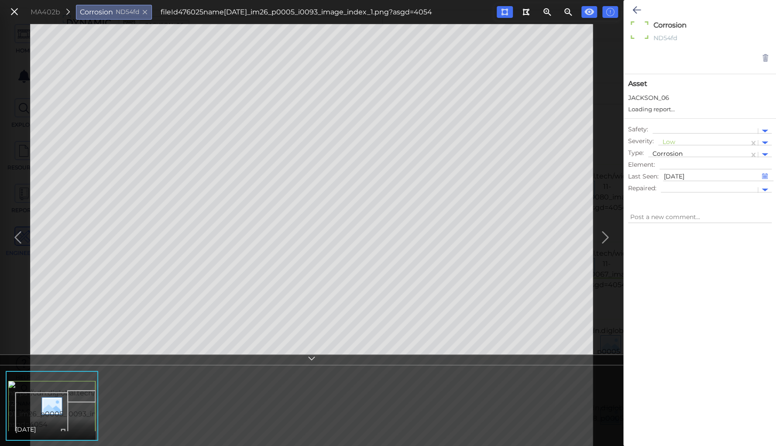
type textarea "x"
click at [669, 142] on div at bounding box center [704, 142] width 82 height 9
click at [667, 183] on div "Moderate" at bounding box center [681, 185] width 47 height 14
type textarea "x"
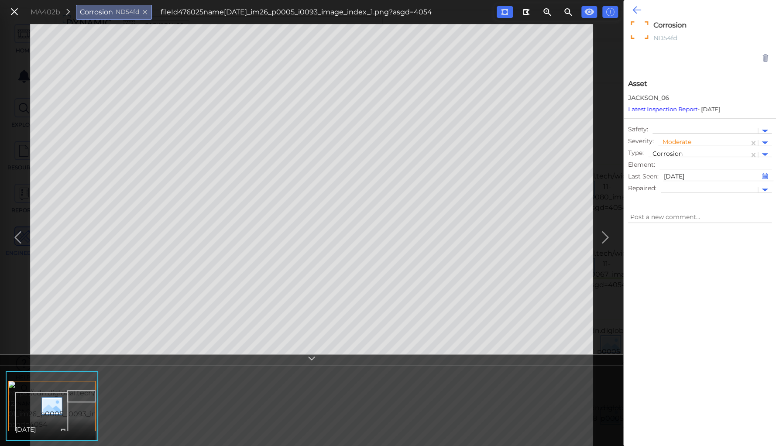
click at [636, 9] on icon at bounding box center [637, 10] width 8 height 10
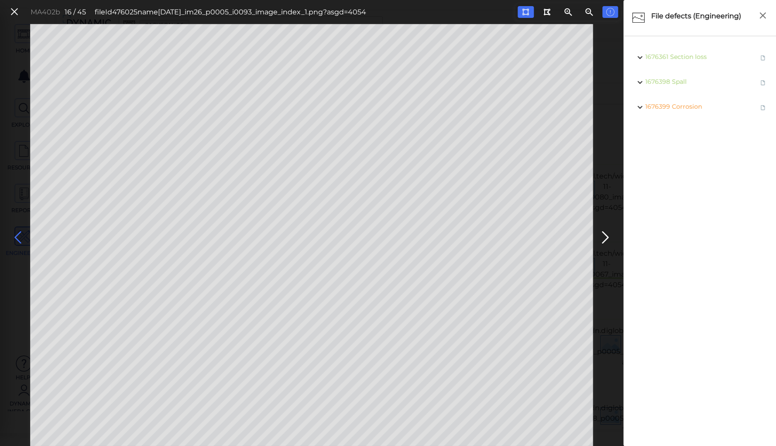
click at [20, 236] on icon at bounding box center [18, 237] width 14 height 17
click at [18, 236] on icon at bounding box center [18, 237] width 14 height 17
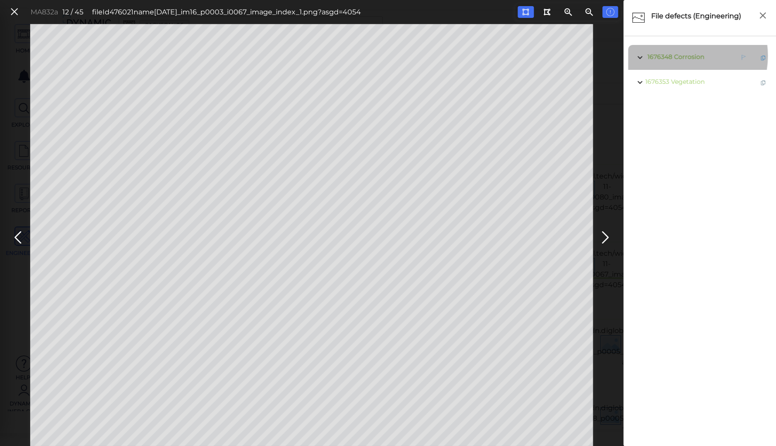
click at [679, 56] on span "Corrosion" at bounding box center [689, 57] width 30 height 8
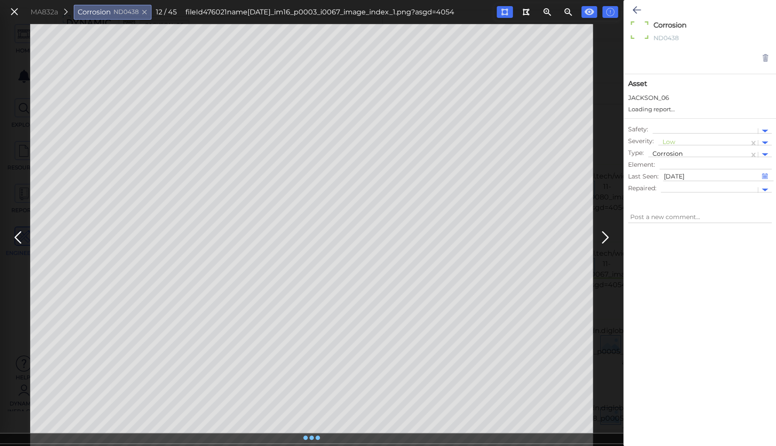
type textarea "x"
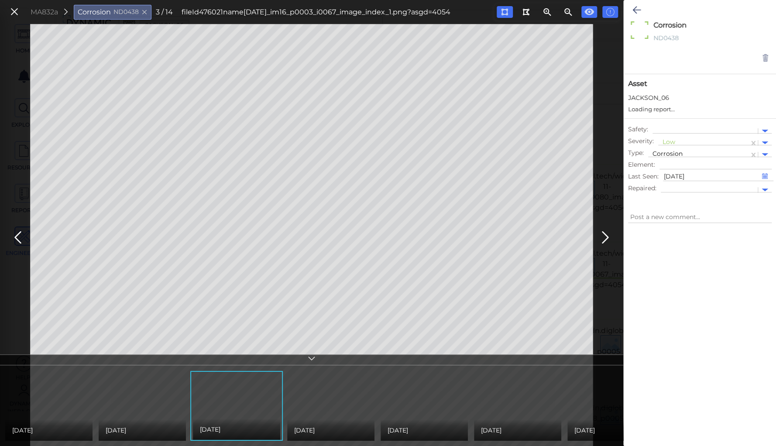
type textarea "x"
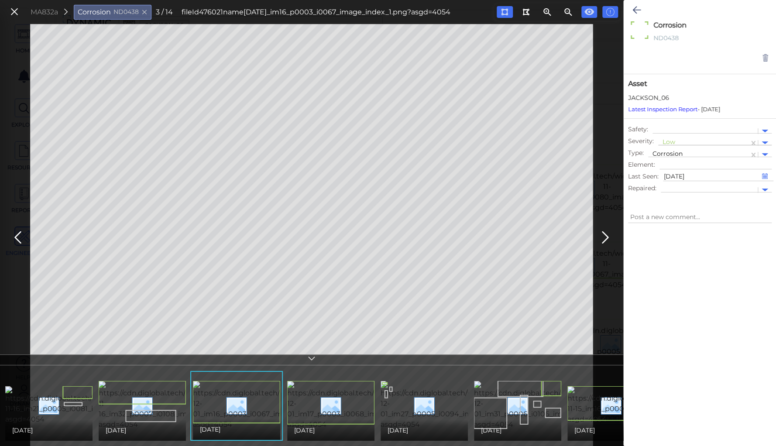
click at [666, 141] on div at bounding box center [704, 142] width 82 height 9
click at [673, 182] on div "Moderate" at bounding box center [681, 185] width 47 height 14
type textarea "x"
click at [637, 7] on icon at bounding box center [637, 10] width 8 height 10
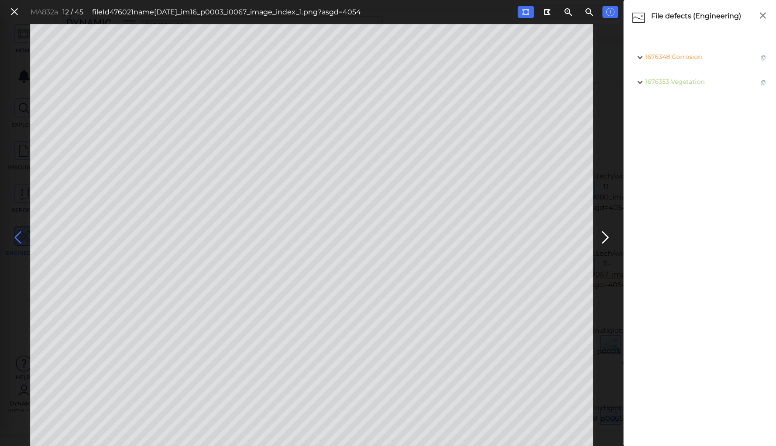
click at [17, 234] on icon at bounding box center [18, 237] width 14 height 17
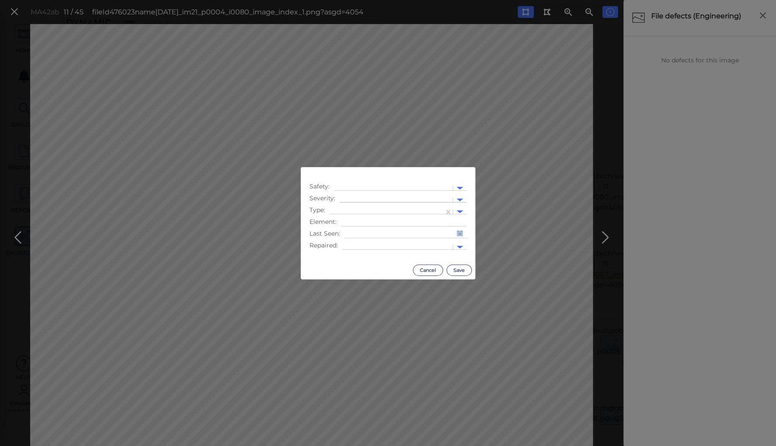
click at [362, 196] on div at bounding box center [396, 200] width 104 height 9
click at [360, 241] on div "Moderate" at bounding box center [363, 242] width 47 height 14
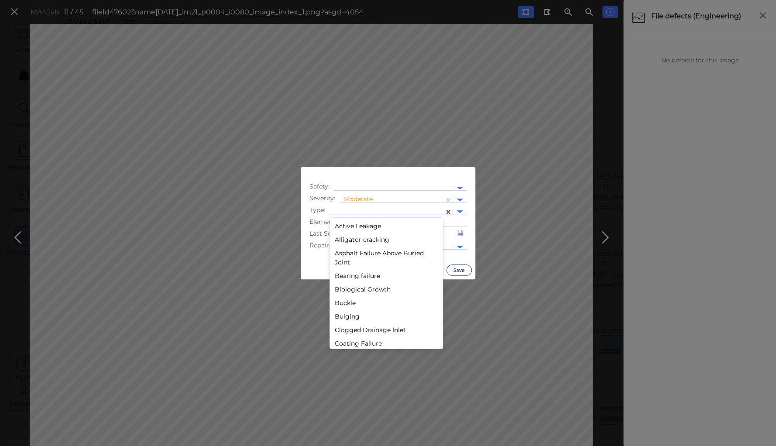
click at [385, 210] on div at bounding box center [387, 211] width 106 height 9
click at [354, 305] on div "Joint Dirt" at bounding box center [387, 306] width 114 height 14
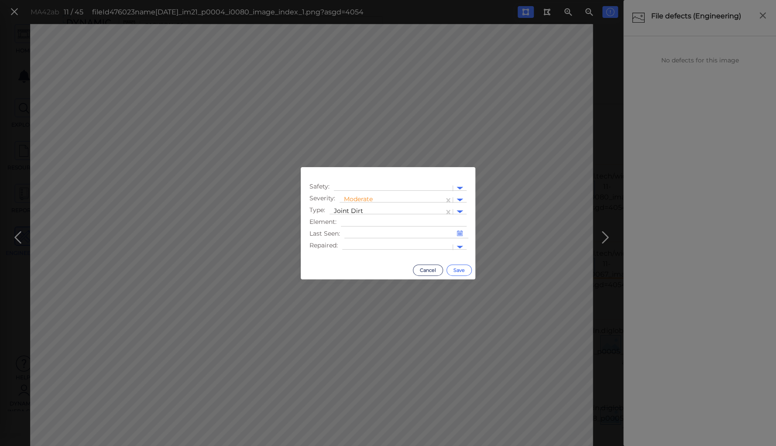
click at [461, 268] on button "Save" at bounding box center [459, 270] width 25 height 11
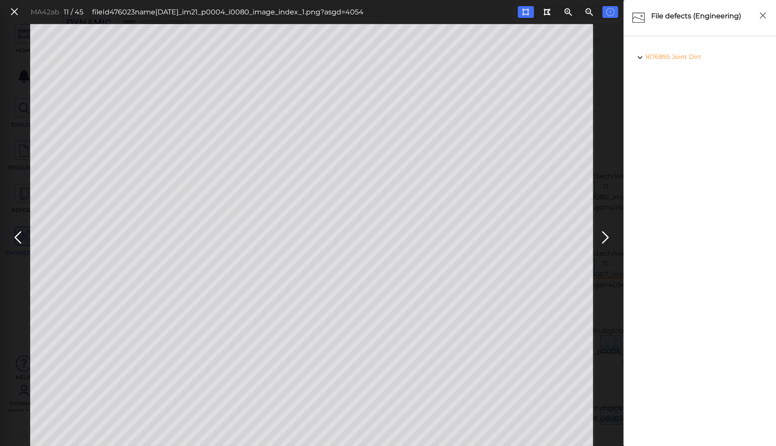
click at [17, 237] on icon at bounding box center [18, 237] width 14 height 17
click at [681, 81] on span "Corrosion" at bounding box center [689, 82] width 30 height 8
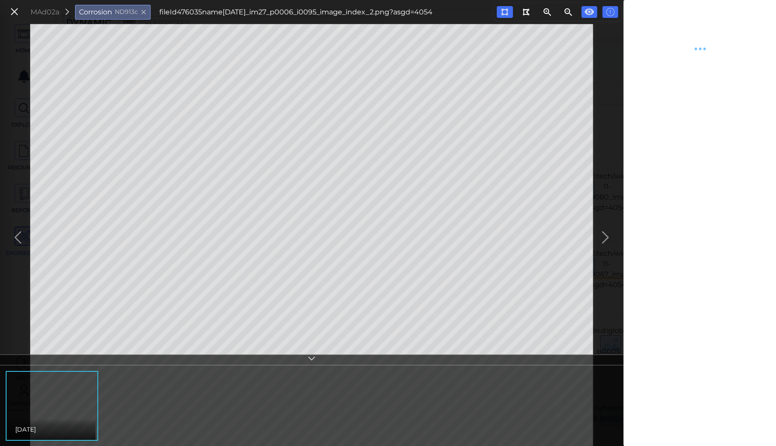
type textarea "x"
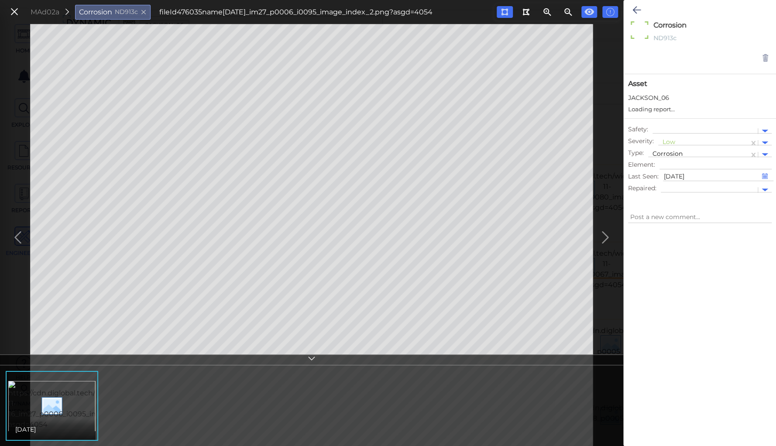
type textarea "x"
click at [669, 141] on div at bounding box center [704, 142] width 82 height 9
click at [677, 183] on div "Moderate" at bounding box center [681, 185] width 47 height 14
type textarea "x"
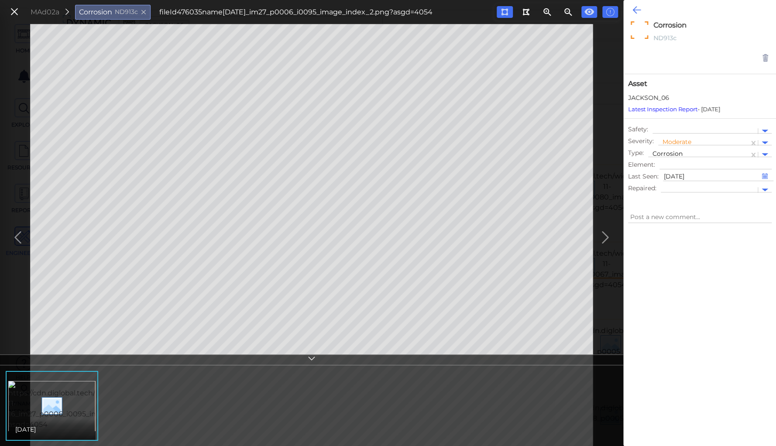
click at [635, 10] on icon at bounding box center [637, 10] width 8 height 10
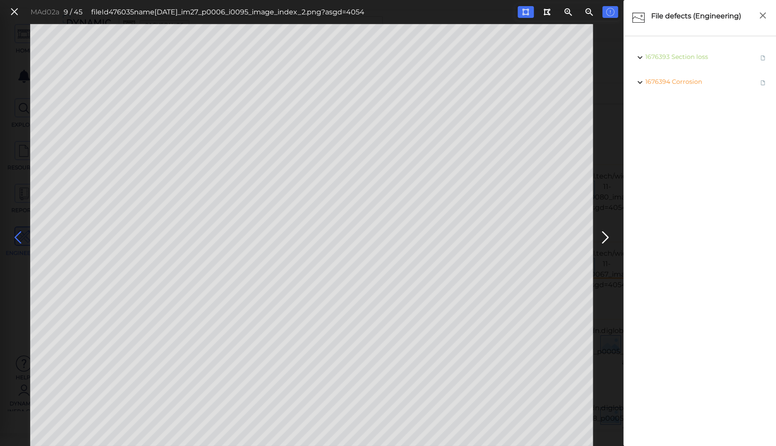
click at [17, 238] on icon at bounding box center [18, 237] width 14 height 17
click at [526, 13] on icon at bounding box center [525, 12] width 7 height 7
click at [681, 58] on span "Corrosion" at bounding box center [687, 57] width 30 height 8
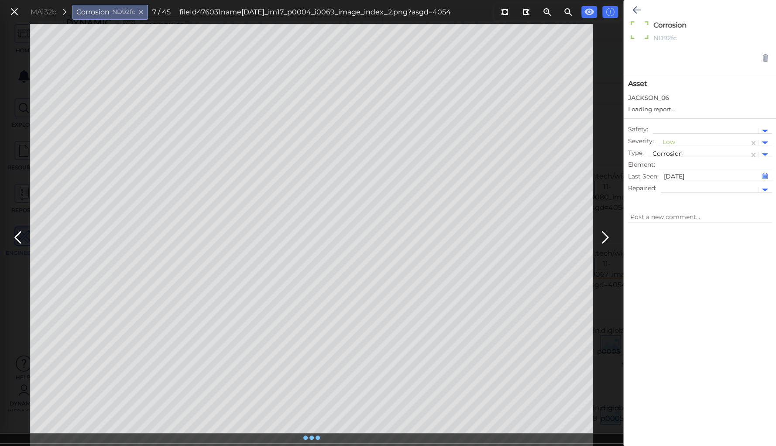
type textarea "x"
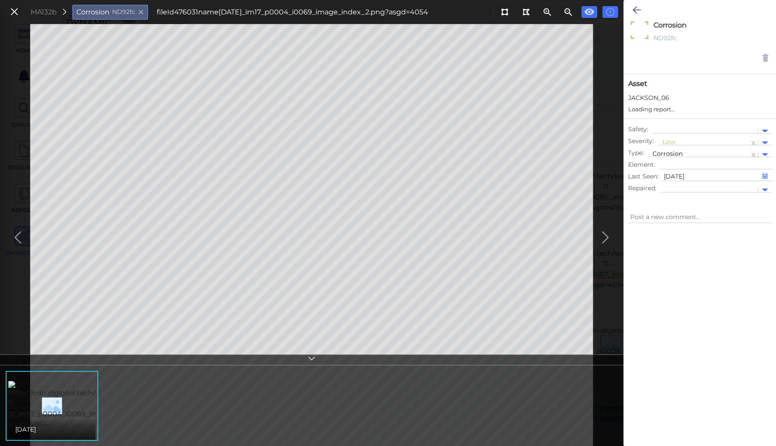
type textarea "x"
click at [669, 141] on div at bounding box center [704, 142] width 82 height 9
click at [678, 185] on div "Moderate" at bounding box center [681, 185] width 47 height 14
click at [674, 153] on div at bounding box center [699, 154] width 92 height 9
type textarea "x"
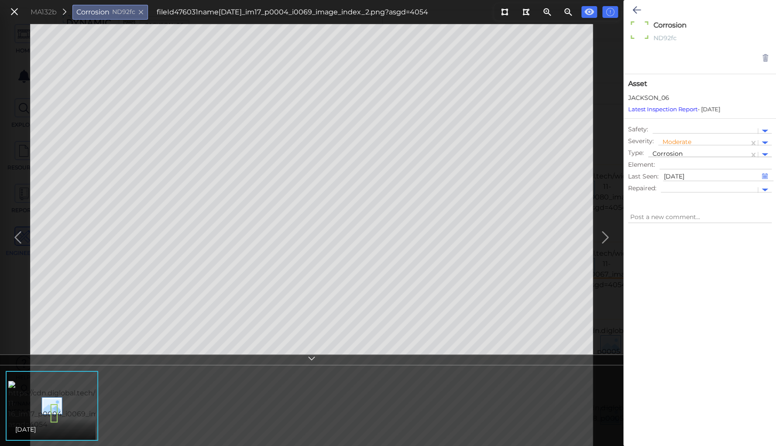
type textarea "x"
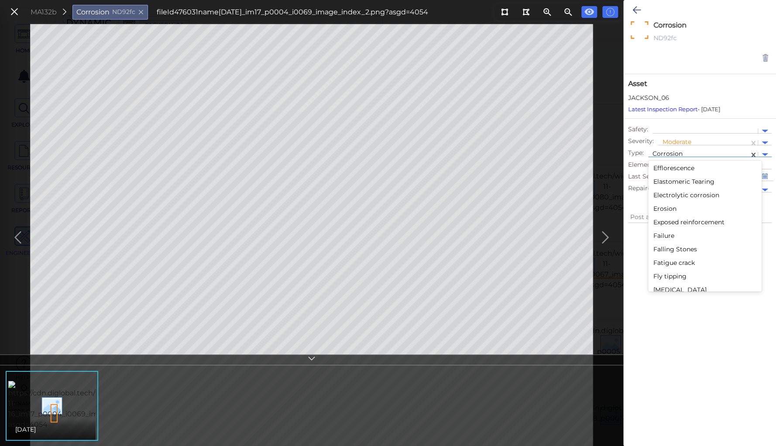
scroll to position [598, 0]
click at [669, 178] on div "Elastomeric Tearing" at bounding box center [705, 176] width 114 height 14
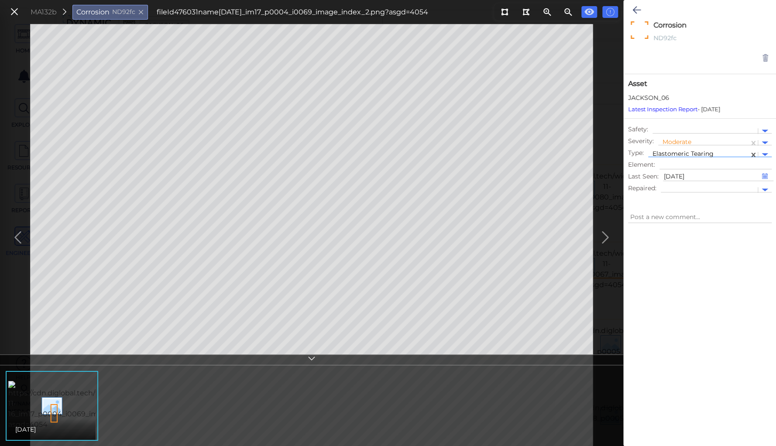
type textarea "x"
type textarea "Elastomeric Tearing"
type textarea "x"
click at [636, 11] on icon at bounding box center [637, 10] width 8 height 10
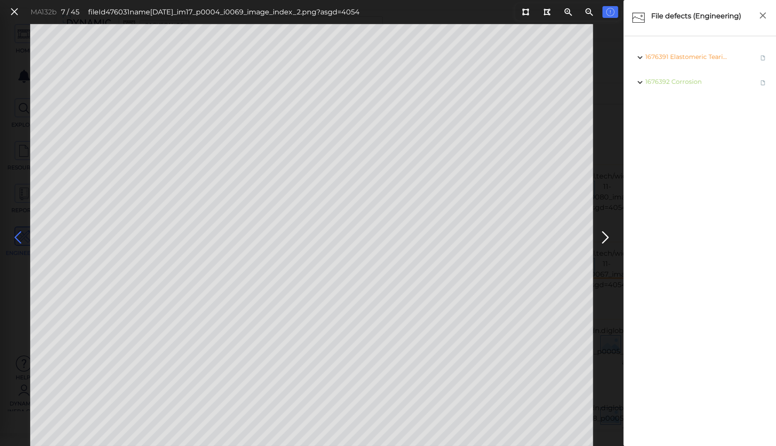
click at [17, 236] on icon at bounding box center [18, 237] width 14 height 17
click at [18, 236] on icon at bounding box center [18, 237] width 14 height 17
click at [16, 236] on icon at bounding box center [18, 237] width 14 height 17
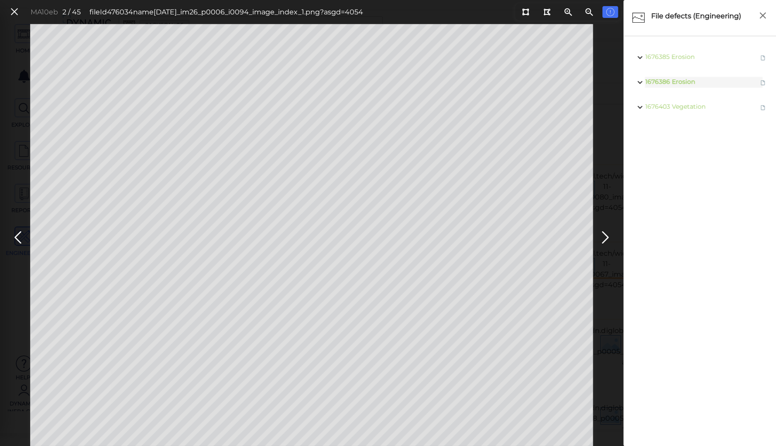
click at [428, 0] on body "This app is not optimized for mobile screens. Please access using a desktop or …" at bounding box center [388, 0] width 776 height 0
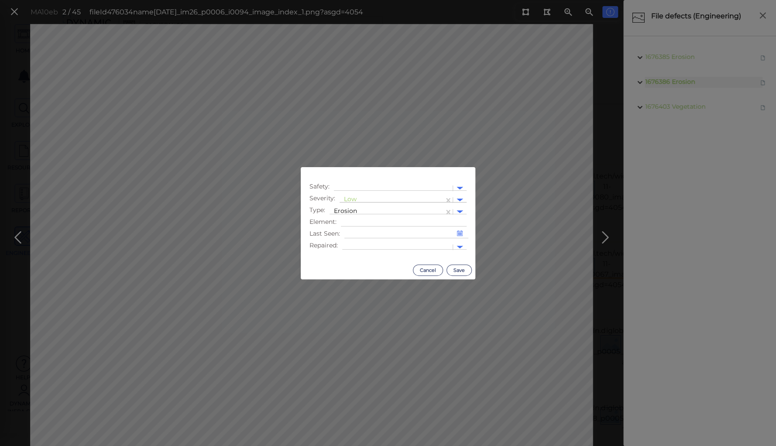
click at [358, 198] on div at bounding box center [392, 200] width 96 height 9
click at [363, 243] on div "Moderate" at bounding box center [363, 242] width 47 height 14
click at [456, 272] on button "Save" at bounding box center [459, 270] width 25 height 11
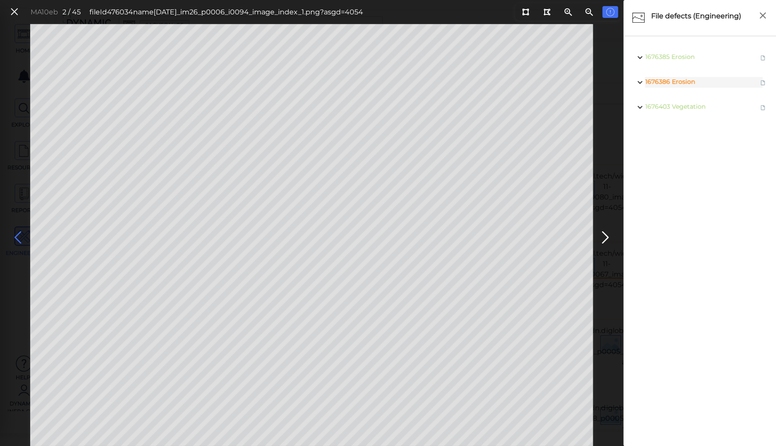
click at [18, 234] on icon at bounding box center [18, 237] width 14 height 17
click at [18, 237] on icon at bounding box center [18, 237] width 14 height 17
click at [12, 14] on icon at bounding box center [15, 12] width 10 height 12
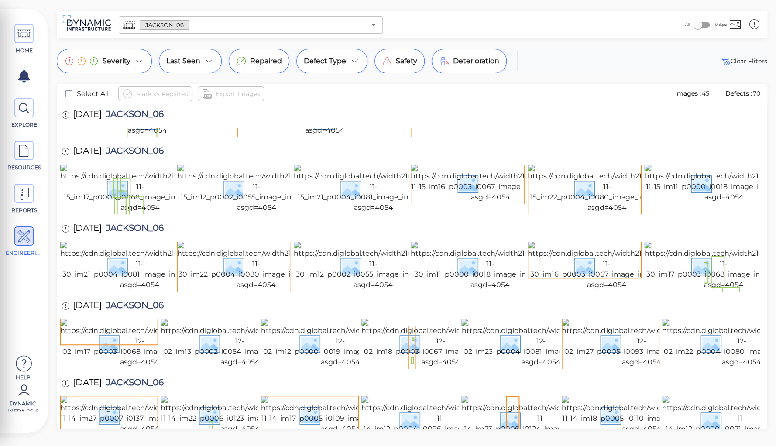
click at [138, 224] on span "JACKSON_06" at bounding box center [133, 230] width 62 height 12
click at [148, 224] on span "JACKSON_06" at bounding box center [133, 230] width 62 height 12
copy span "JACKSON_06"
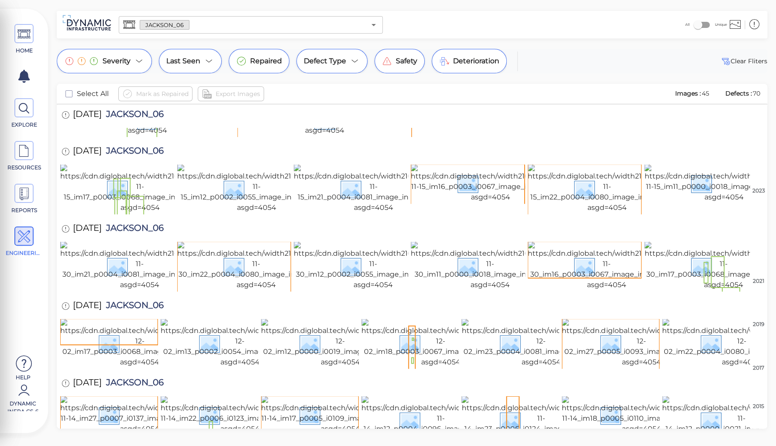
click at [180, 3] on div "HOME EXPLORE RESOURCES REPORTS ENGINEERING Help Dynamic Infra CS-6 How to My Di…" at bounding box center [388, 223] width 776 height 446
